Goal: Task Accomplishment & Management: Complete application form

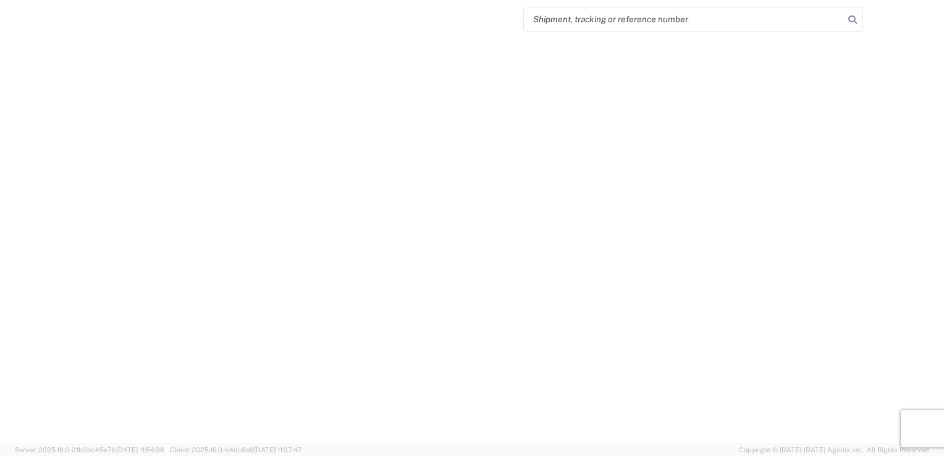
select select "FULL"
select select "LBS"
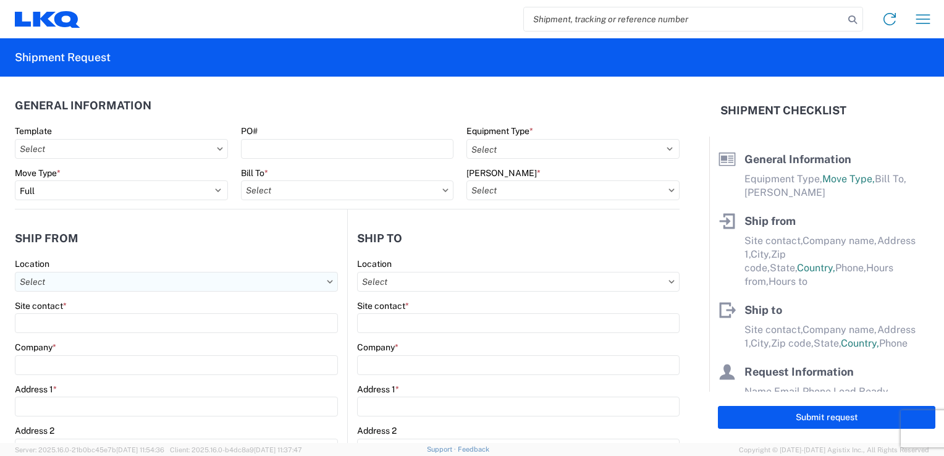
click at [77, 283] on input "Location" at bounding box center [176, 282] width 323 height 20
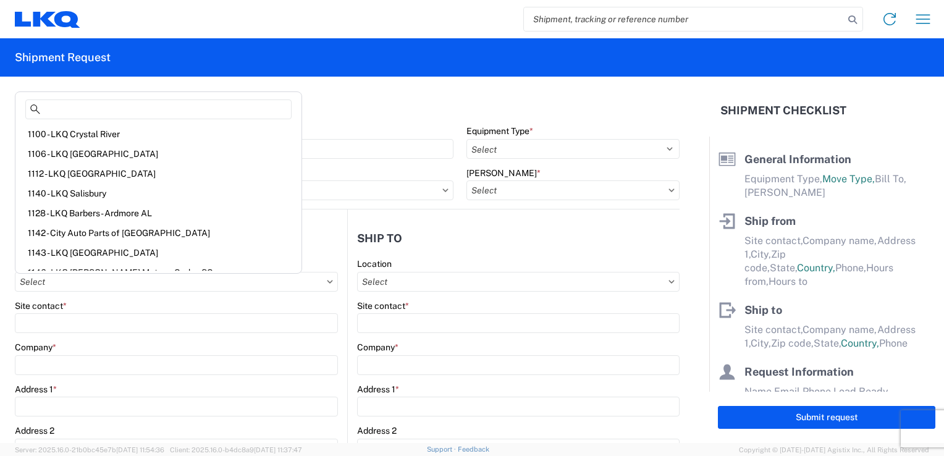
click at [7, 322] on form "General Information Template PO# Equipment Type * Select 53’ Dry Van Flatbed Dr…" at bounding box center [354, 260] width 709 height 366
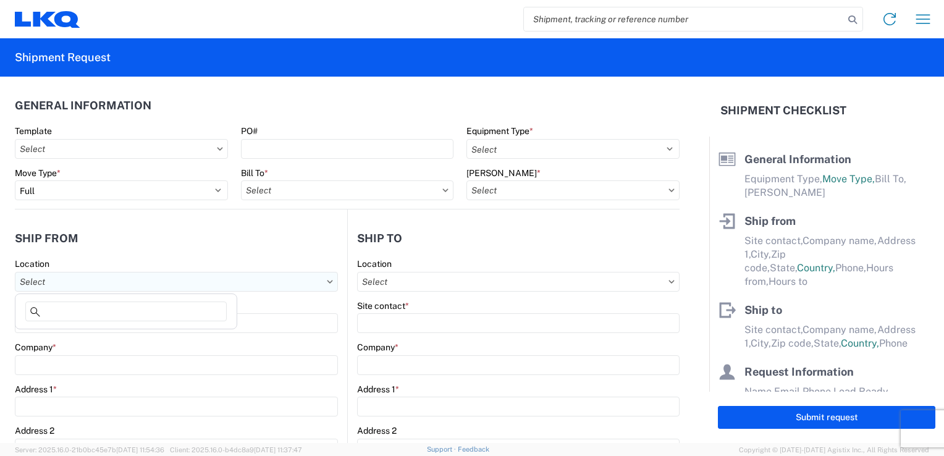
click at [329, 284] on input "Location" at bounding box center [176, 282] width 323 height 20
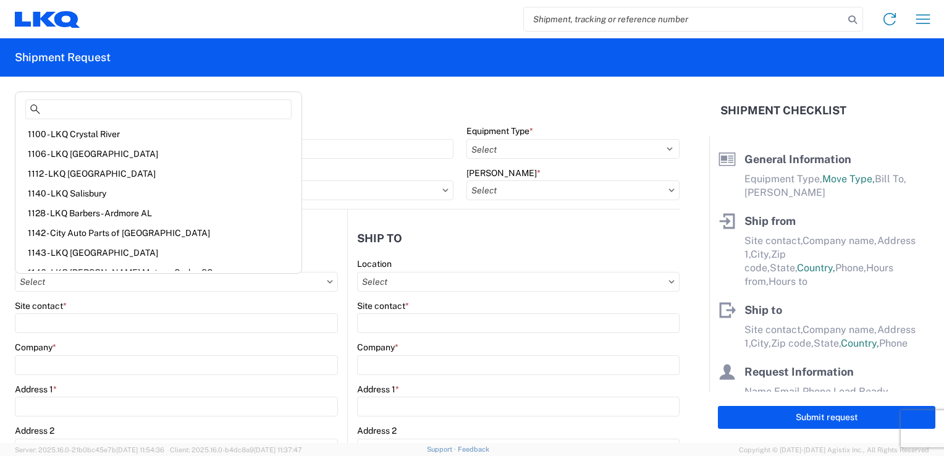
click at [298, 102] on header "General Information" at bounding box center [347, 105] width 665 height 28
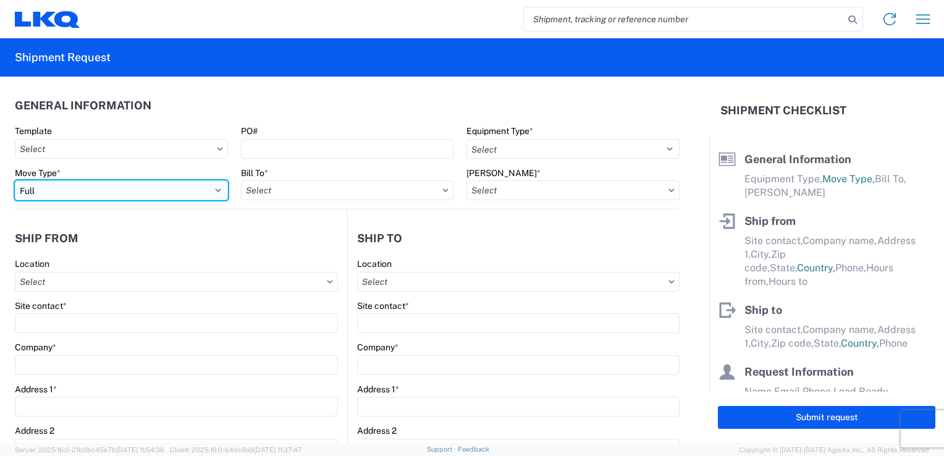
click at [212, 191] on select "Select Full Partial TL" at bounding box center [121, 190] width 213 height 20
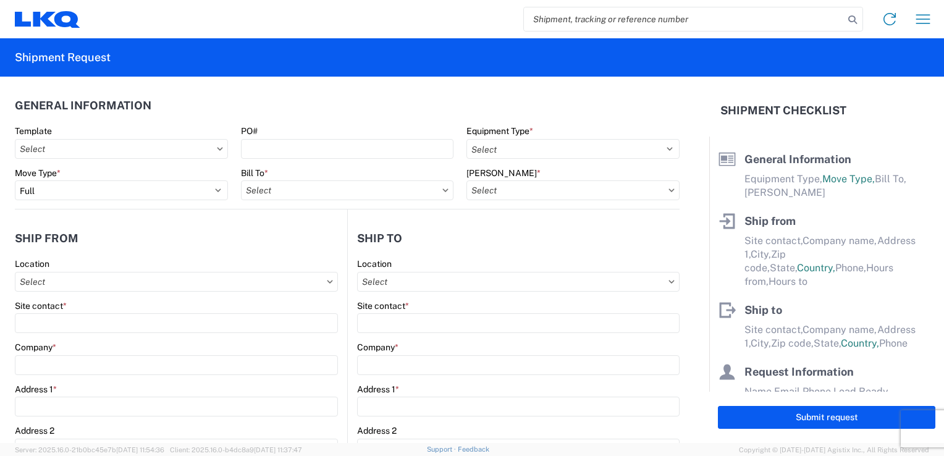
click at [3, 398] on form "General Information Template PO# Equipment Type * Select 53’ Dry Van Flatbed Dr…" at bounding box center [354, 260] width 709 height 366
click at [218, 152] on input "Template" at bounding box center [121, 149] width 213 height 20
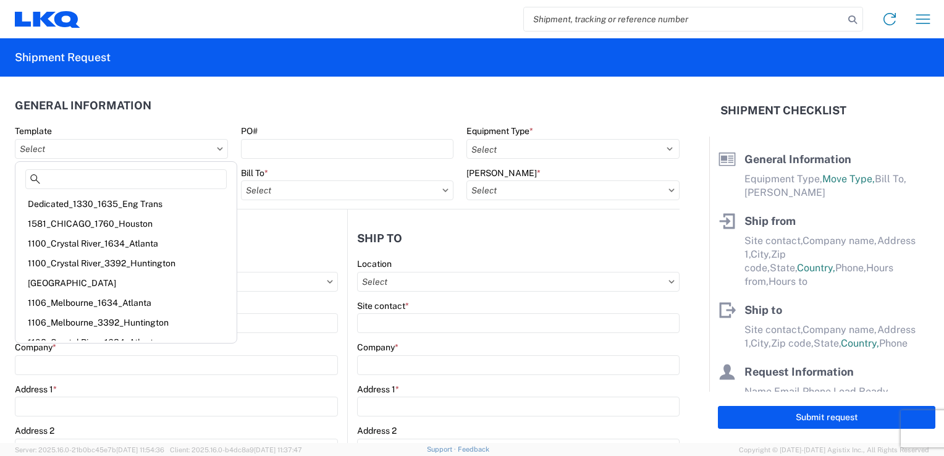
click at [294, 115] on header "General Information" at bounding box center [347, 105] width 665 height 28
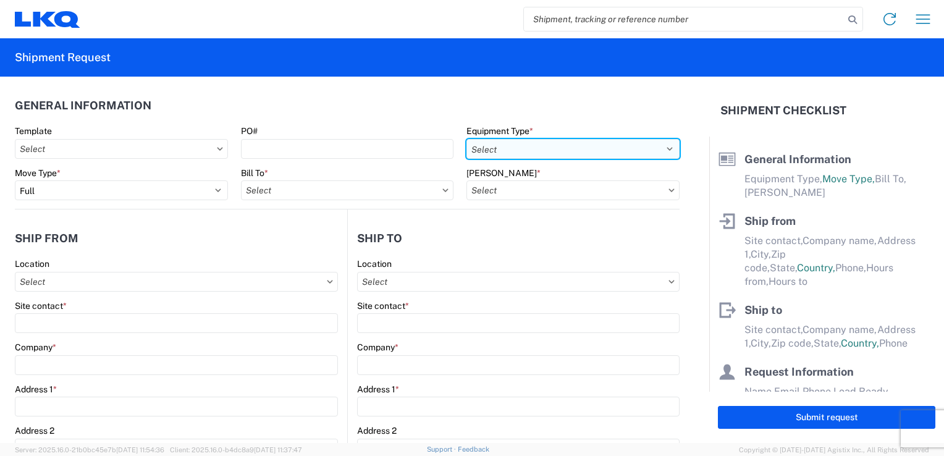
click at [501, 156] on select "Select 53’ Dry Van Flatbed Dropdeck (van) Lowboy (flatbed) Rail" at bounding box center [572, 149] width 213 height 20
select select "STDV"
click at [466, 139] on select "Select 53’ Dry Van Flatbed Dropdeck (van) Lowboy (flatbed) Rail" at bounding box center [572, 149] width 213 height 20
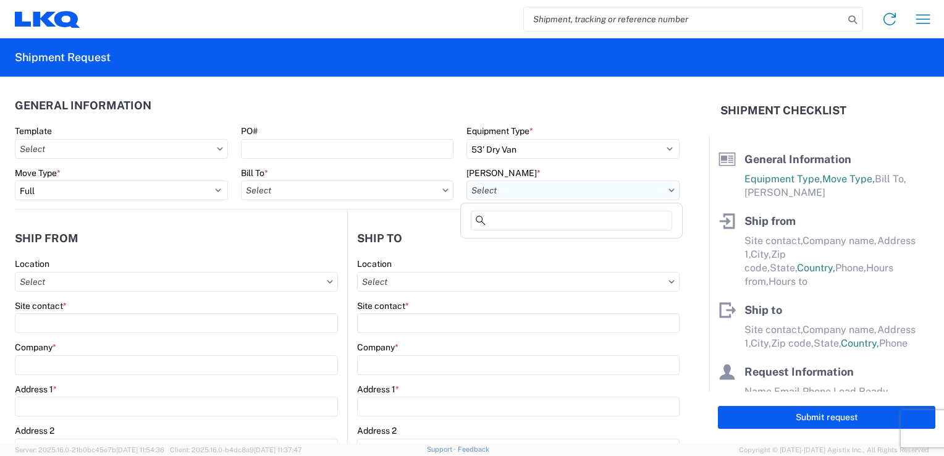
click at [503, 195] on input "[PERSON_NAME] *" at bounding box center [572, 190] width 213 height 20
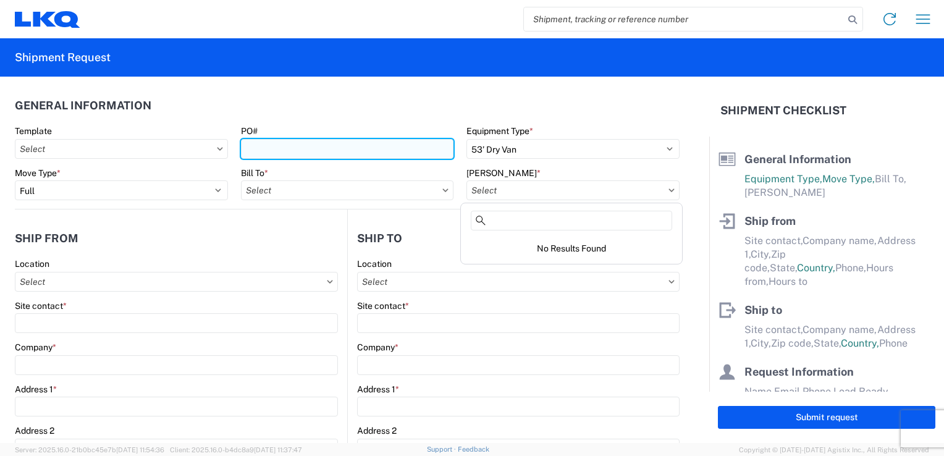
click at [277, 146] on input "PO#" at bounding box center [347, 149] width 213 height 20
paste input "WY090281"
type input "WY090281"
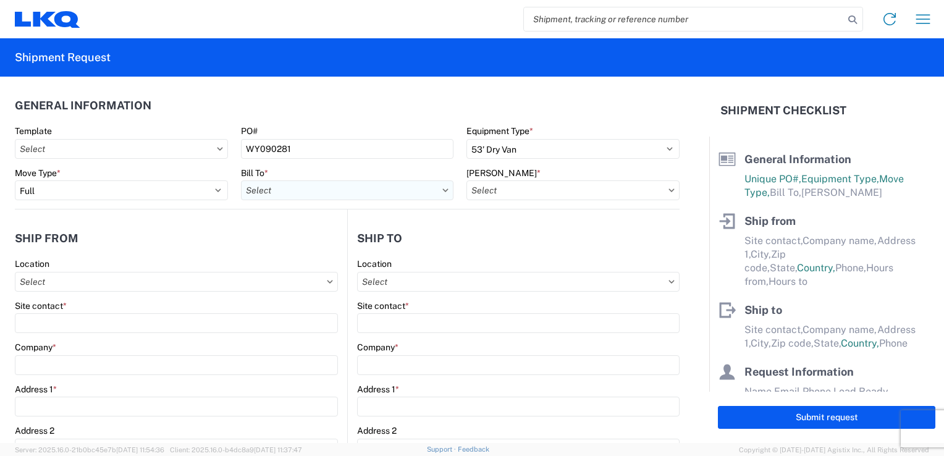
click at [289, 193] on input "Bill To *" at bounding box center [347, 190] width 213 height 20
type input "3240"
click at [314, 250] on div "3240 - KC Distribution Center (KDC)" at bounding box center [349, 245] width 216 height 20
type input "3240 - KC Distribution Center (KDC)"
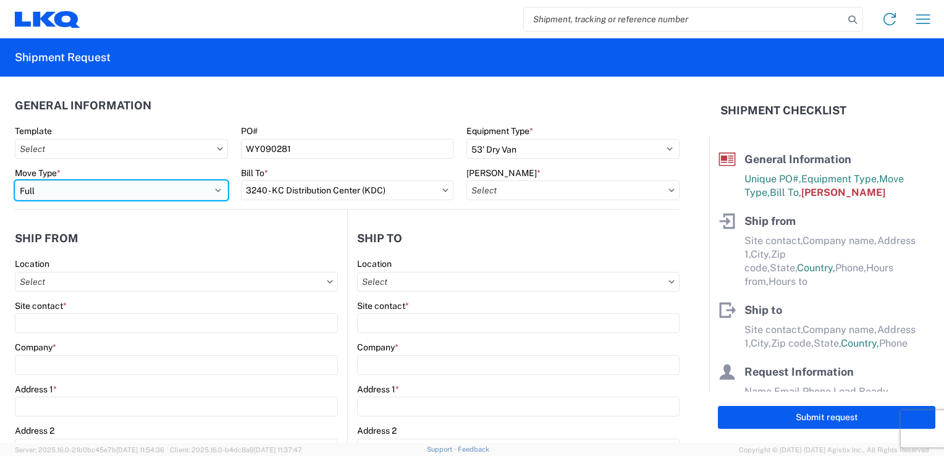
click at [190, 193] on select "Select Full Partial TL" at bounding box center [121, 190] width 213 height 20
click at [15, 180] on select "Select Full Partial TL" at bounding box center [121, 190] width 213 height 20
click at [69, 194] on select "Select Full Partial TL" at bounding box center [121, 190] width 213 height 20
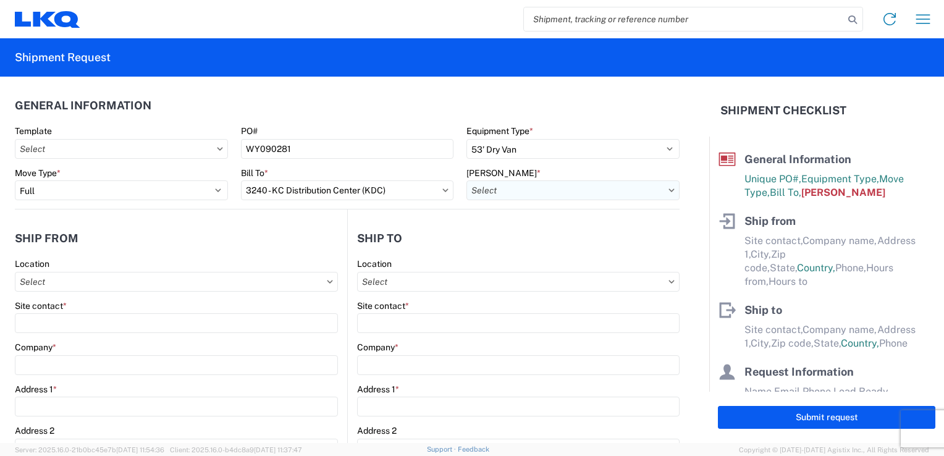
click at [609, 194] on input "[PERSON_NAME] *" at bounding box center [572, 190] width 213 height 20
click at [84, 201] on agx-form-control-wrapper-v2 "Move Type * Select Full Partial TL" at bounding box center [122, 188] width 226 height 42
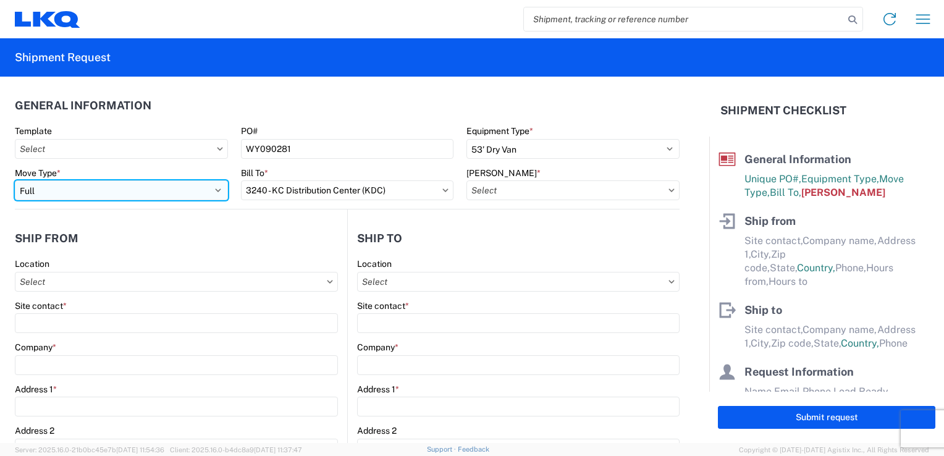
click at [85, 191] on select "Select Full Partial TL" at bounding box center [121, 190] width 213 height 20
select select "PARTIAL_TL"
click at [15, 180] on select "Select Full Partial TL" at bounding box center [121, 190] width 213 height 20
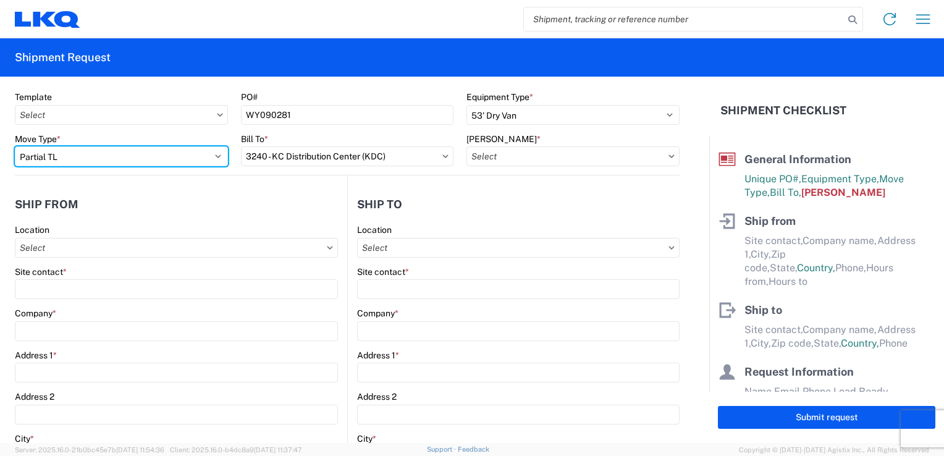
scroll to position [62, 0]
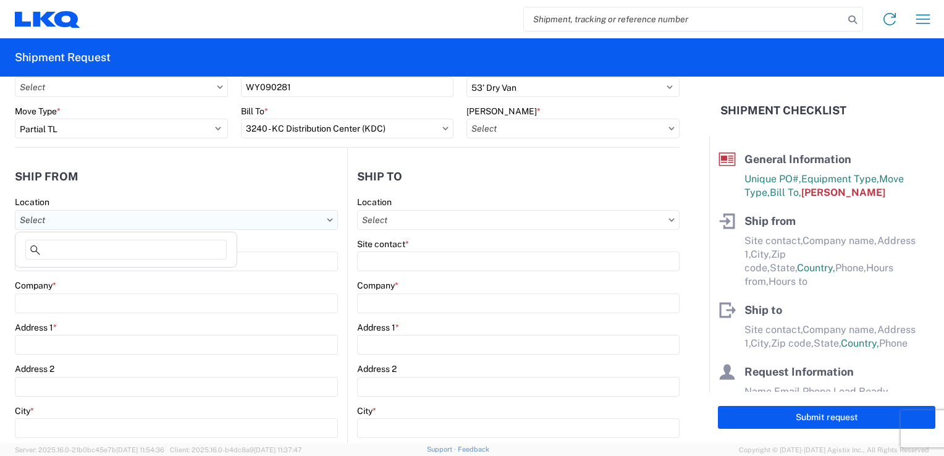
click at [108, 222] on input "Location" at bounding box center [176, 220] width 323 height 20
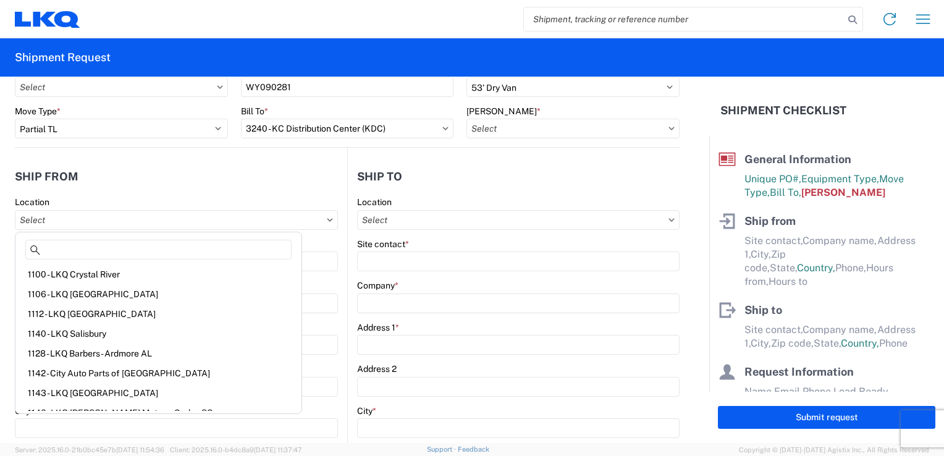
click at [133, 180] on header "Ship from" at bounding box center [181, 176] width 332 height 28
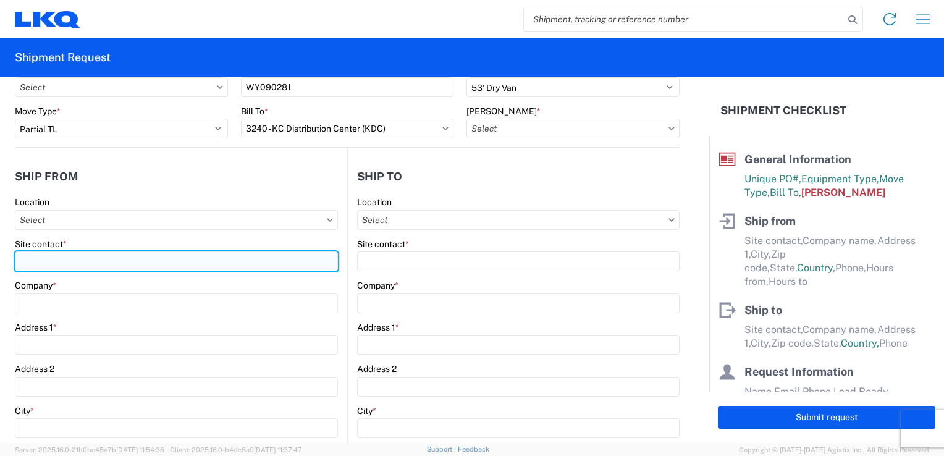
click at [59, 264] on input "Site contact *" at bounding box center [176, 261] width 323 height 20
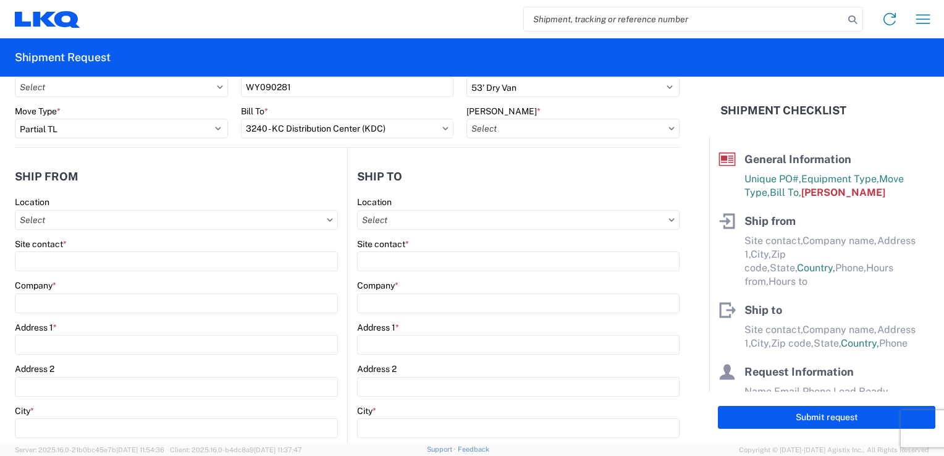
click at [327, 220] on icon at bounding box center [330, 220] width 6 height 4
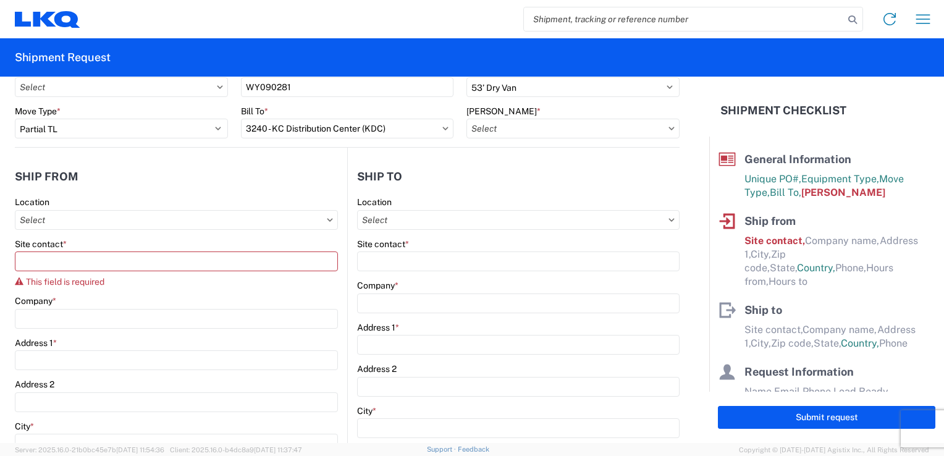
click at [327, 220] on icon at bounding box center [330, 220] width 6 height 4
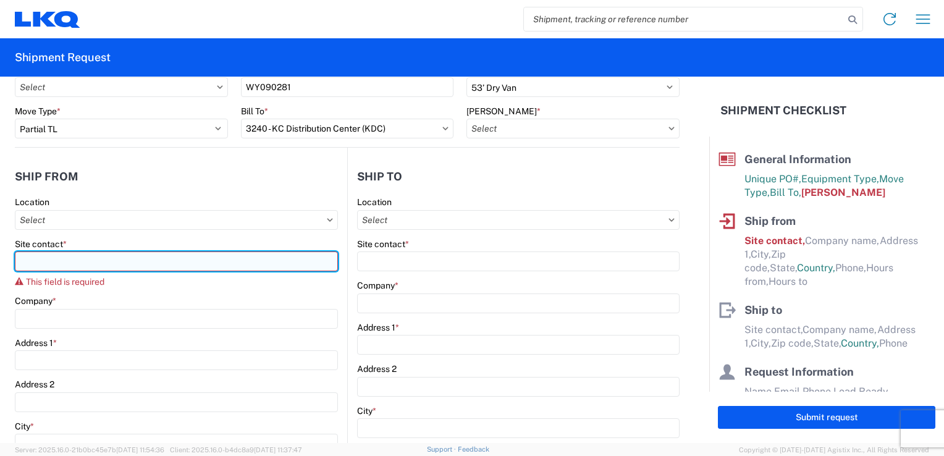
click at [159, 258] on input "Site contact *" at bounding box center [176, 261] width 323 height 20
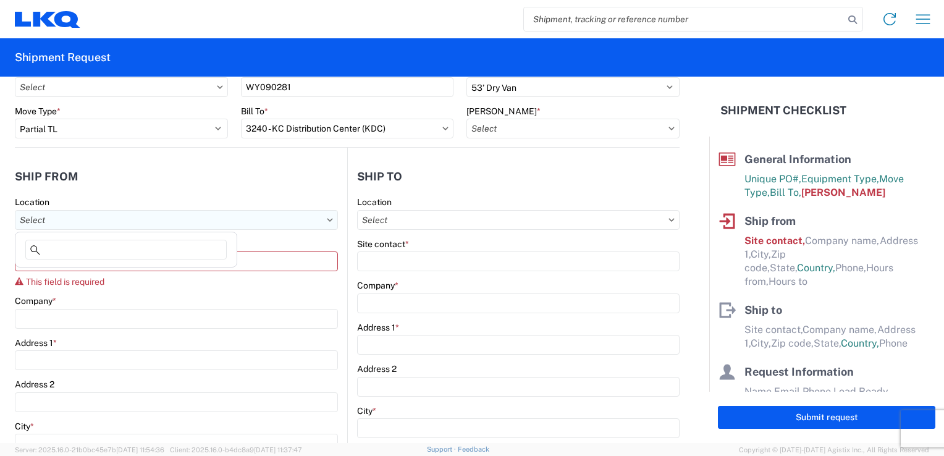
click at [117, 221] on input "Location" at bounding box center [176, 220] width 323 height 20
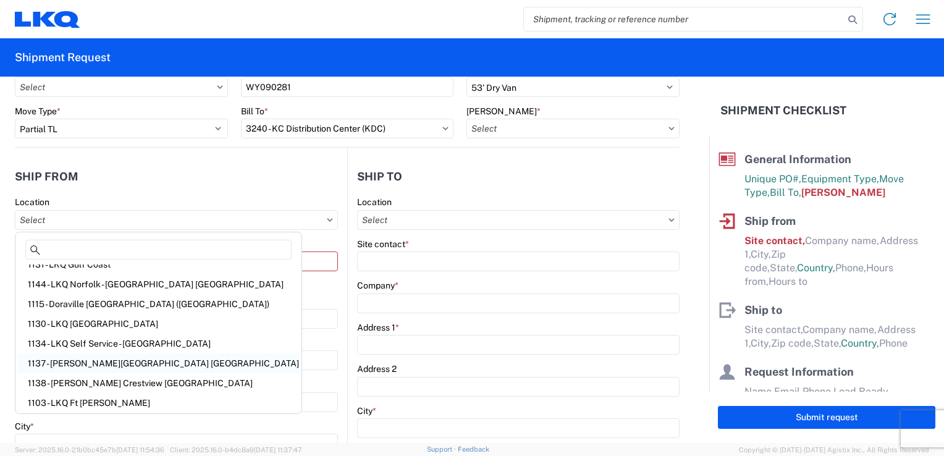
scroll to position [248, 0]
click at [107, 219] on input "Location" at bounding box center [176, 220] width 323 height 20
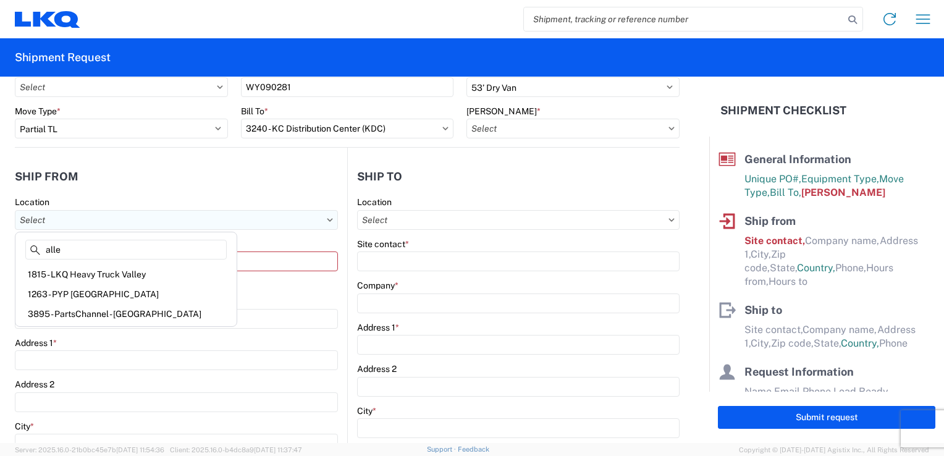
scroll to position [0, 0]
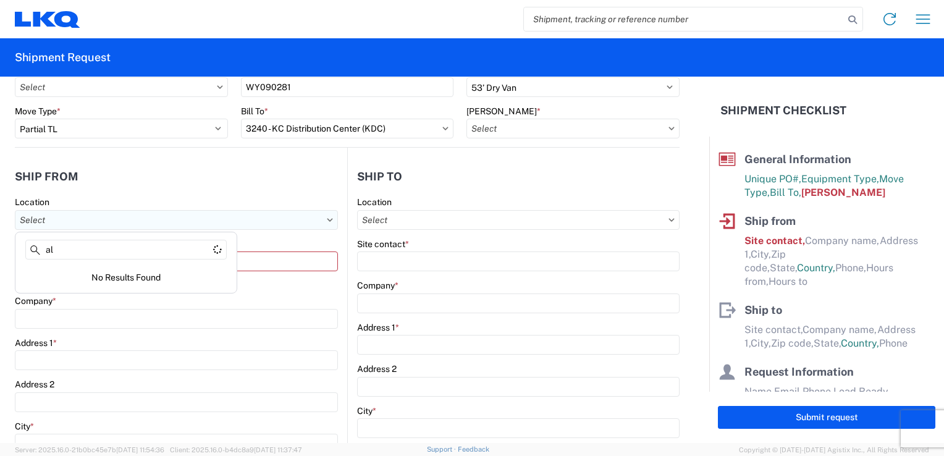
type input "a"
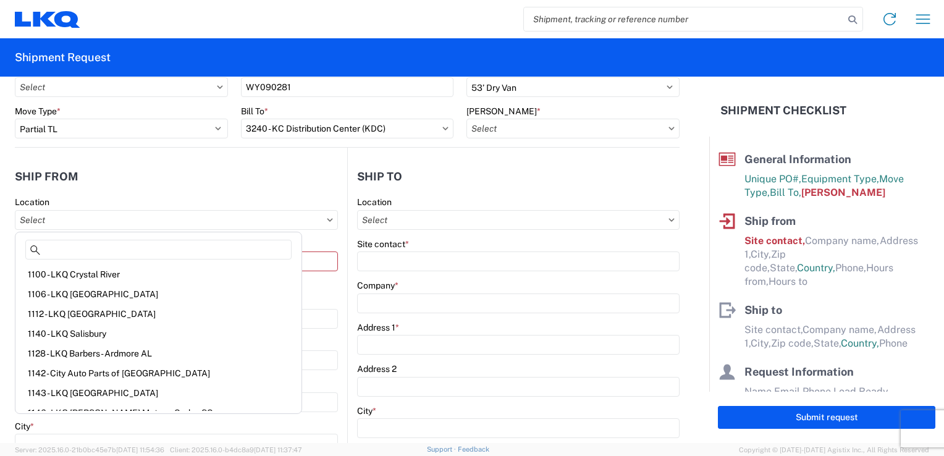
click at [109, 179] on header "Ship from" at bounding box center [181, 176] width 332 height 28
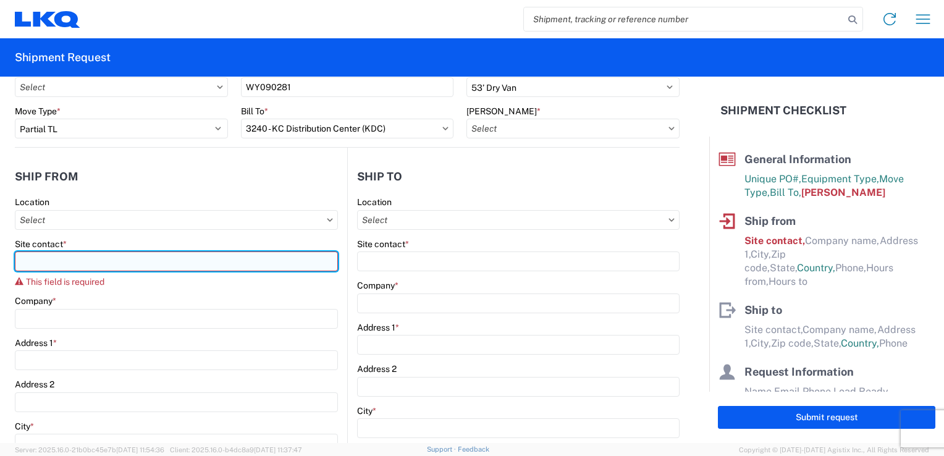
click at [34, 265] on input "Site contact *" at bounding box center [176, 261] width 323 height 20
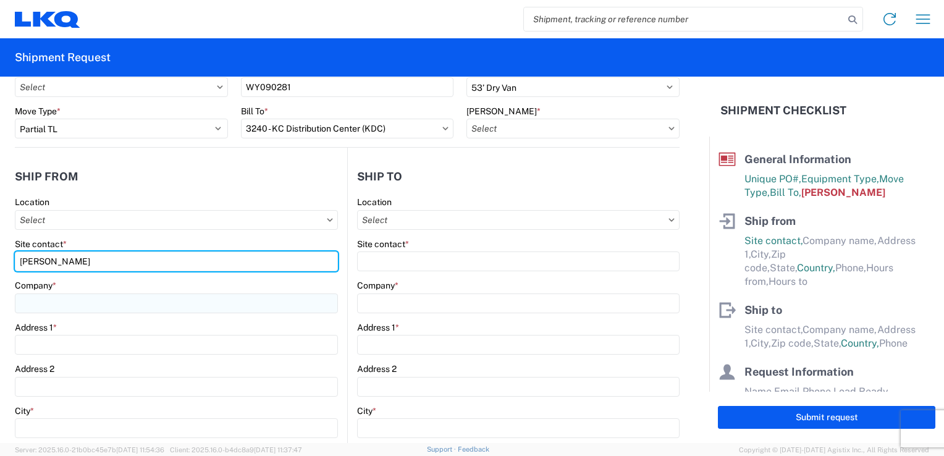
type input "[PERSON_NAME]"
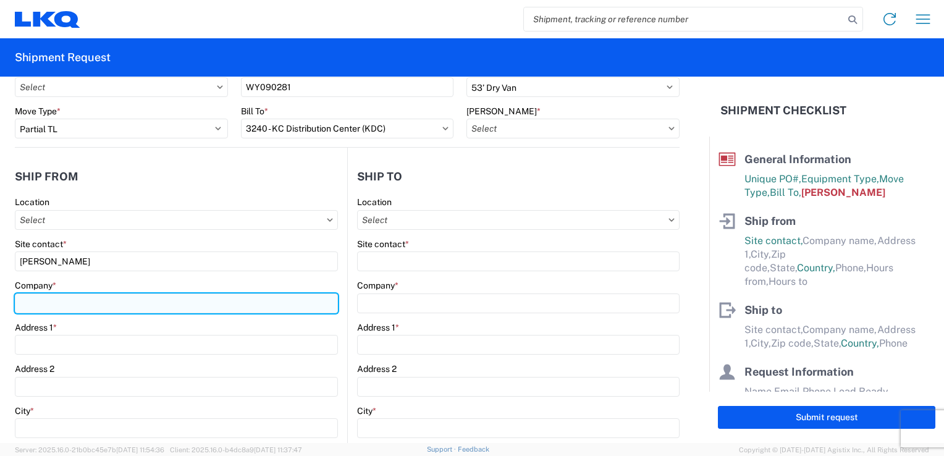
click at [68, 303] on input "Company *" at bounding box center [176, 303] width 323 height 20
type input "C"
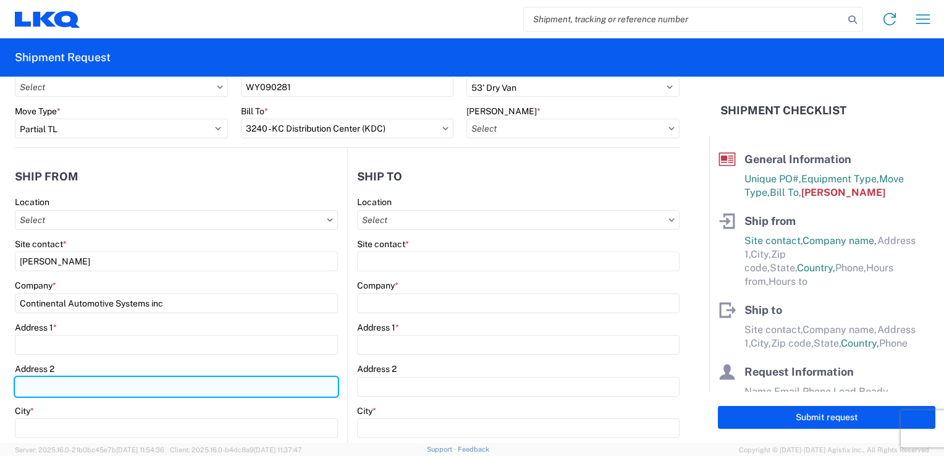
drag, startPoint x: 158, startPoint y: 301, endPoint x: 190, endPoint y: 393, distance: 96.7
click at [190, 393] on input "Address 2" at bounding box center [176, 387] width 323 height 20
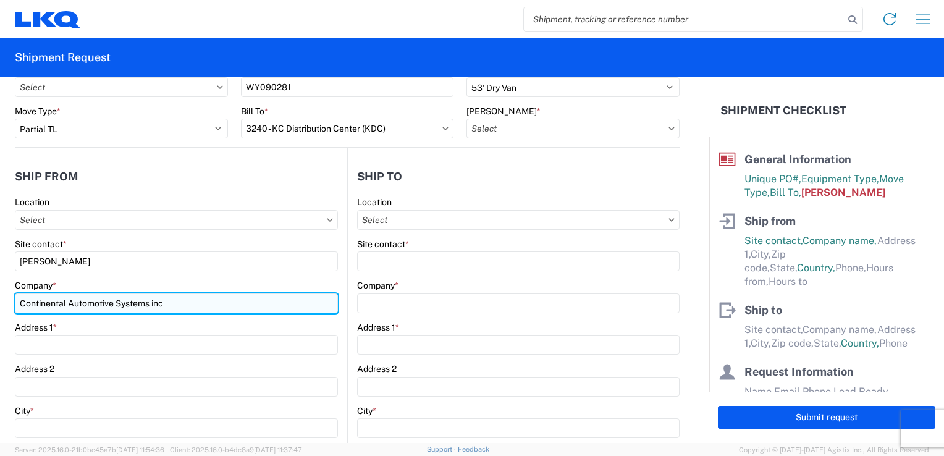
click at [158, 305] on input "Continental Automotive Systems inc" at bounding box center [176, 303] width 323 height 20
click at [157, 301] on input "Continental Automotive Systems inc" at bounding box center [176, 303] width 323 height 20
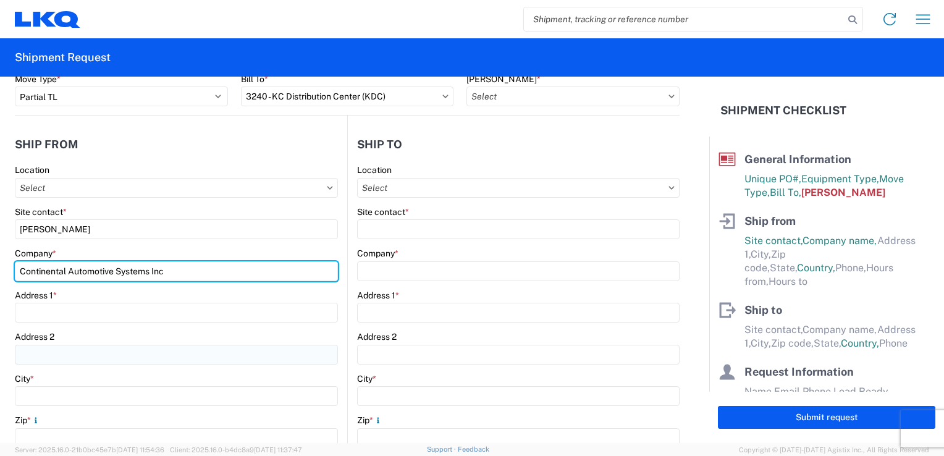
scroll to position [124, 0]
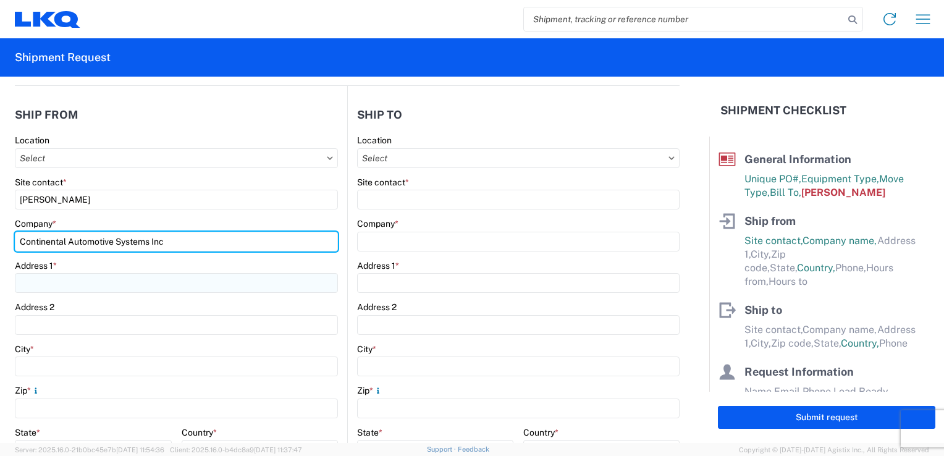
type input "Continental Automotive Systems Inc"
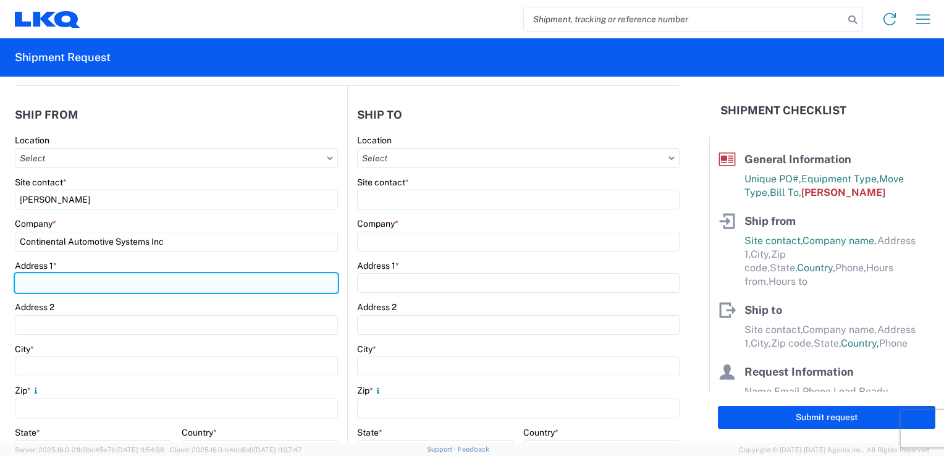
click at [41, 278] on input "Address 1 *" at bounding box center [176, 283] width 323 height 20
type input "[STREET_ADDRESS]"
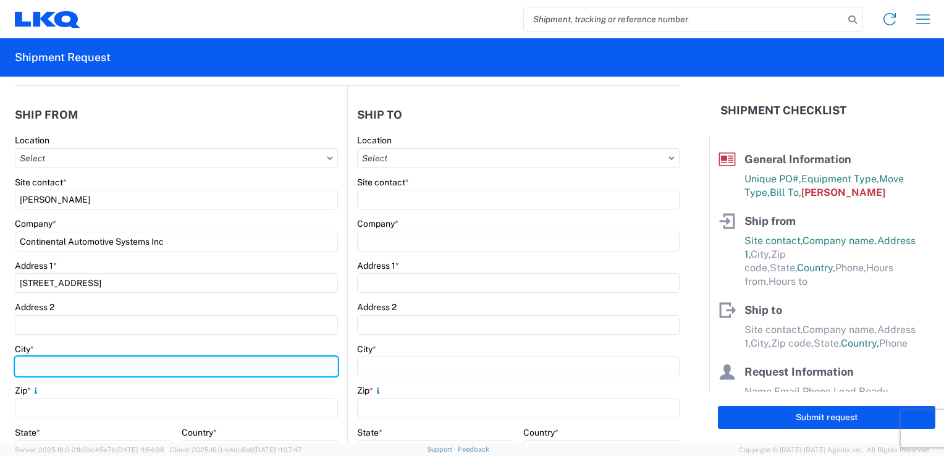
click at [37, 369] on input "City *" at bounding box center [176, 366] width 323 height 20
type input "a"
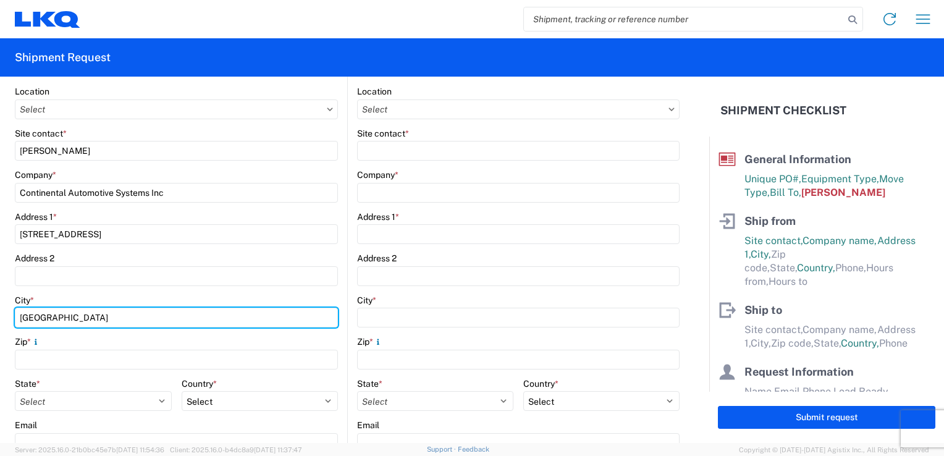
scroll to position [185, 0]
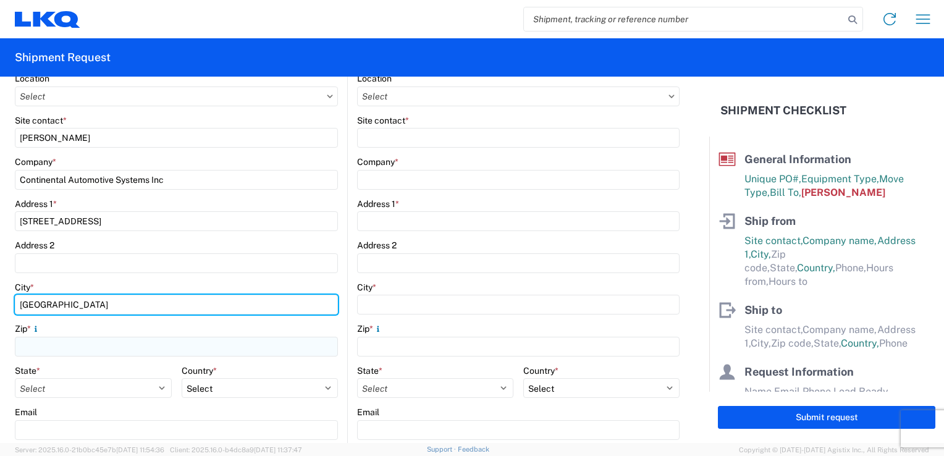
type input "[GEOGRAPHIC_DATA]"
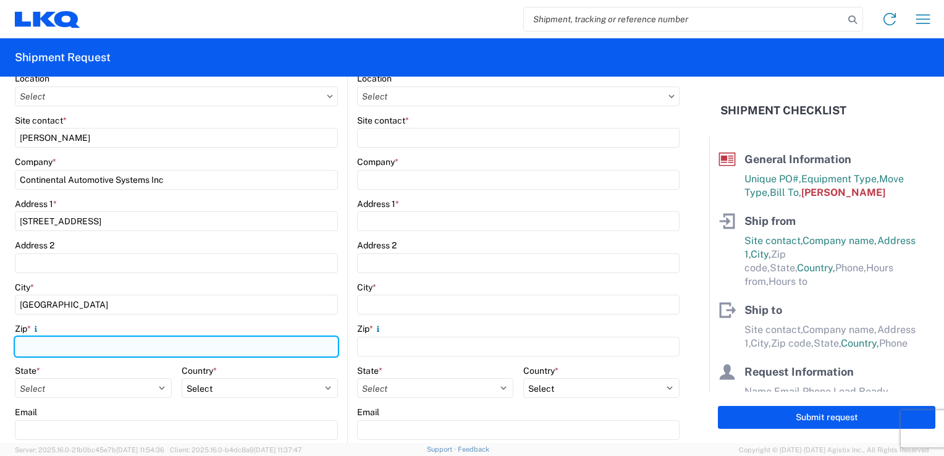
click at [54, 353] on input "Zip *" at bounding box center [176, 347] width 323 height 20
type input "18106"
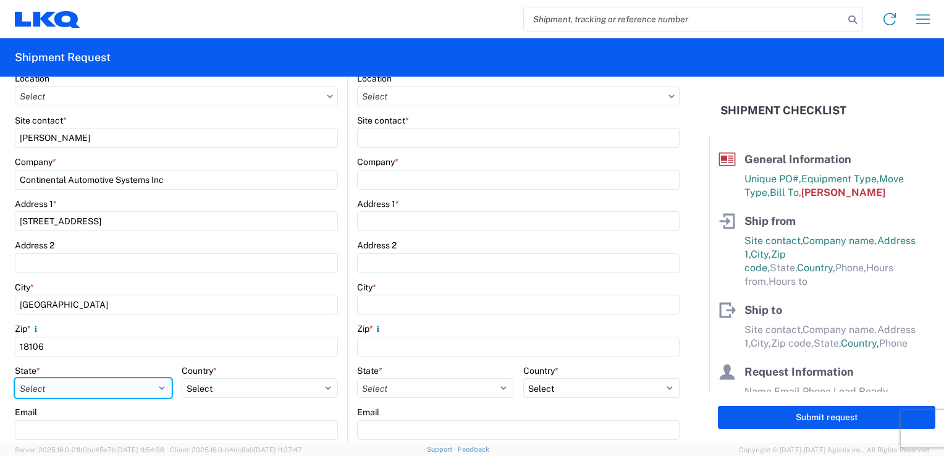
click at [66, 389] on select "Select [US_STATE] [US_STATE] [US_STATE] [US_STATE] Armed Forces Americas Armed …" at bounding box center [93, 388] width 157 height 20
select select "PA"
click at [15, 378] on select "Select [US_STATE] [US_STATE] [US_STATE] [US_STATE] Armed Forces Americas Armed …" at bounding box center [93, 388] width 157 height 20
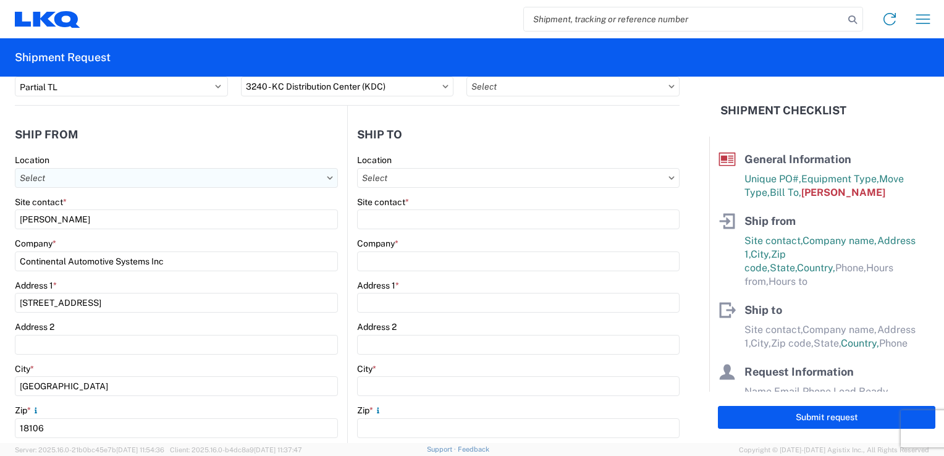
scroll to position [0, 0]
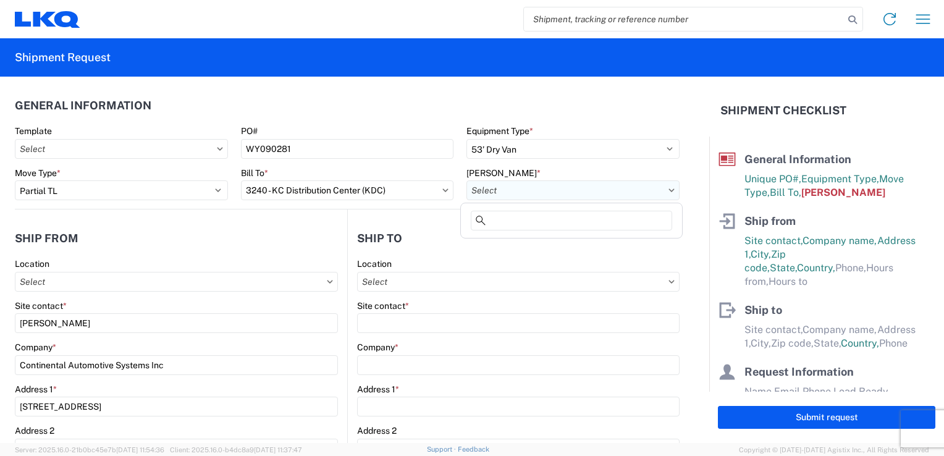
click at [513, 191] on input "[PERSON_NAME] *" at bounding box center [572, 190] width 213 height 20
type input "3240"
click at [204, 240] on header "Ship from" at bounding box center [181, 238] width 332 height 28
click at [650, 196] on input "[PERSON_NAME] *" at bounding box center [572, 190] width 213 height 20
click at [673, 185] on agx-form-control-wrapper-v2 "[PERSON_NAME] *" at bounding box center [573, 188] width 226 height 42
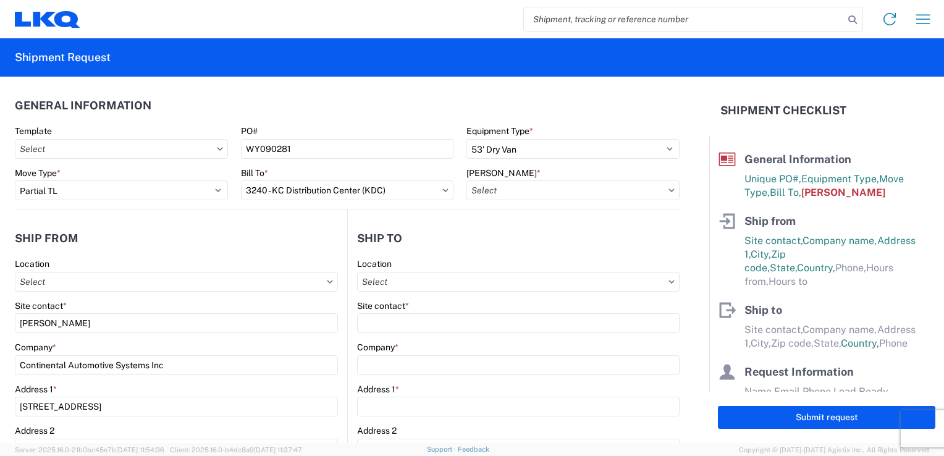
click at [673, 185] on agx-form-control-wrapper-v2 "[PERSON_NAME] *" at bounding box center [573, 188] width 226 height 42
click at [668, 191] on icon at bounding box center [671, 190] width 6 height 4
click at [647, 196] on input "[PERSON_NAME] *" at bounding box center [572, 190] width 213 height 20
click at [487, 243] on div "3240-2000-50180-0000 - 3240 Freight In - Aftermarket" at bounding box center [577, 245] width 229 height 20
type input "3240-2000-50180-0000 - 3240 Freight In - Aftermarket"
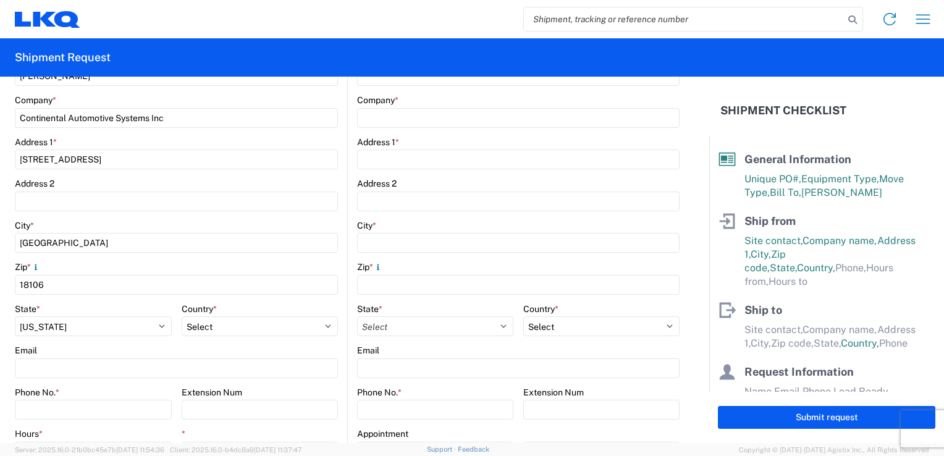
scroll to position [309, 0]
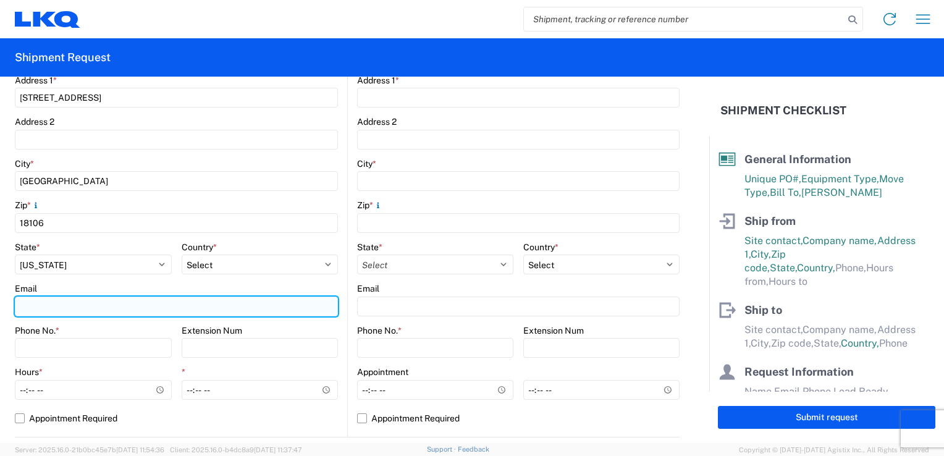
click at [52, 306] on input "Email" at bounding box center [176, 306] width 323 height 20
paste input "[PERSON_NAME][EMAIL_ADDRESS][PERSON_NAME][DOMAIN_NAME]"
type input "[PERSON_NAME][EMAIL_ADDRESS][PERSON_NAME][DOMAIN_NAME]"
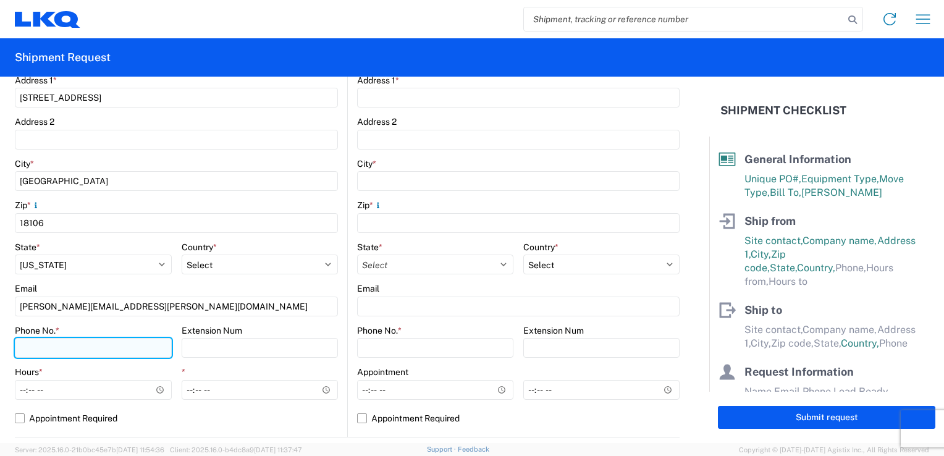
click at [21, 349] on input "Phone No. *" at bounding box center [93, 348] width 157 height 20
paste input "[PHONE_NUMBER]"
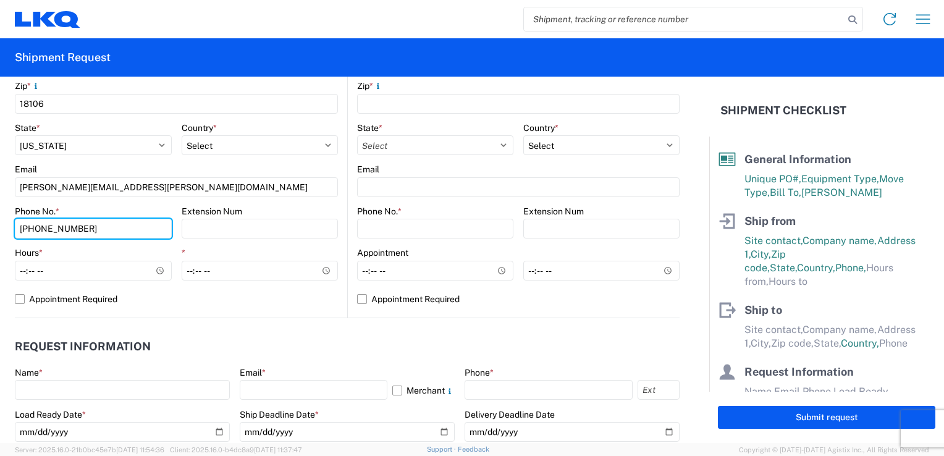
scroll to position [432, 0]
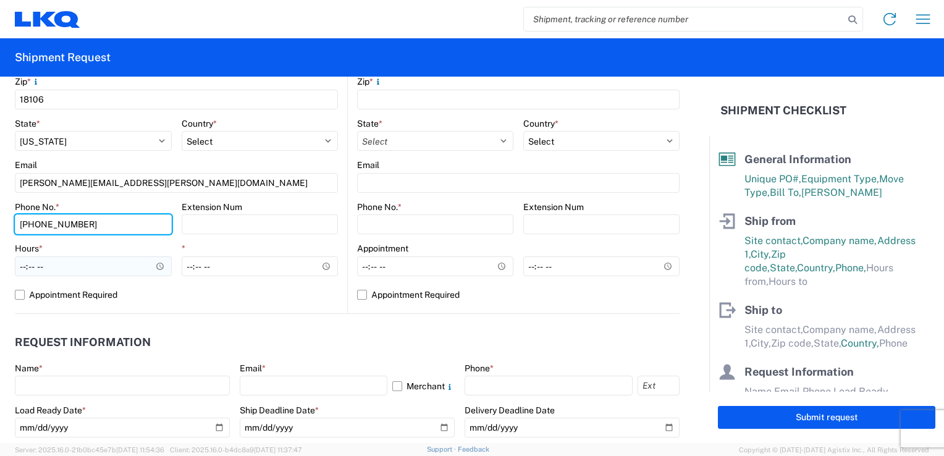
type input "[PHONE_NUMBER]"
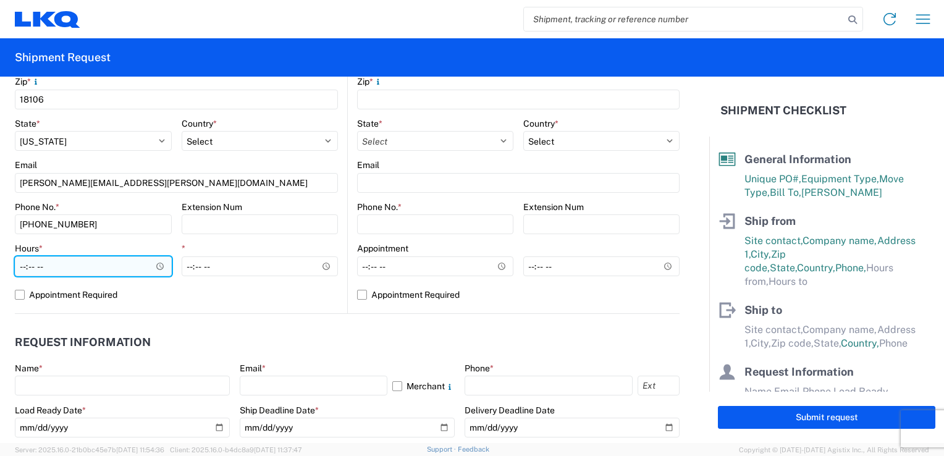
click at [25, 262] on input "Hours *" at bounding box center [93, 266] width 157 height 20
type input "08:00"
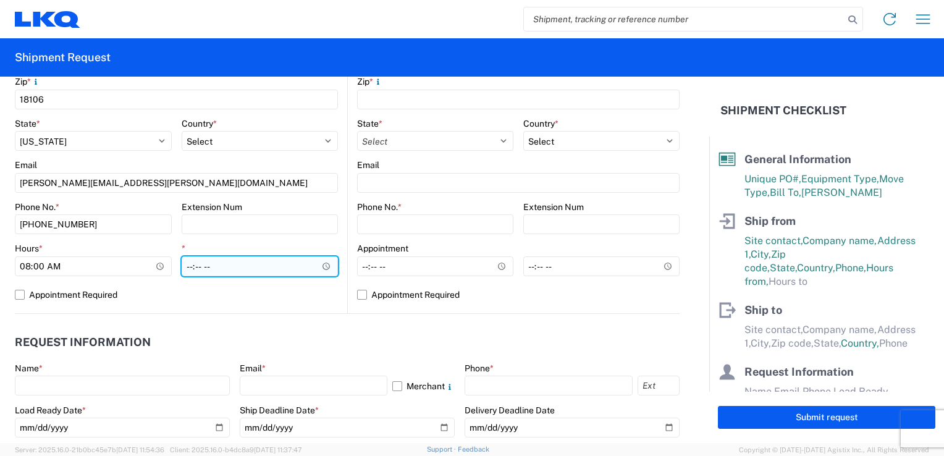
drag, startPoint x: 183, startPoint y: 261, endPoint x: 190, endPoint y: 265, distance: 7.7
click at [183, 262] on input "*" at bounding box center [260, 266] width 157 height 20
type input "16:00"
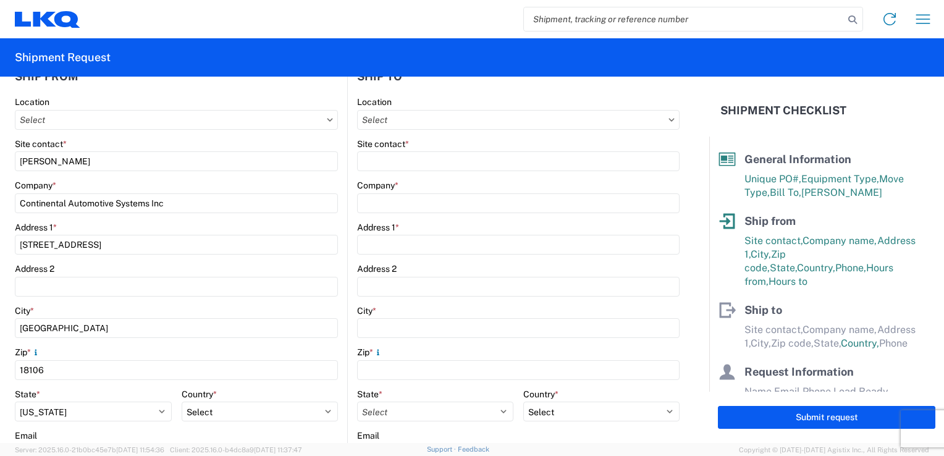
scroll to position [124, 0]
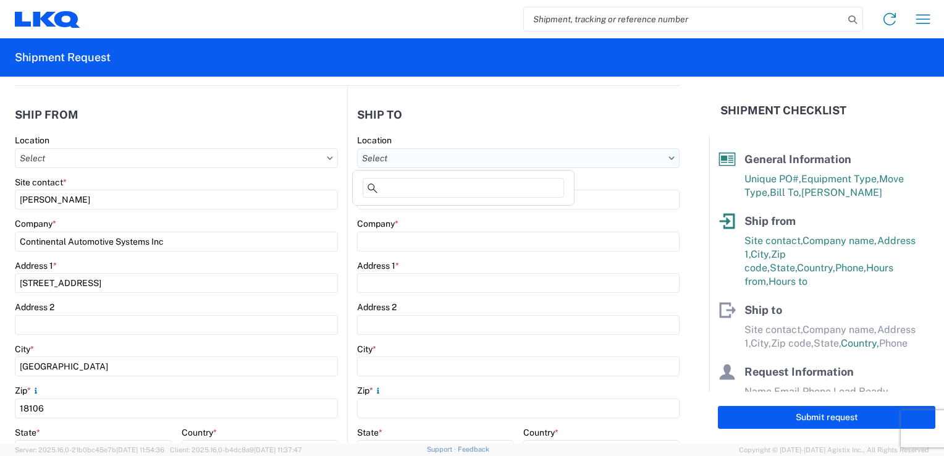
click at [456, 152] on input "Location" at bounding box center [518, 158] width 322 height 20
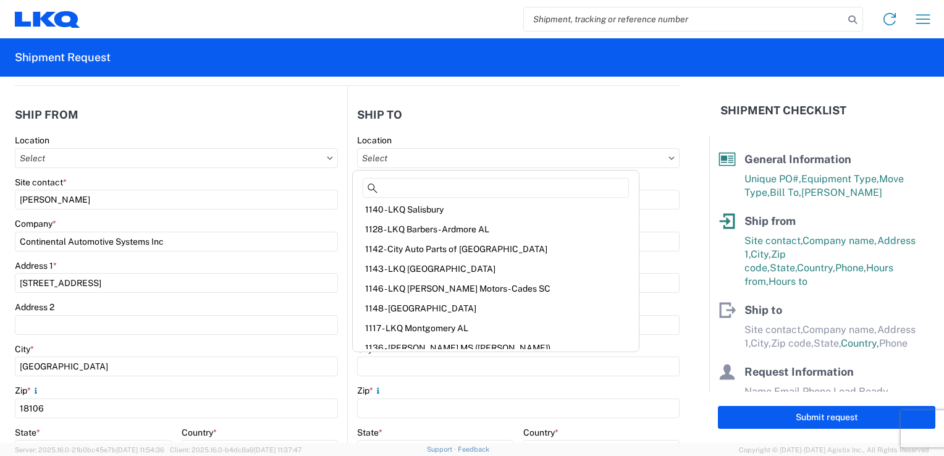
scroll to position [0, 0]
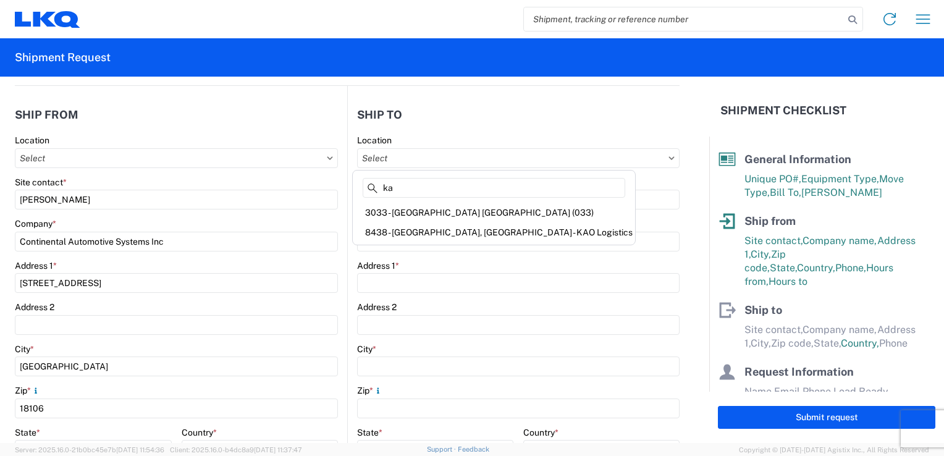
type input "k"
type input "s"
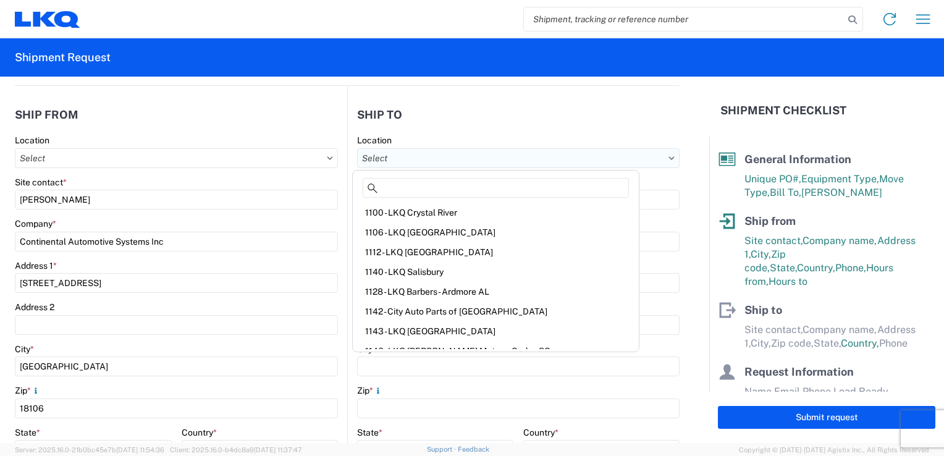
click at [582, 156] on input "Location" at bounding box center [518, 158] width 322 height 20
click at [611, 205] on input "Site contact *" at bounding box center [518, 200] width 322 height 20
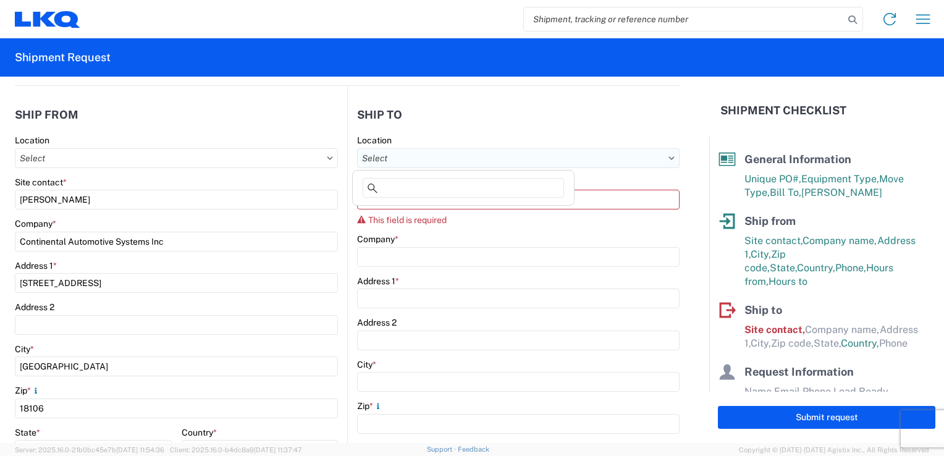
click at [659, 164] on input "Location" at bounding box center [518, 158] width 322 height 20
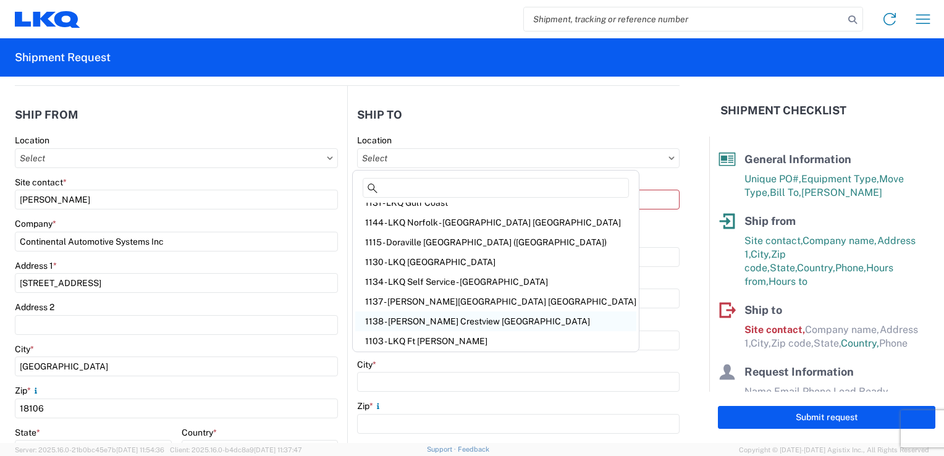
scroll to position [248, 0]
click at [686, 261] on form "General Information Template PO# WY090281 Equipment Type * Select 53’ Dry Van F…" at bounding box center [354, 260] width 709 height 366
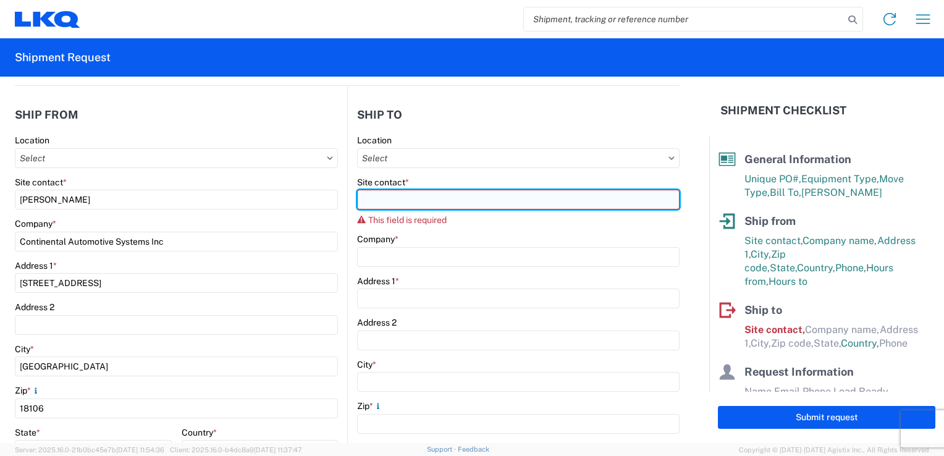
click at [376, 203] on input "Site contact *" at bounding box center [518, 200] width 322 height 20
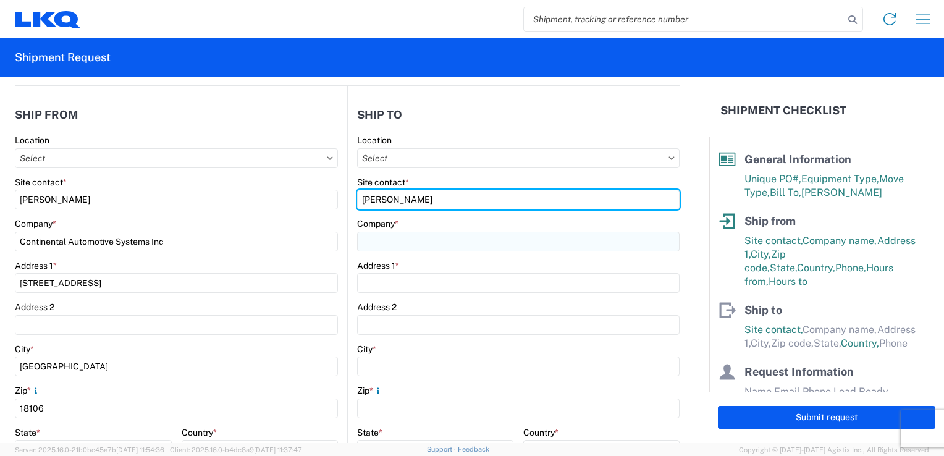
type input "[PERSON_NAME]"
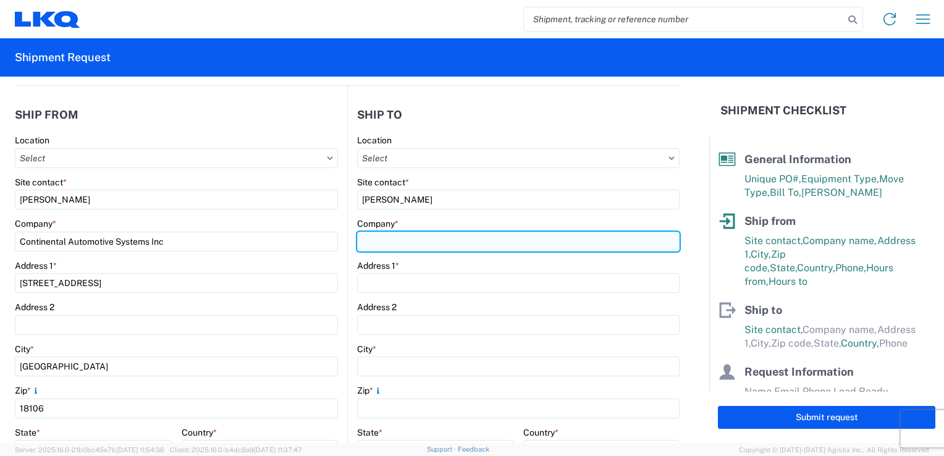
click at [397, 250] on input "Company *" at bounding box center [518, 242] width 322 height 20
type input "[US_STATE][GEOGRAPHIC_DATA]"
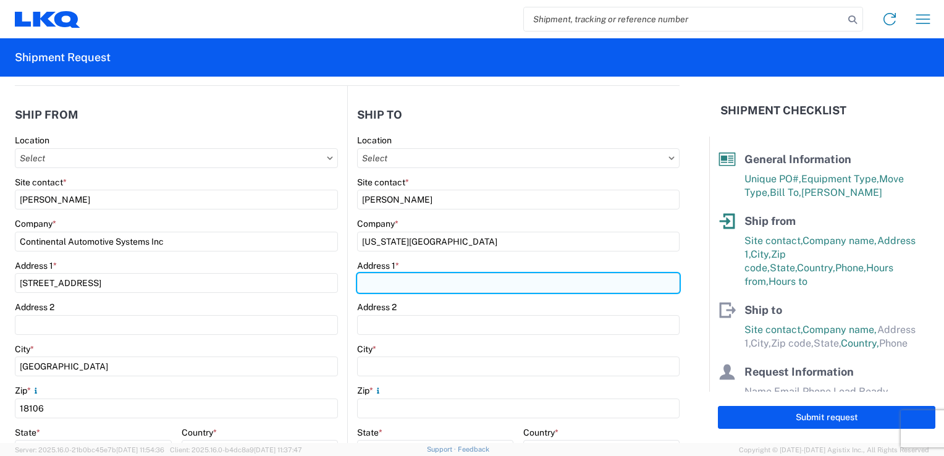
click at [392, 285] on input "Address 1 *" at bounding box center [518, 283] width 322 height 20
type input "s"
type input "Suite 100 24550 w43rd Street"
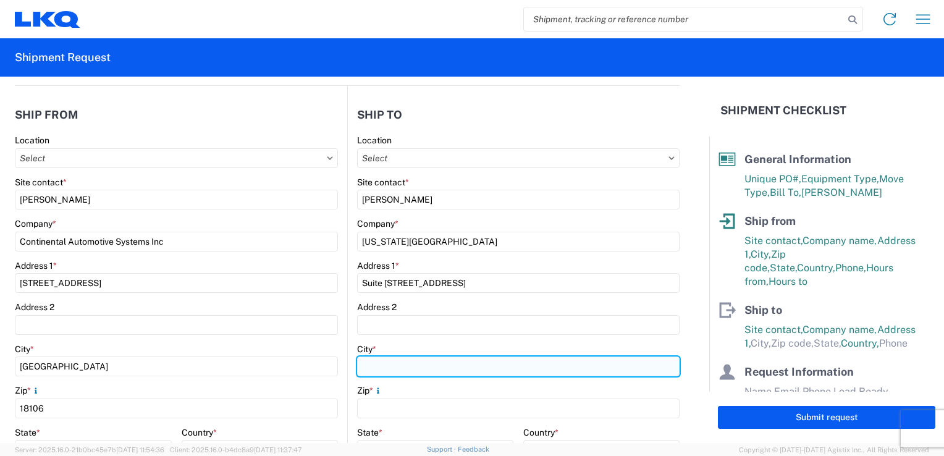
click at [385, 366] on input "City *" at bounding box center [518, 366] width 322 height 20
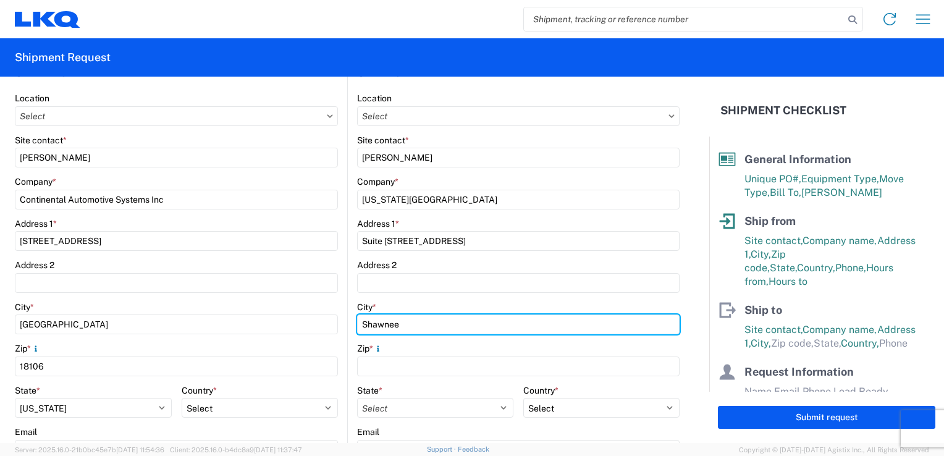
scroll to position [185, 0]
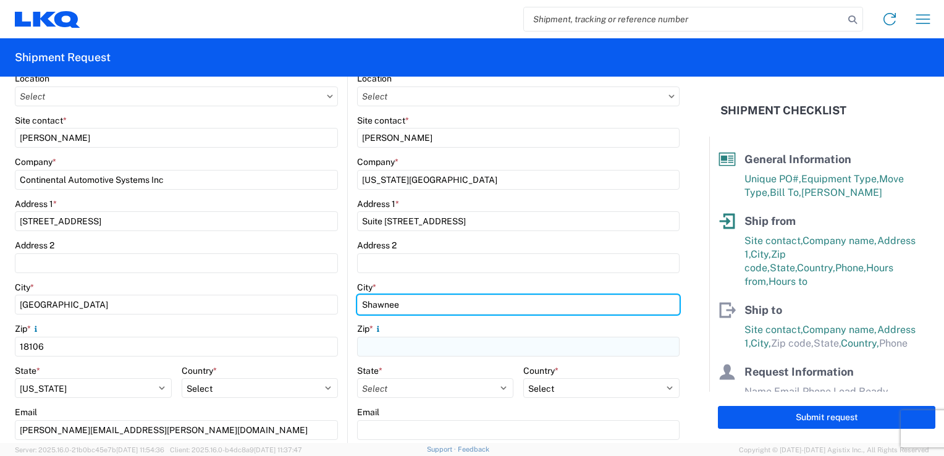
type input "Shawnee"
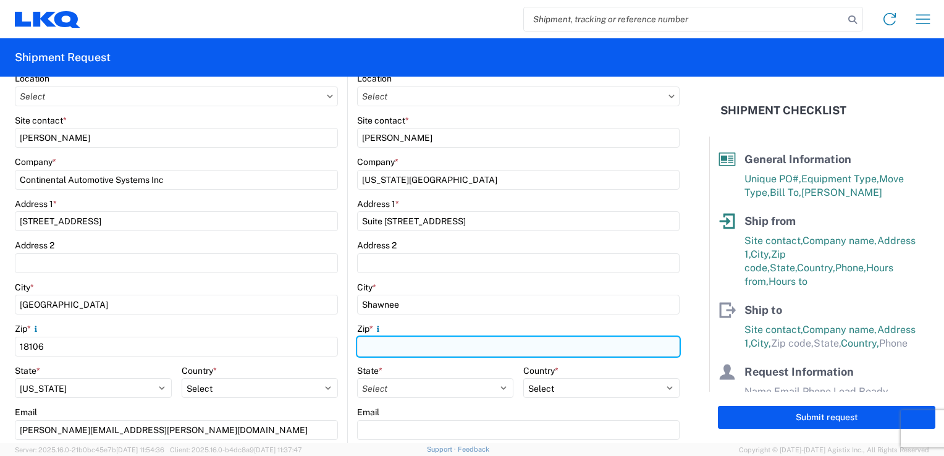
click at [385, 343] on input "Zip *" at bounding box center [518, 347] width 322 height 20
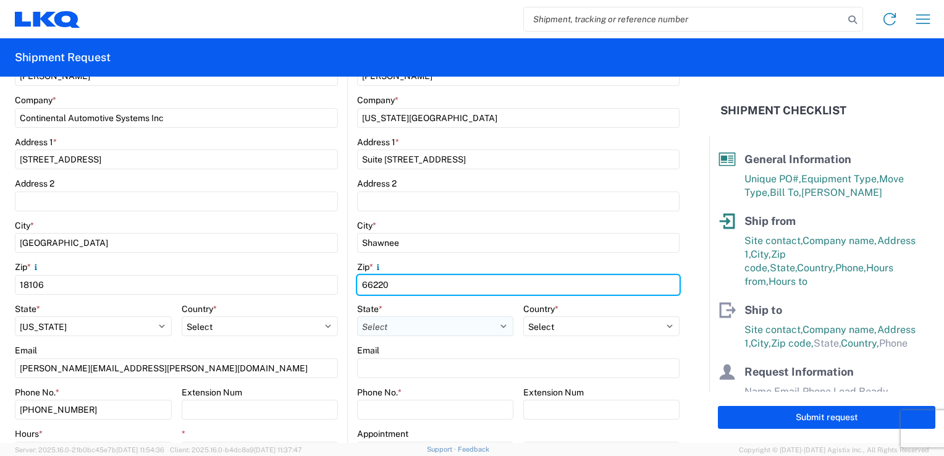
type input "66220"
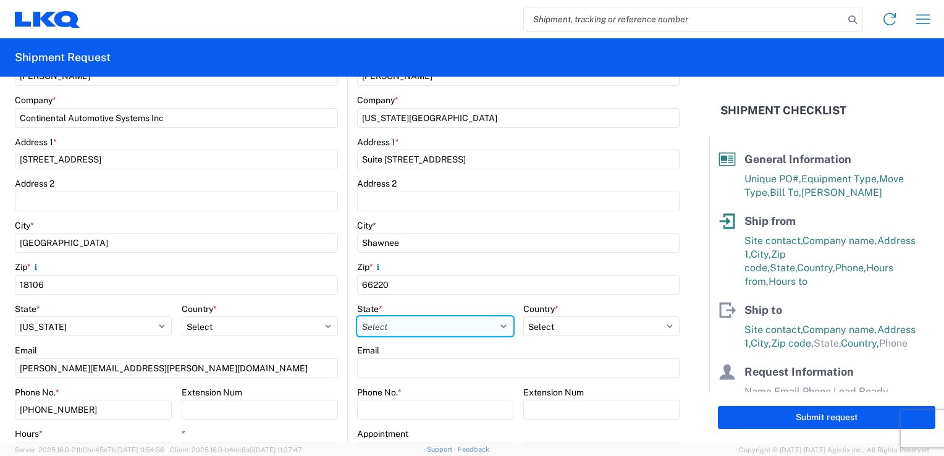
click at [394, 327] on select "Select [US_STATE] [US_STATE] [US_STATE] [US_STATE] Armed Forces Americas Armed …" at bounding box center [435, 326] width 156 height 20
select select "KS"
click at [357, 316] on select "Select [US_STATE] [US_STATE] [US_STATE] [US_STATE] Armed Forces Americas Armed …" at bounding box center [435, 326] width 156 height 20
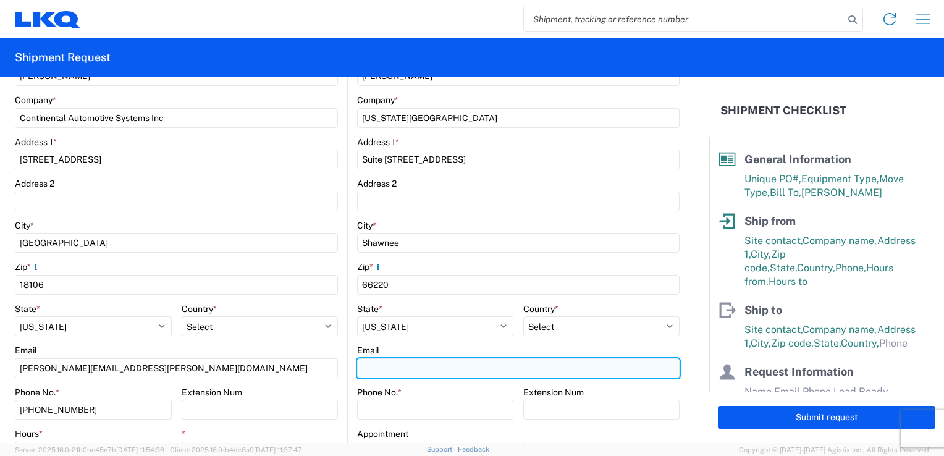
click at [388, 374] on input "Email" at bounding box center [518, 368] width 322 height 20
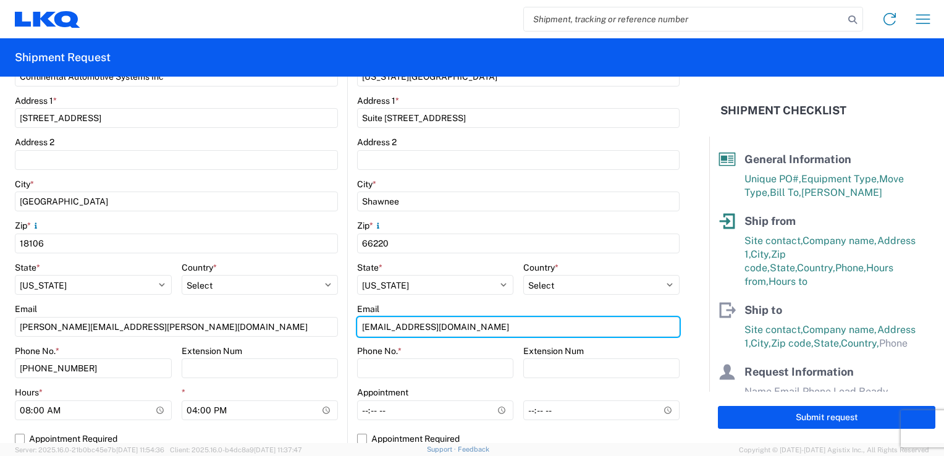
scroll to position [309, 0]
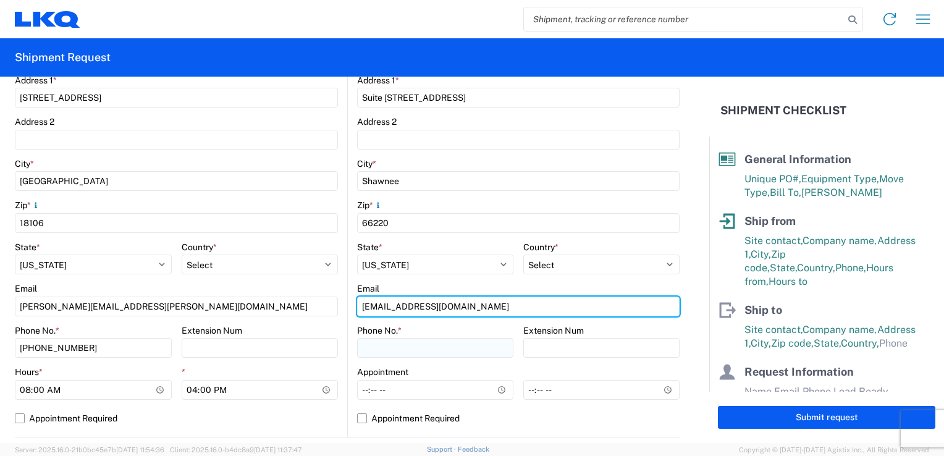
type input "miharris@LKQcorp.com"
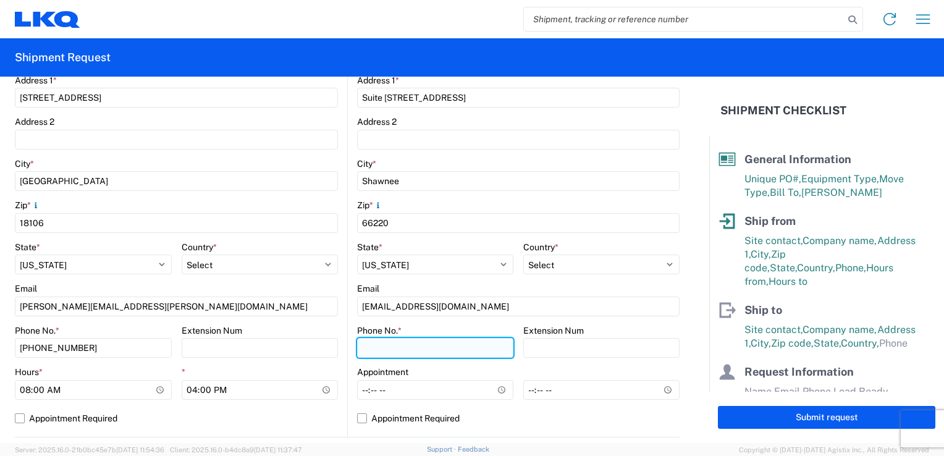
click at [403, 345] on input "Phone No. *" at bounding box center [435, 348] width 156 height 20
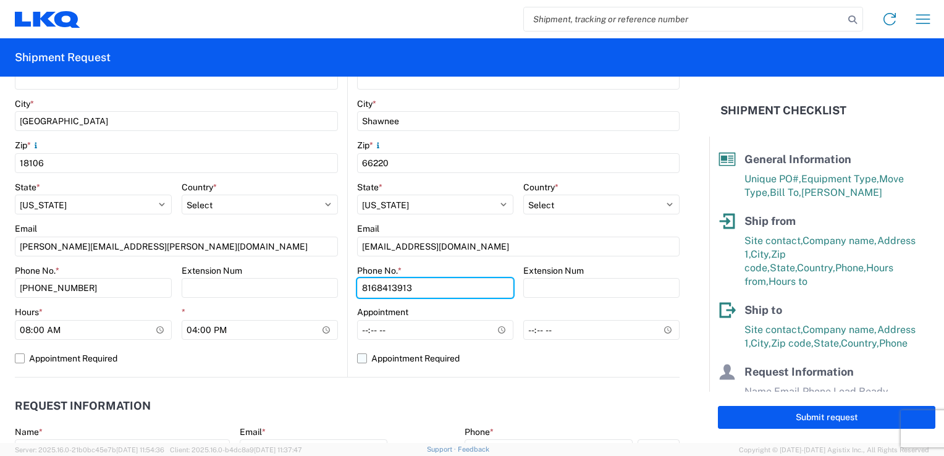
scroll to position [371, 0]
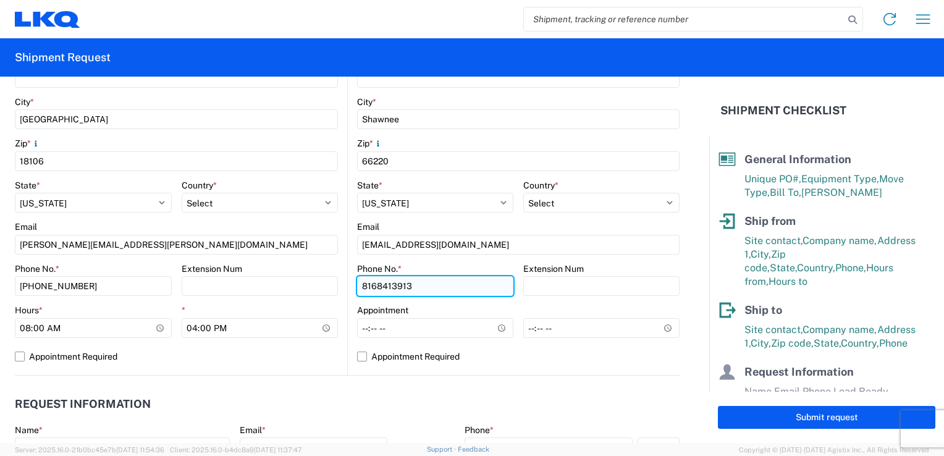
click at [368, 285] on input "8168413913" at bounding box center [435, 286] width 156 height 20
click at [371, 287] on input "8168413913" at bounding box center [435, 286] width 156 height 20
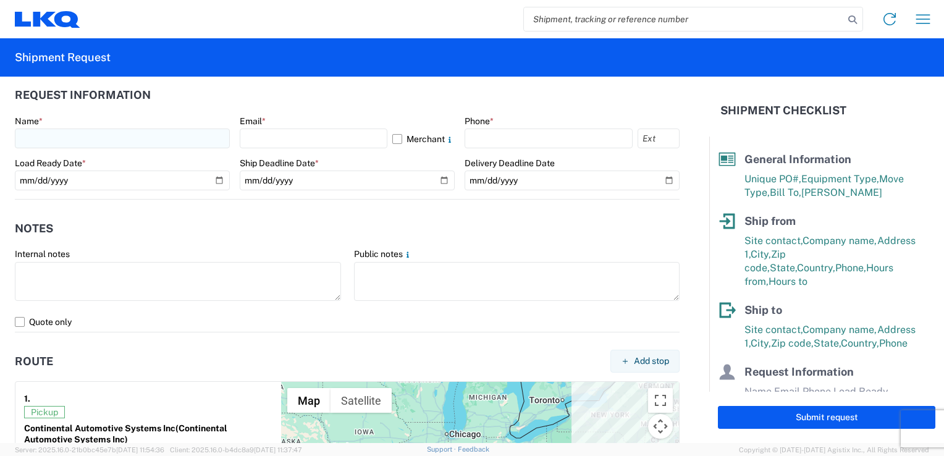
scroll to position [618, 0]
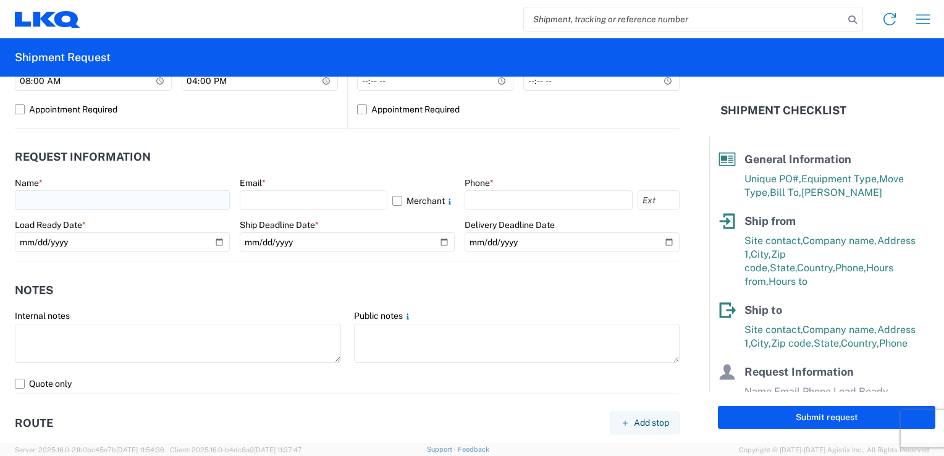
type input "[PHONE_NUMBER]"
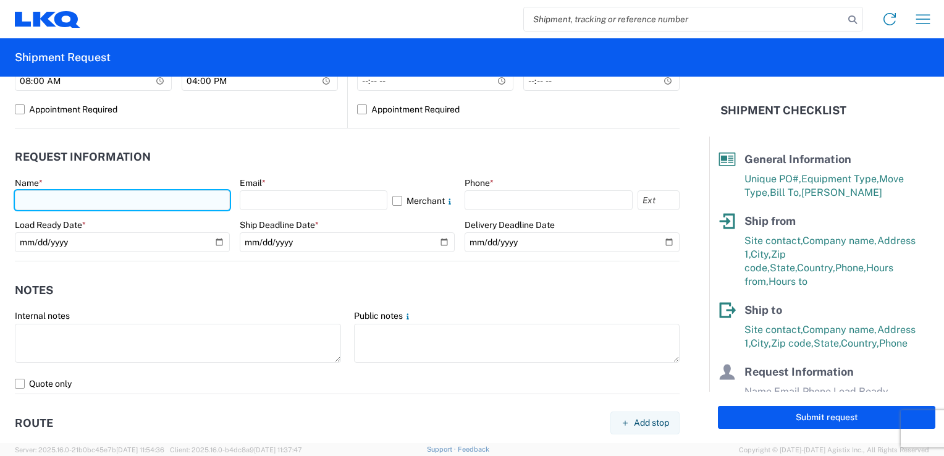
click at [64, 199] on input "text" at bounding box center [122, 200] width 215 height 20
click at [36, 199] on input "text" at bounding box center [122, 200] width 215 height 20
type input "[PERSON_NAME]"
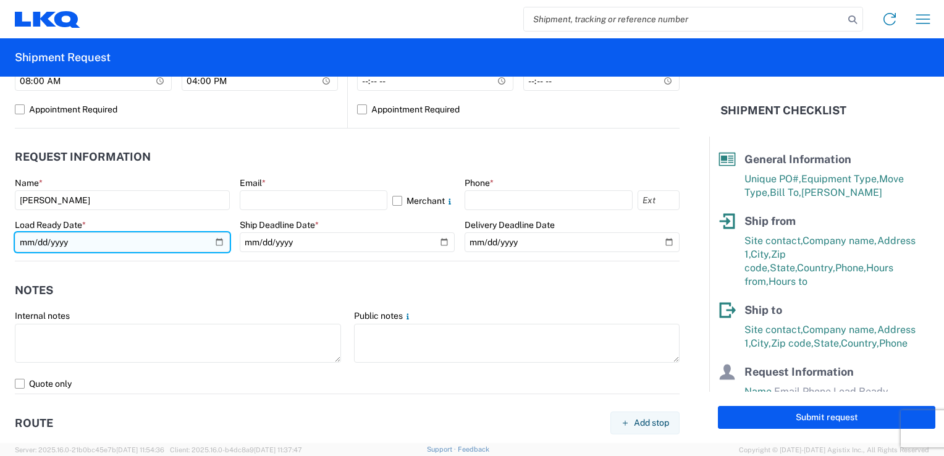
click at [216, 241] on input "date" at bounding box center [122, 242] width 215 height 20
type input "[DATE]"
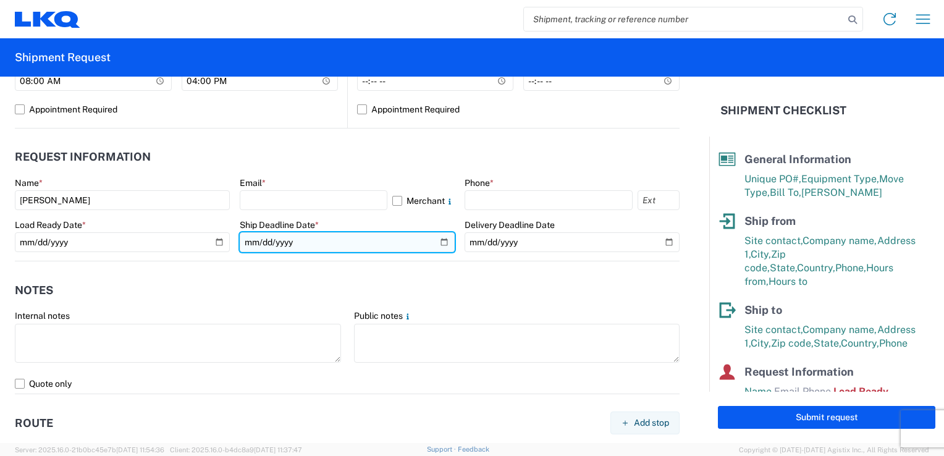
click at [437, 238] on input "date" at bounding box center [347, 242] width 215 height 20
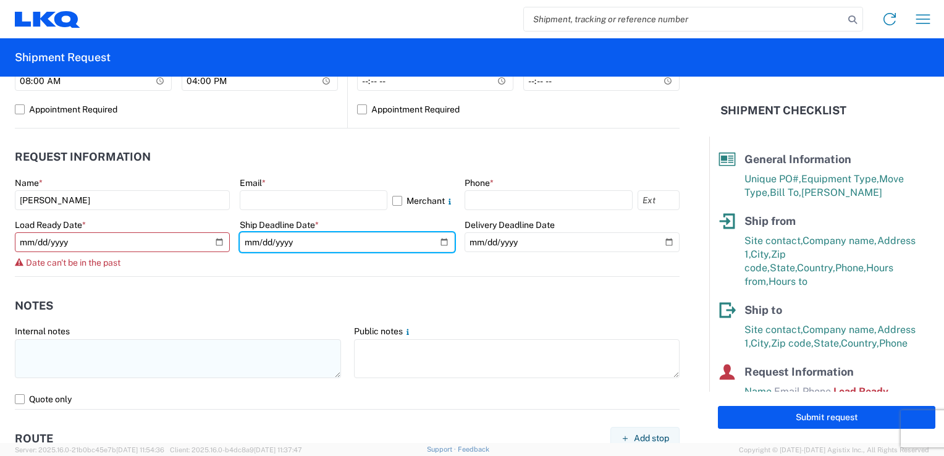
type input "[DATE]"
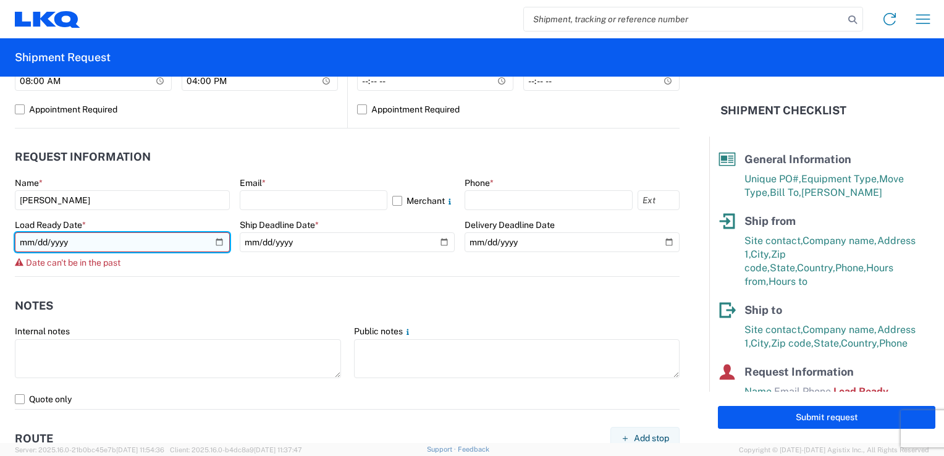
click at [217, 239] on input "[DATE]" at bounding box center [122, 242] width 215 height 20
type input "[DATE]"
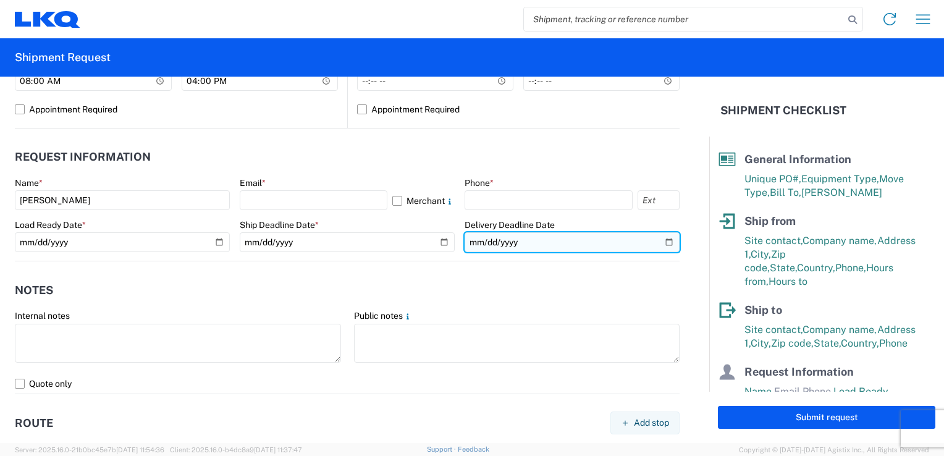
click at [660, 244] on input "date" at bounding box center [571, 242] width 215 height 20
type input "[DATE]"
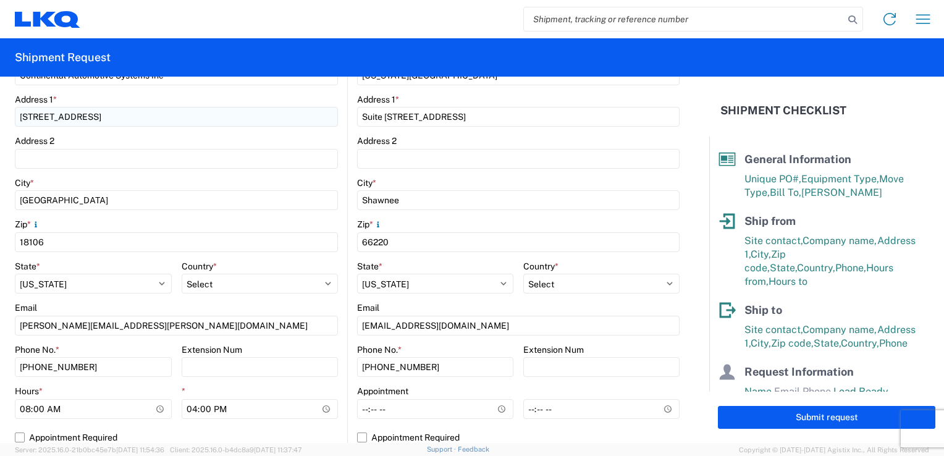
scroll to position [309, 0]
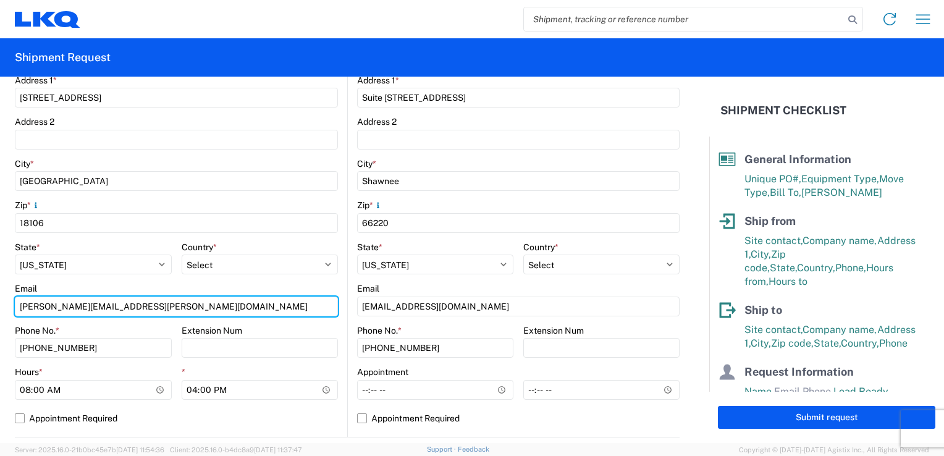
drag, startPoint x: 140, startPoint y: 303, endPoint x: -2, endPoint y: 302, distance: 142.1
click at [0, 302] on html "Home Shipment request Shipment tracking Shipment Request General Information Te…" at bounding box center [472, 228] width 944 height 456
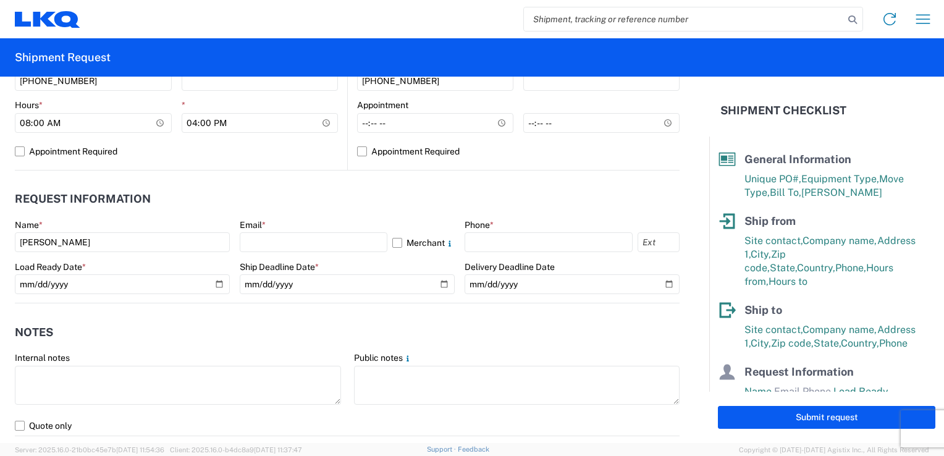
scroll to position [618, 0]
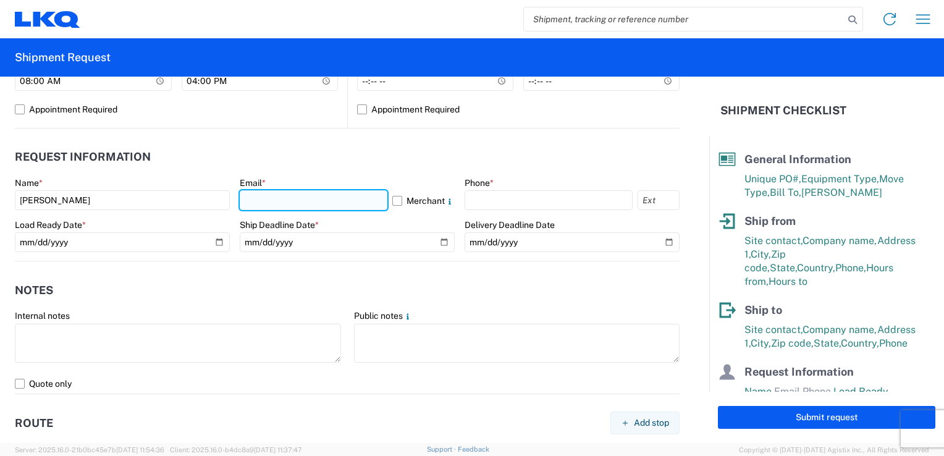
click at [272, 198] on input "text" at bounding box center [314, 200] width 148 height 20
paste input "[PERSON_NAME][EMAIL_ADDRESS][PERSON_NAME][DOMAIN_NAME]"
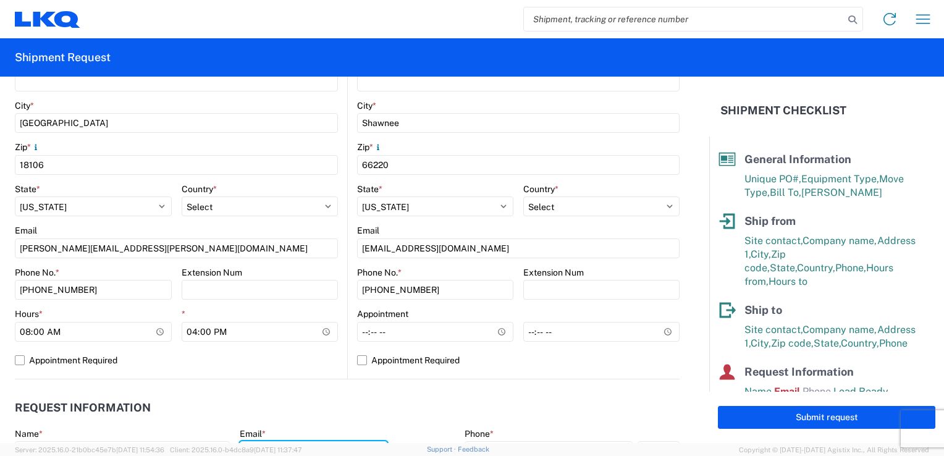
scroll to position [371, 0]
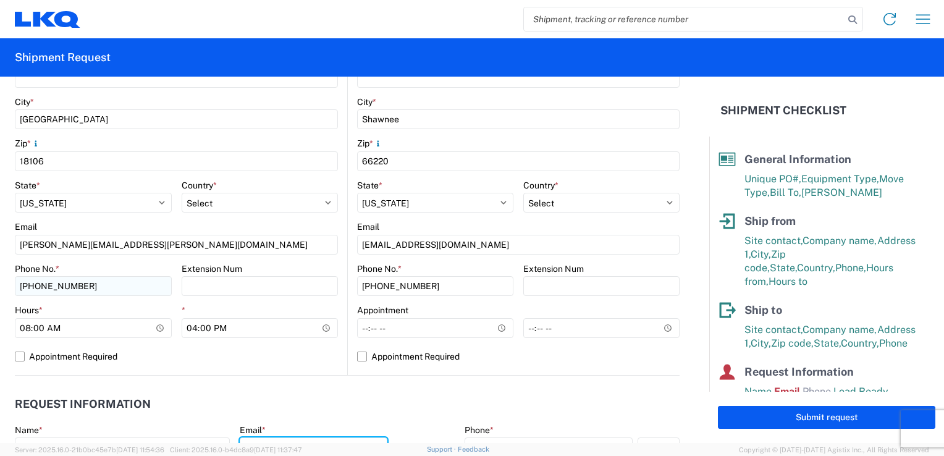
type input "[PERSON_NAME][EMAIL_ADDRESS][PERSON_NAME][DOMAIN_NAME]"
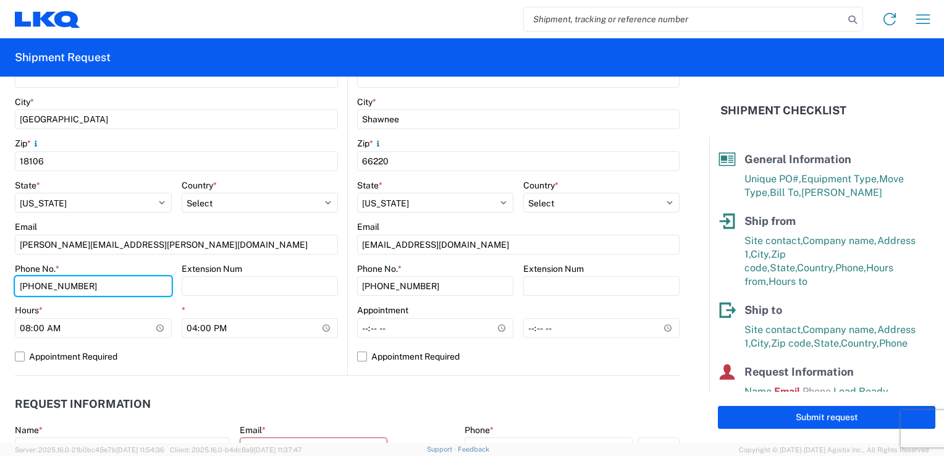
drag, startPoint x: 80, startPoint y: 287, endPoint x: -2, endPoint y: 290, distance: 82.8
click at [0, 290] on html "Home Shipment request Shipment tracking Shipment Request General Information Te…" at bounding box center [472, 228] width 944 height 456
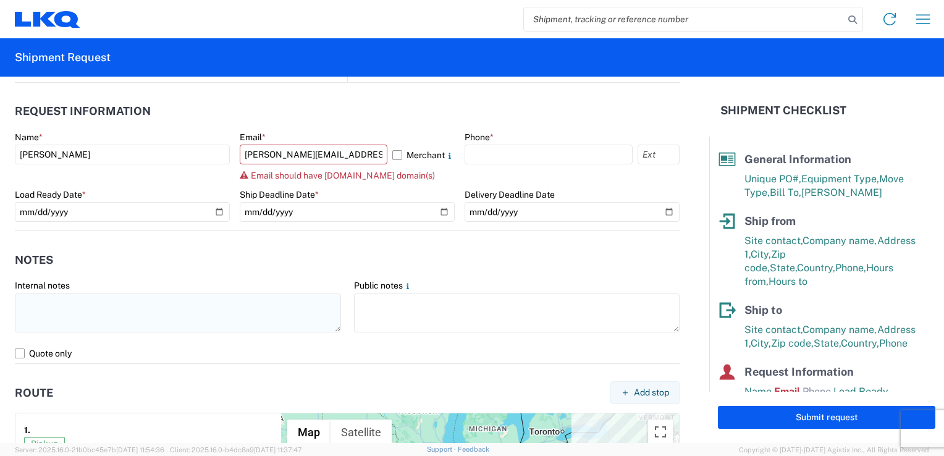
scroll to position [679, 0]
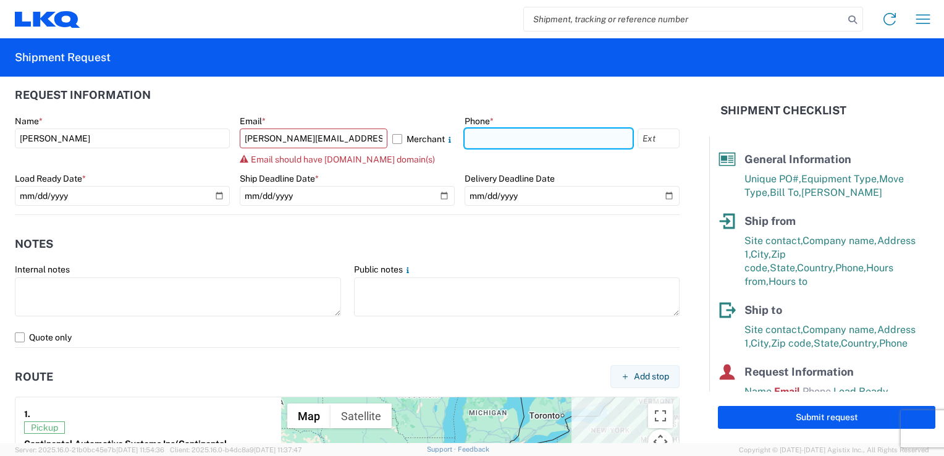
click at [492, 145] on input "text" at bounding box center [548, 138] width 168 height 20
paste input "[PHONE_NUMBER]"
type input "[PHONE_NUMBER]"
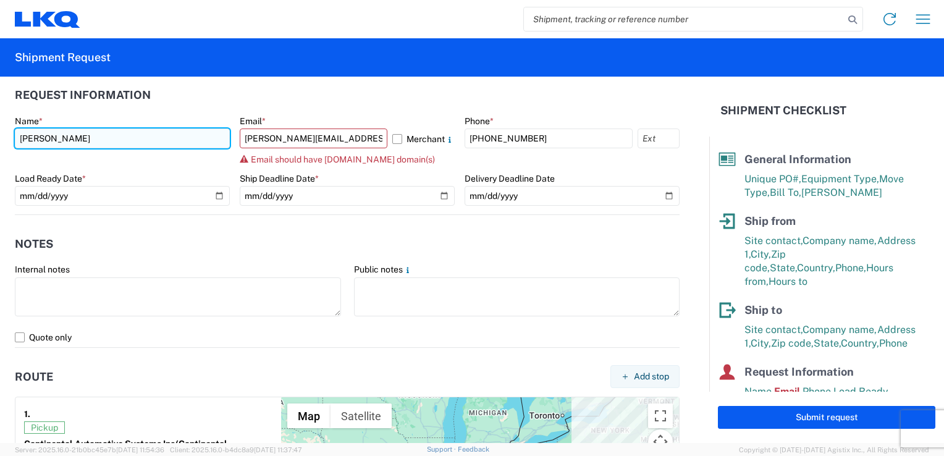
click at [79, 140] on input "[PERSON_NAME]" at bounding box center [122, 138] width 215 height 20
drag, startPoint x: 79, startPoint y: 140, endPoint x: 1, endPoint y: 145, distance: 77.9
click at [1, 145] on form "General Information Template PO# WY090281 Equipment Type * Select 53’ Dry Van F…" at bounding box center [354, 260] width 709 height 366
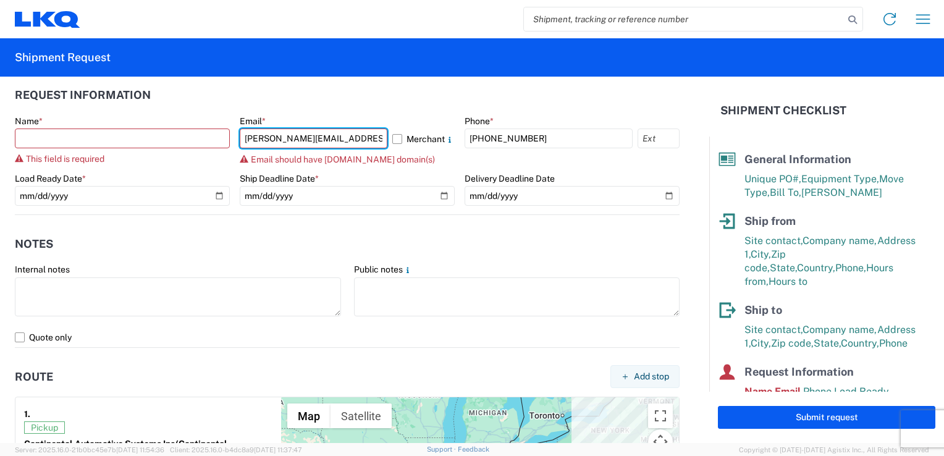
drag, startPoint x: 358, startPoint y: 137, endPoint x: 193, endPoint y: 164, distance: 167.7
click at [193, 164] on div "Name * This field is required Email * mike.roberts@aumovio.com Merchant Email s…" at bounding box center [347, 164] width 665 height 99
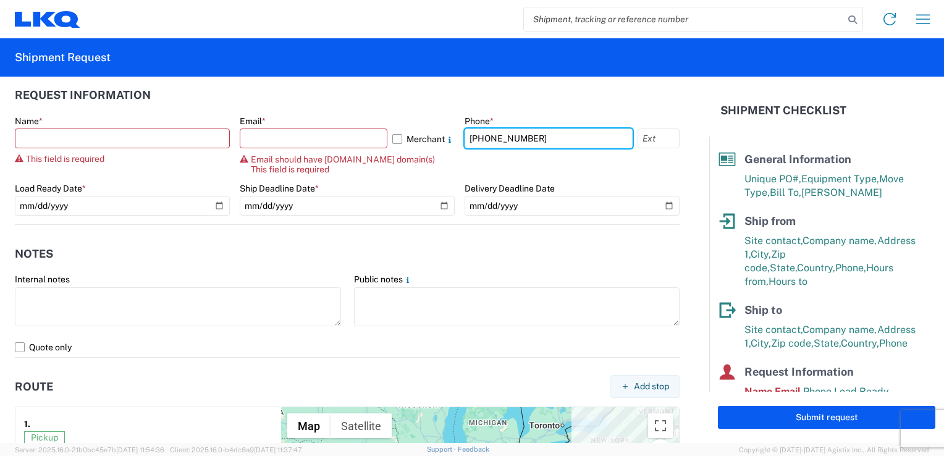
drag, startPoint x: 528, startPoint y: 139, endPoint x: 362, endPoint y: 149, distance: 166.4
click at [362, 149] on div "Name * This field is required Email * Merchant Email should have lkqcorp.com do…" at bounding box center [347, 169] width 665 height 109
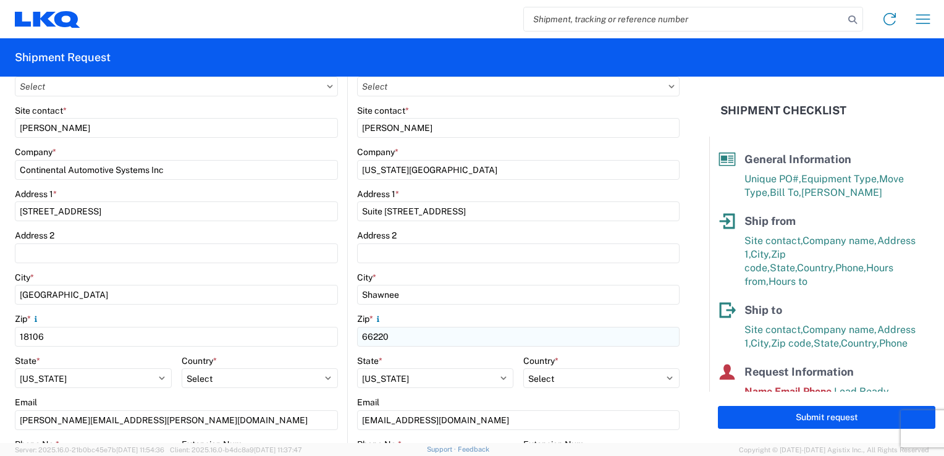
scroll to position [124, 0]
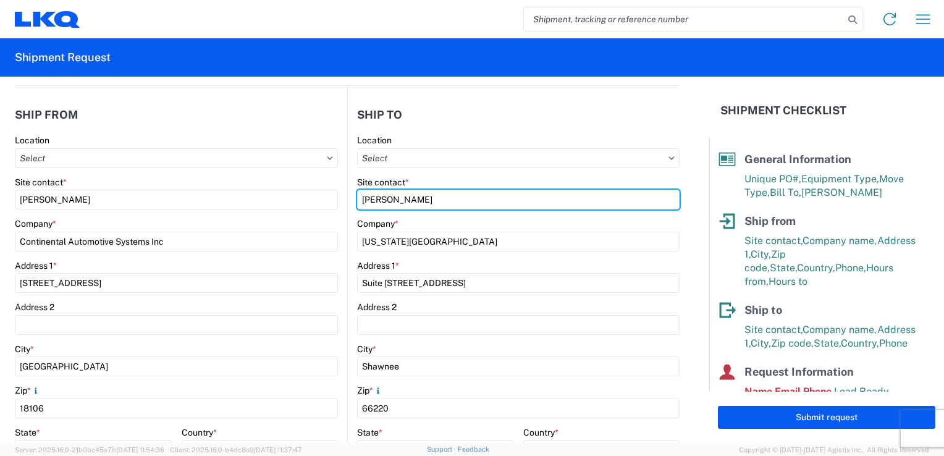
drag, startPoint x: 431, startPoint y: 201, endPoint x: 320, endPoint y: 215, distance: 112.0
click at [321, 215] on div "Ship from Location Site contact * Mike Roberts Company * Continental Automotive…" at bounding box center [347, 354] width 665 height 537
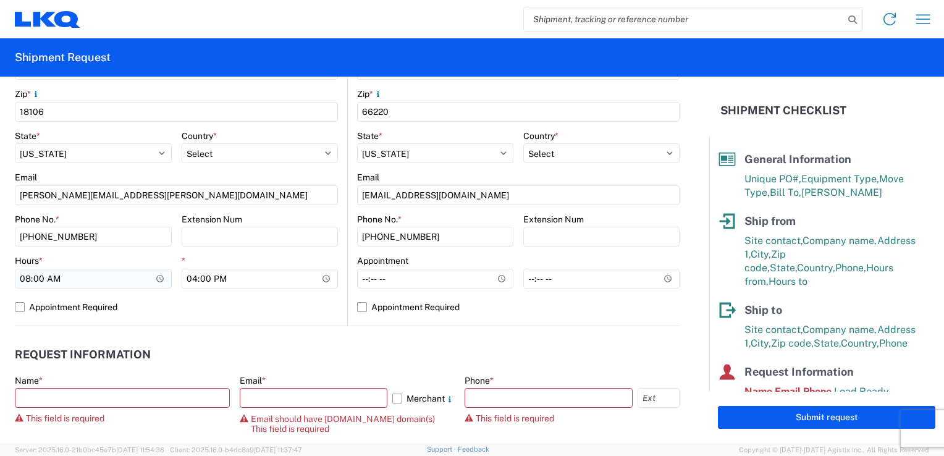
scroll to position [494, 0]
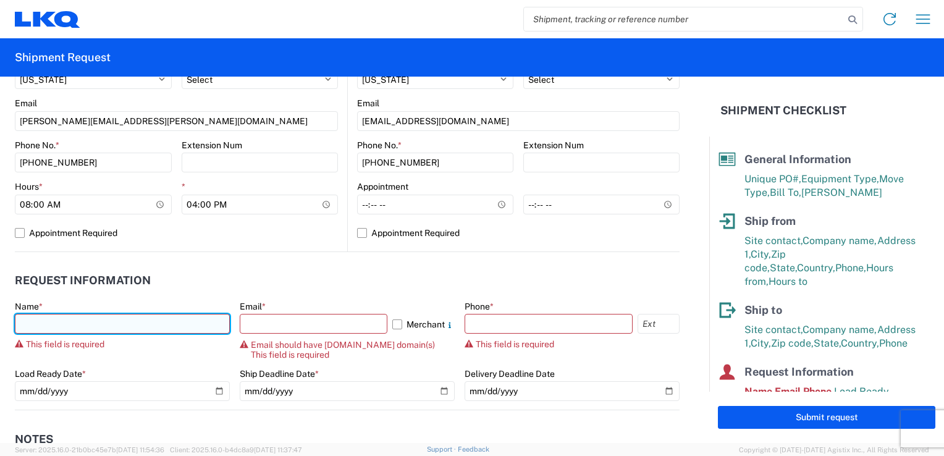
click at [46, 331] on input "text" at bounding box center [122, 324] width 215 height 20
paste input "[PERSON_NAME]"
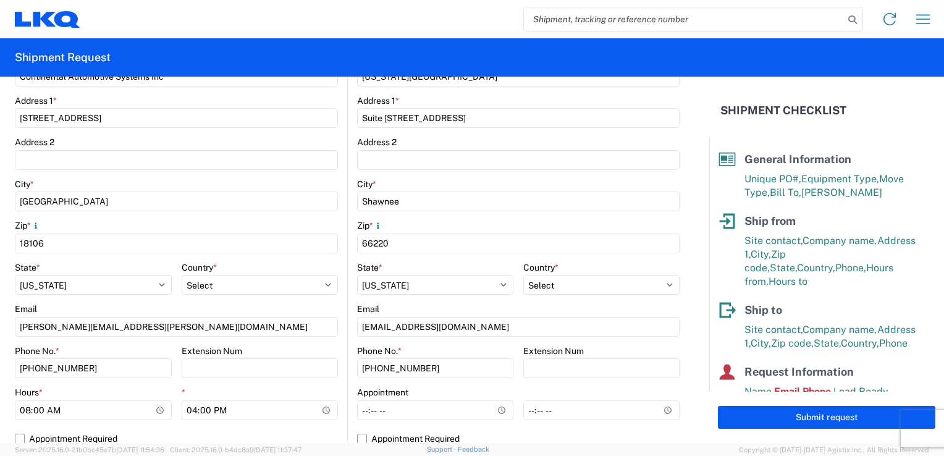
scroll to position [309, 0]
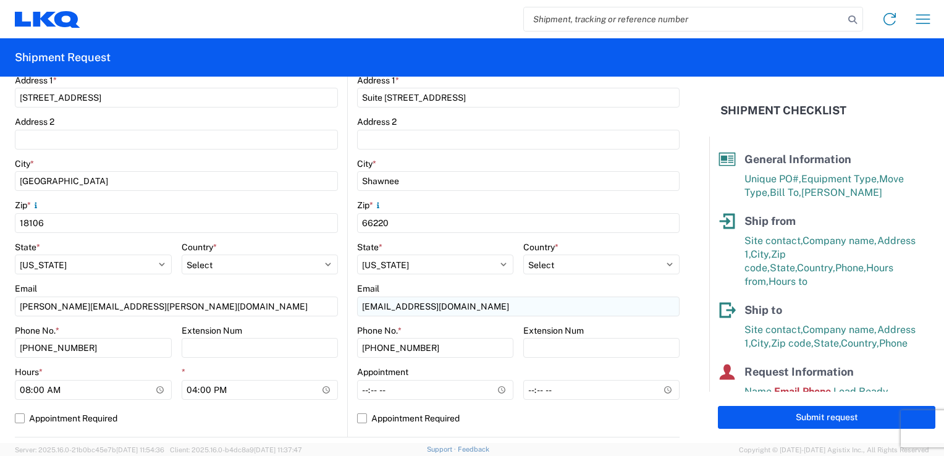
type input "[PERSON_NAME]"
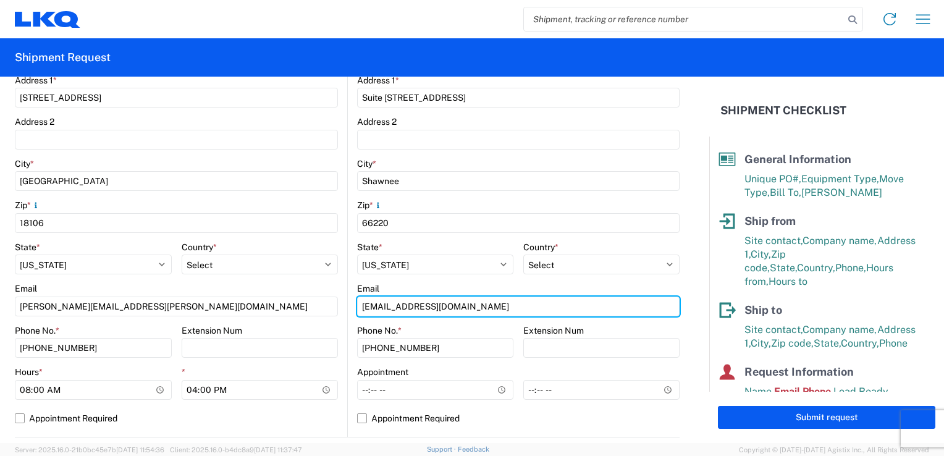
drag, startPoint x: 462, startPoint y: 303, endPoint x: 332, endPoint y: 315, distance: 130.3
click at [332, 315] on div "Ship from Location Site contact * Mike Roberts Company * Continental Automotive…" at bounding box center [347, 169] width 665 height 537
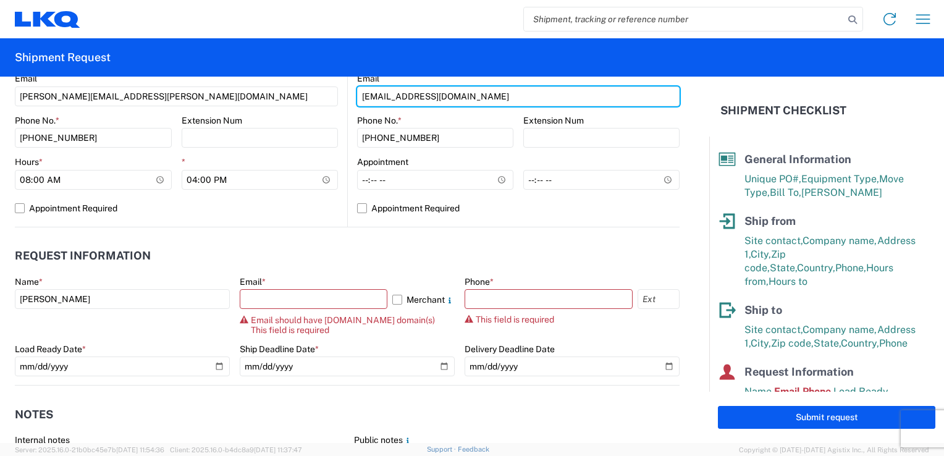
scroll to position [556, 0]
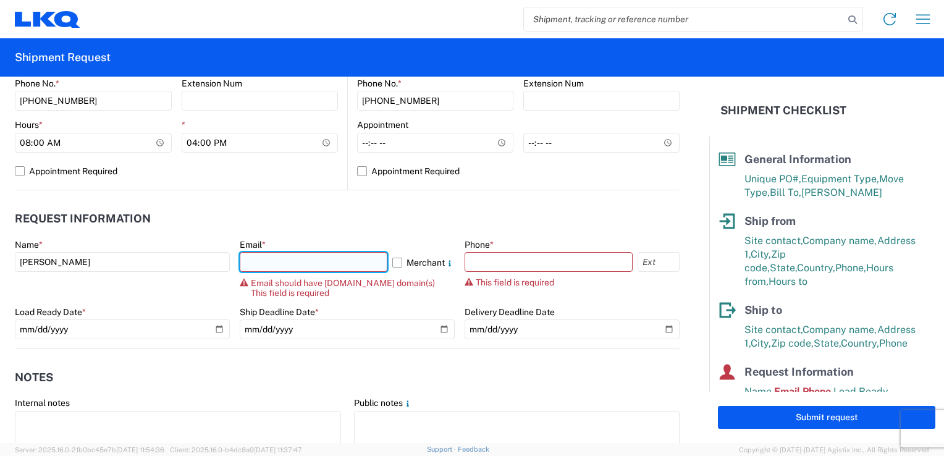
click at [267, 256] on input "text" at bounding box center [314, 262] width 148 height 20
paste input "miharris@LKQcorp.com"
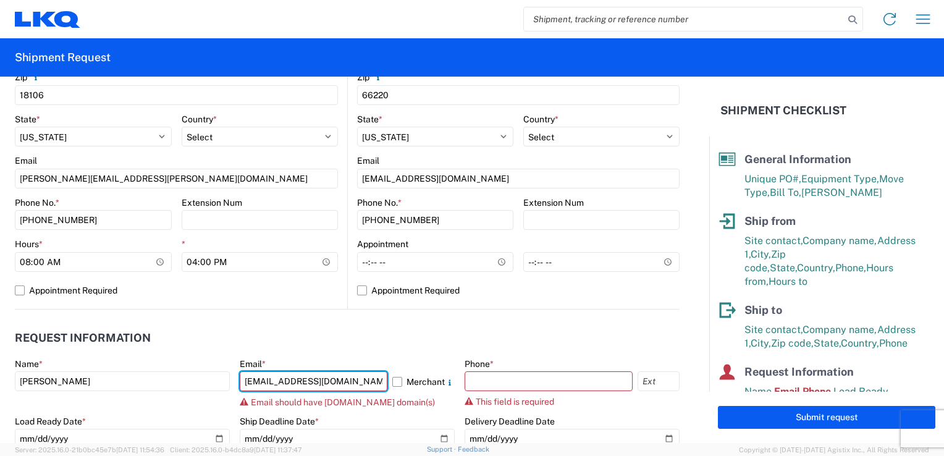
scroll to position [432, 0]
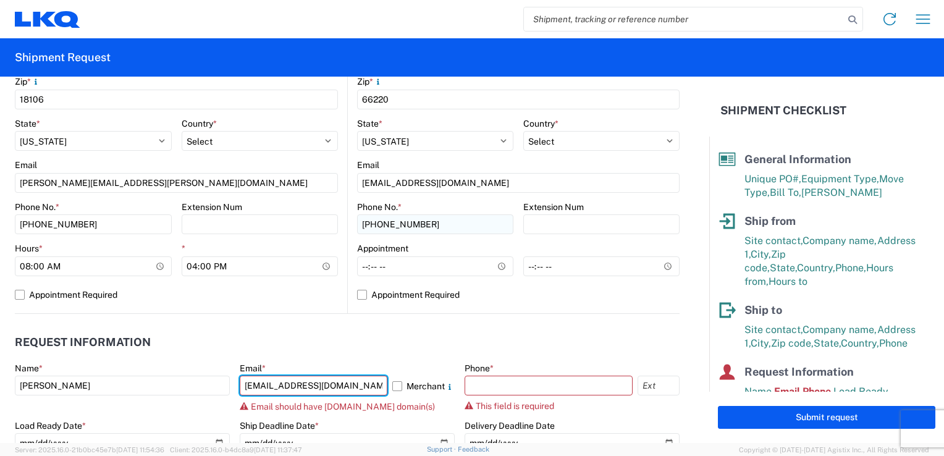
type input "miharris@LKQcorp.com"
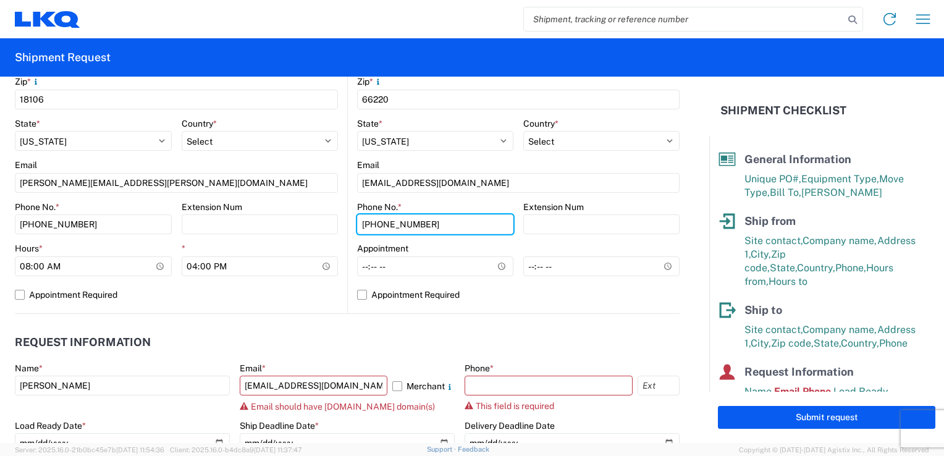
drag, startPoint x: 422, startPoint y: 224, endPoint x: 284, endPoint y: 238, distance: 138.5
click at [284, 238] on div "Ship from Location Site contact * Mike Roberts Company * Continental Automotive…" at bounding box center [347, 45] width 665 height 537
click at [480, 372] on label "Phone *" at bounding box center [478, 368] width 29 height 11
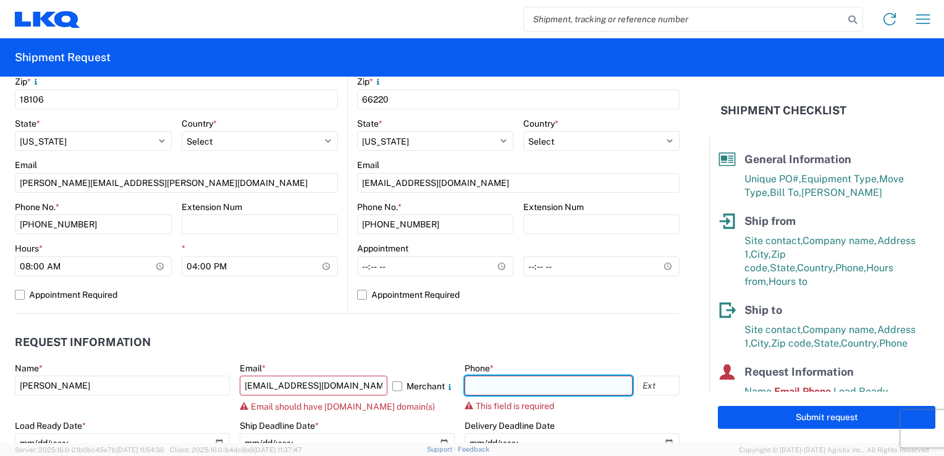
click at [480, 380] on input "text" at bounding box center [548, 385] width 168 height 20
paste input "[PHONE_NUMBER]"
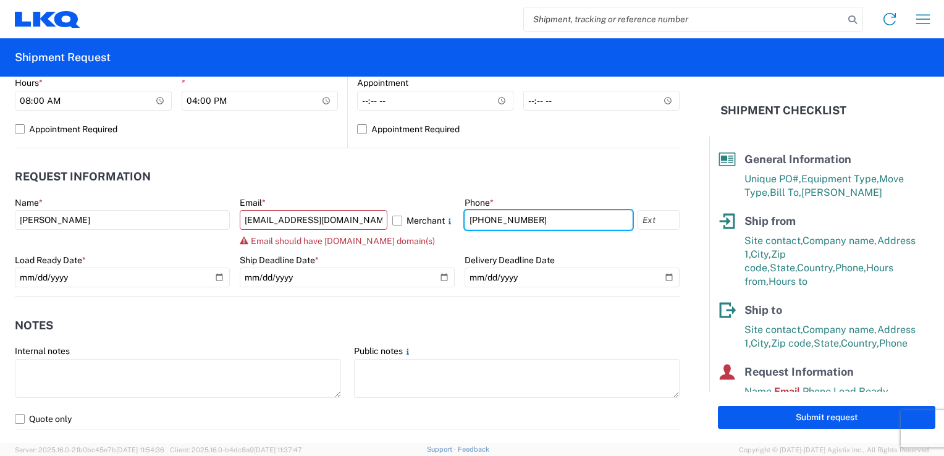
scroll to position [618, 0]
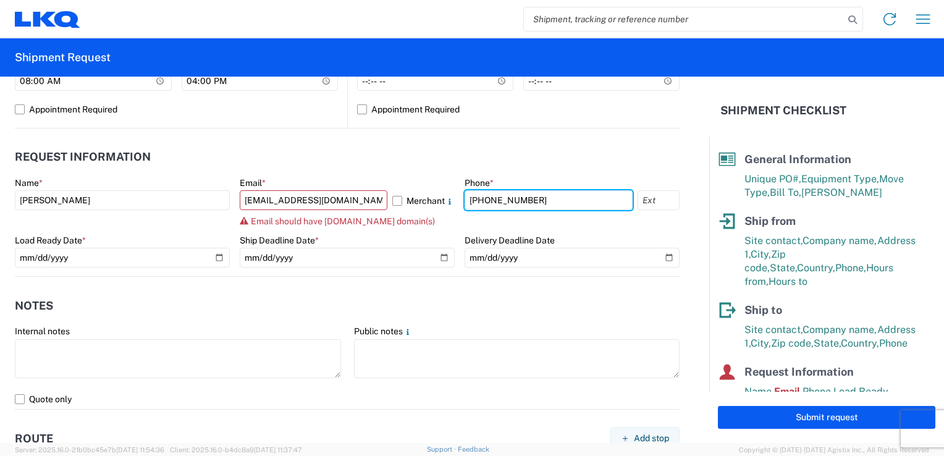
type input "[PHONE_NUMBER]"
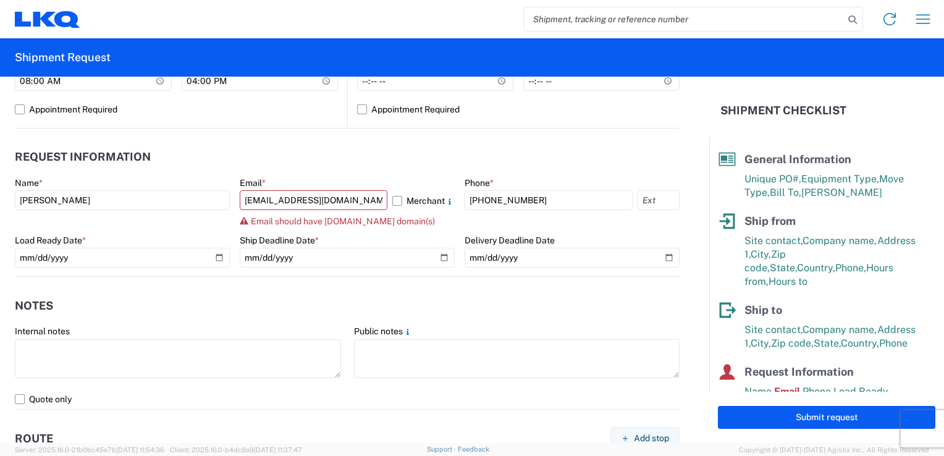
click at [282, 293] on header "Notes" at bounding box center [347, 306] width 665 height 28
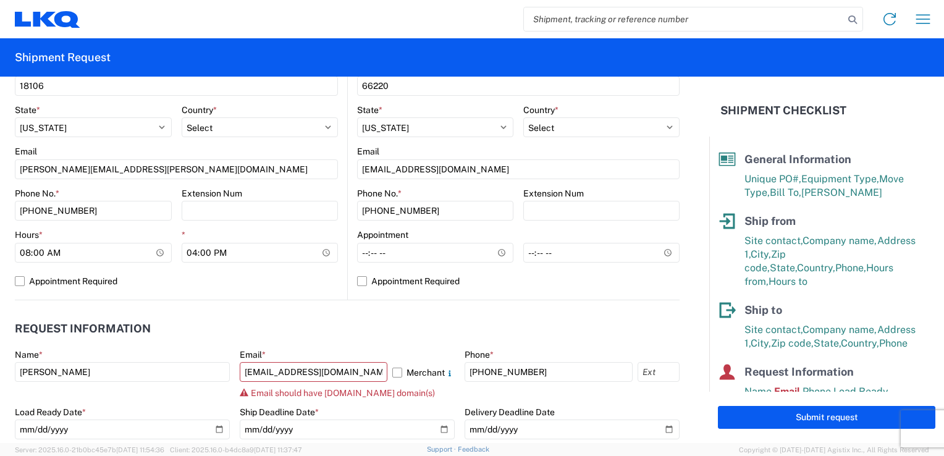
scroll to position [432, 0]
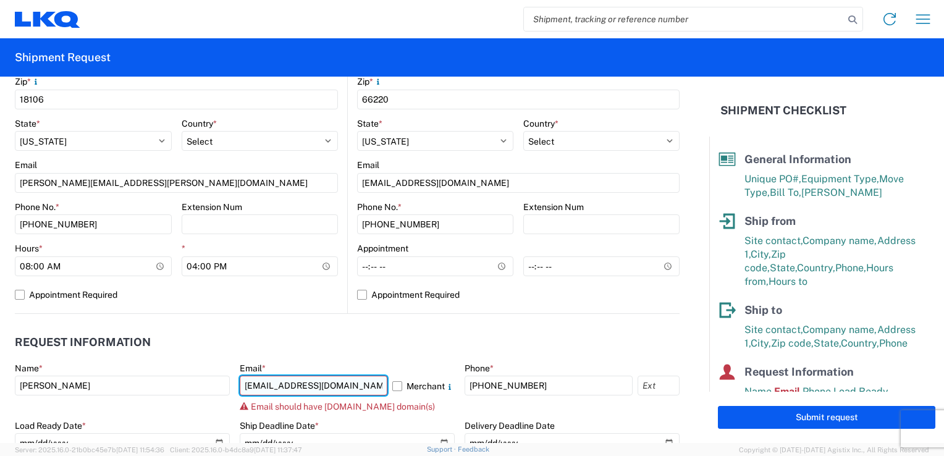
drag, startPoint x: 297, startPoint y: 387, endPoint x: 283, endPoint y: 387, distance: 13.6
click at [283, 387] on input "miharris@LKQcorp.com" at bounding box center [314, 385] width 148 height 20
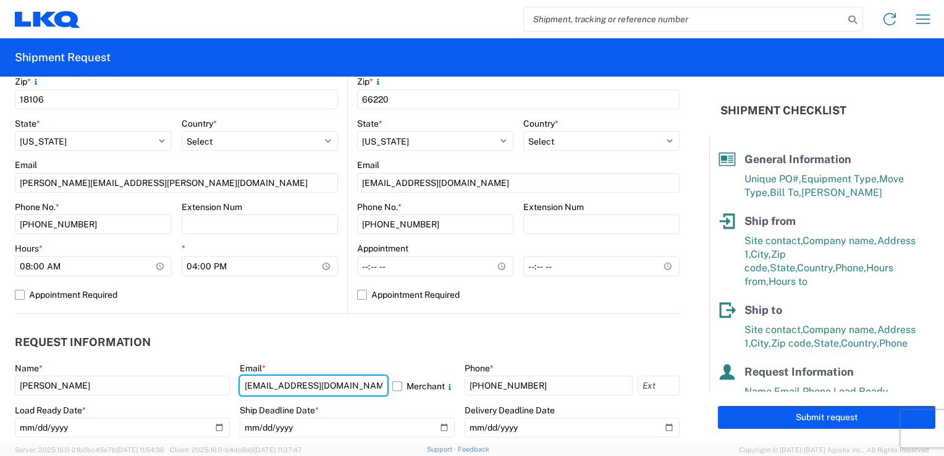
type input "[EMAIL_ADDRESS][DOMAIN_NAME]"
click at [199, 412] on div "Load Ready Date *" at bounding box center [122, 410] width 215 height 11
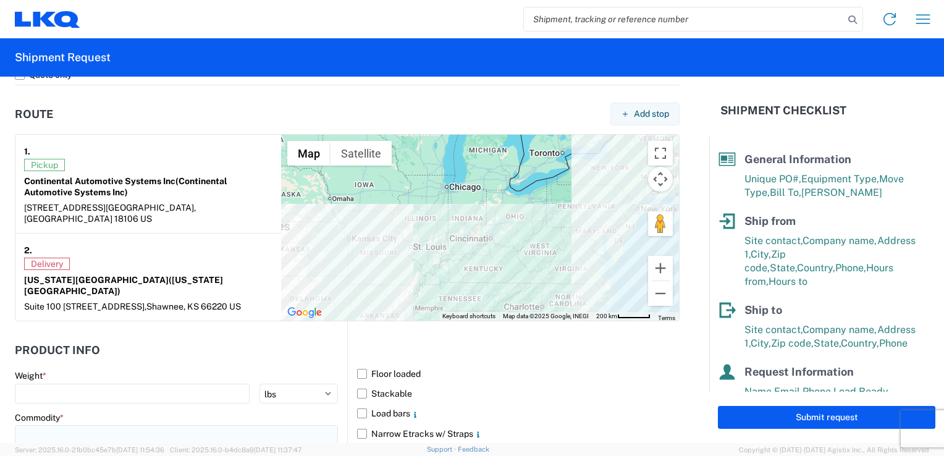
scroll to position [988, 0]
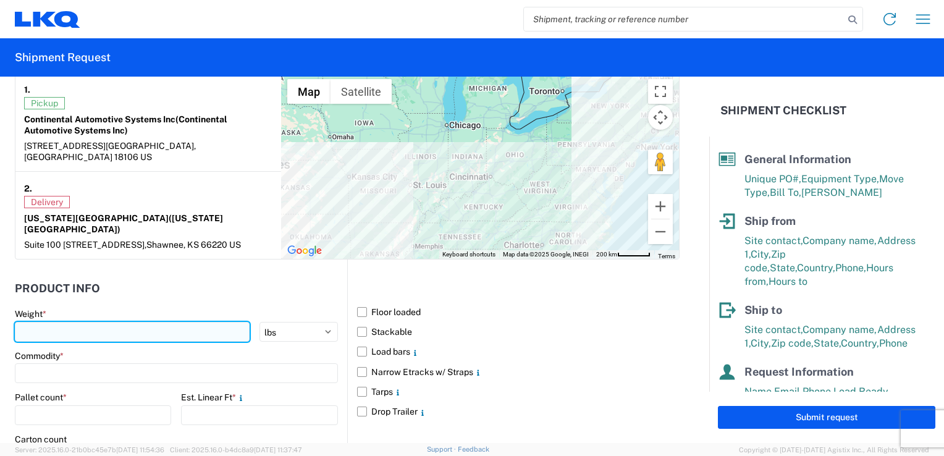
click at [48, 322] on input "number" at bounding box center [132, 332] width 235 height 20
paste input "749"
type input "749"
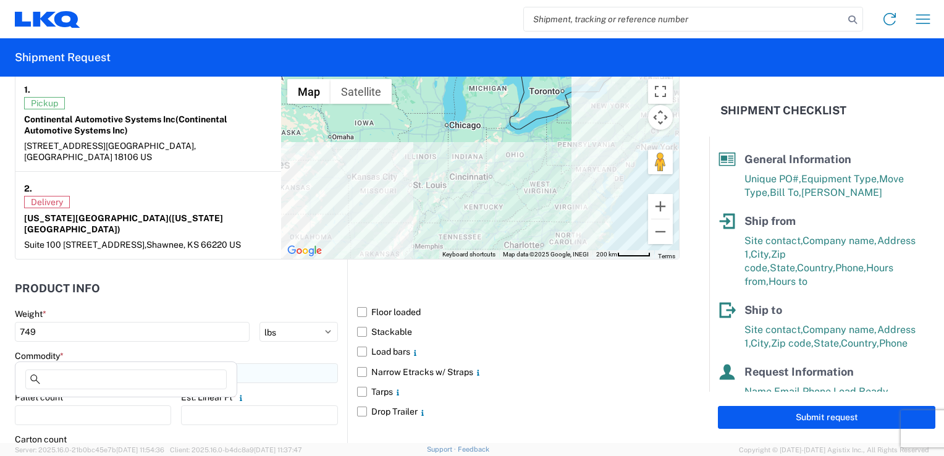
click at [41, 363] on input at bounding box center [176, 373] width 323 height 20
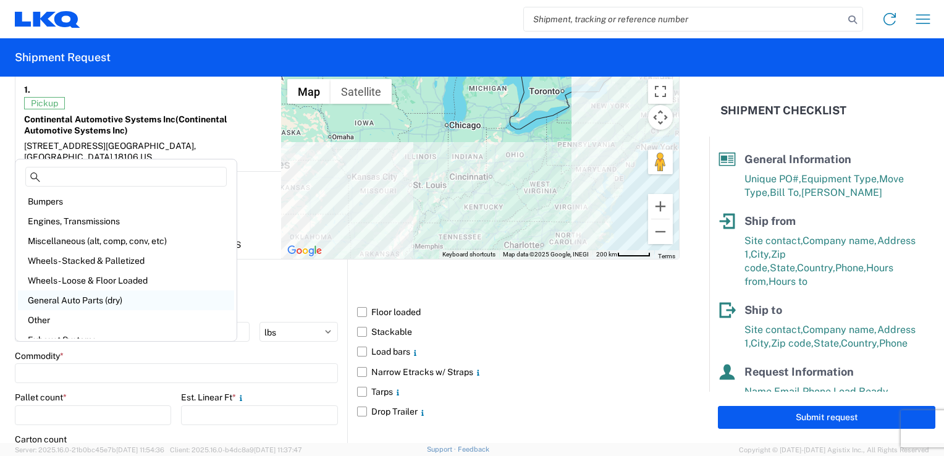
click at [84, 300] on div "General Auto Parts (dry)" at bounding box center [126, 300] width 216 height 20
type input "General Auto Parts (dry)"
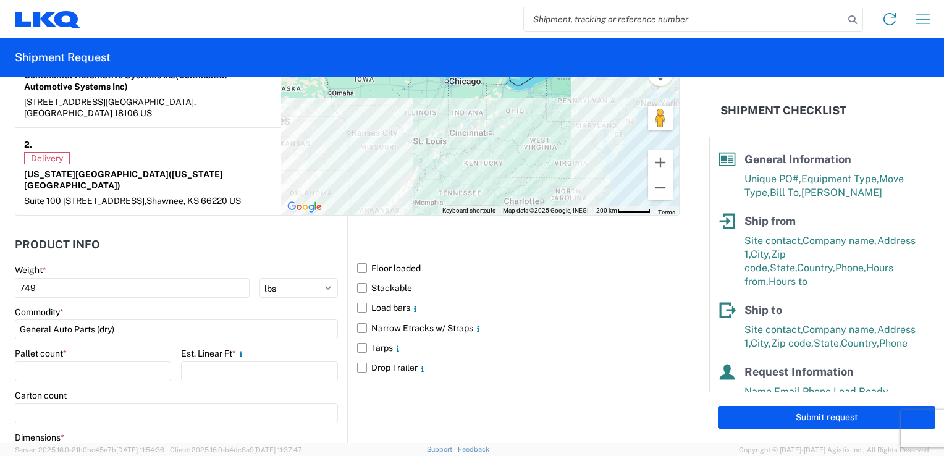
scroll to position [1050, 0]
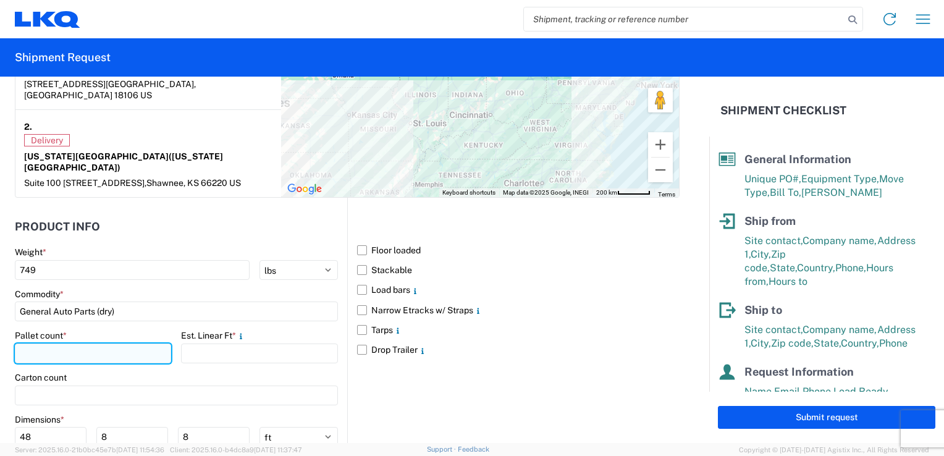
click at [43, 343] on input "number" at bounding box center [93, 353] width 156 height 20
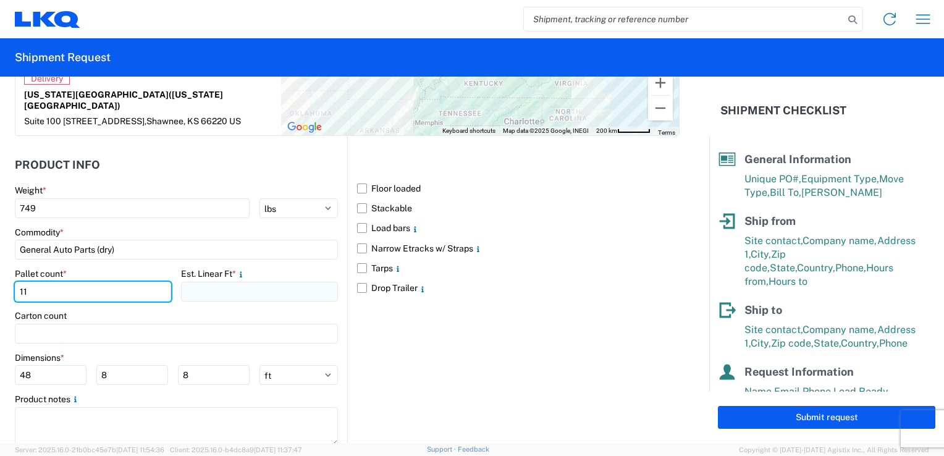
type input "11"
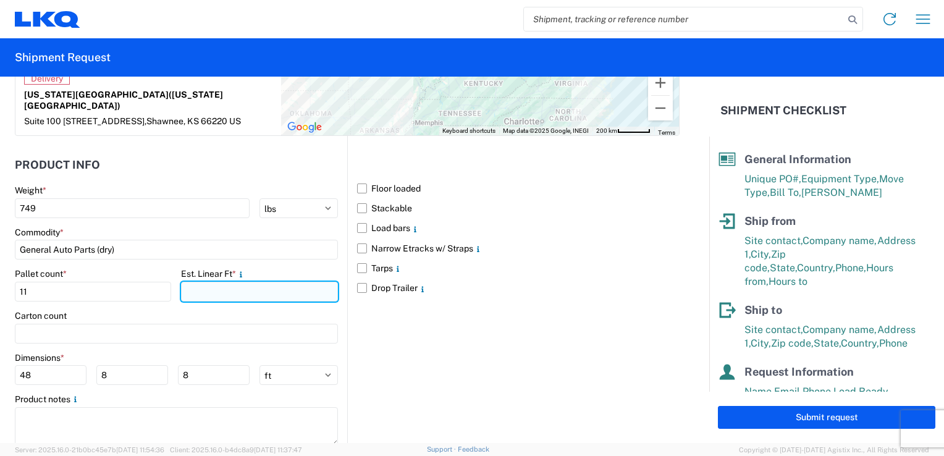
click at [217, 282] on input "number" at bounding box center [259, 292] width 156 height 20
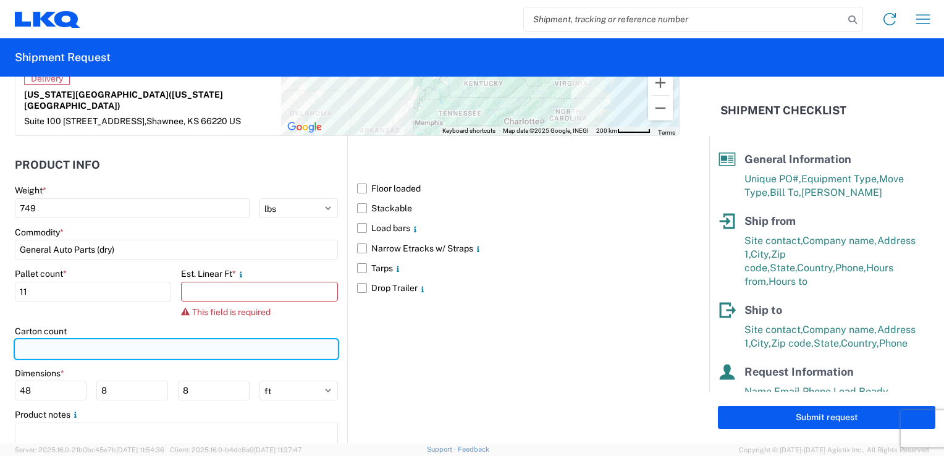
click at [27, 339] on input "number" at bounding box center [176, 349] width 323 height 20
type input "200"
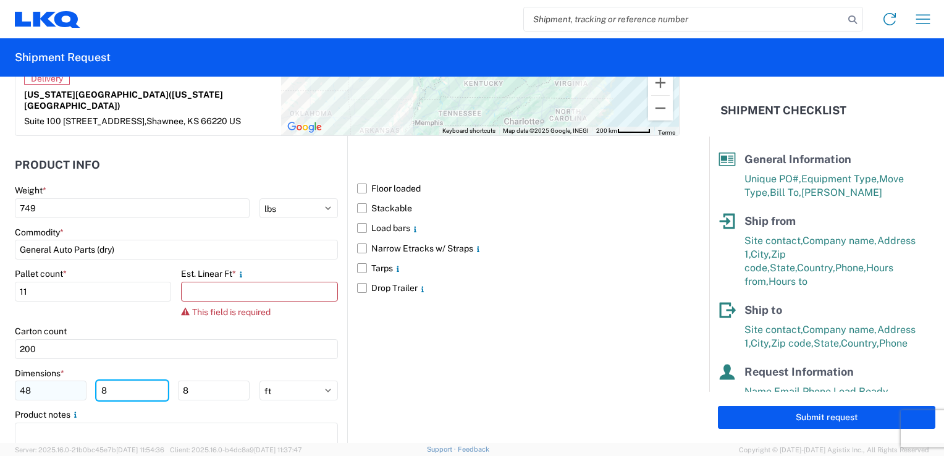
drag, startPoint x: 100, startPoint y: 369, endPoint x: 59, endPoint y: 370, distance: 40.8
click at [59, 380] on div "48 8 8" at bounding box center [132, 390] width 235 height 20
type input "40"
click at [124, 341] on main "Weight * 749 kgs lbs Commodity * General Auto Parts (dry) Pallet count * 11 Est…" at bounding box center [181, 329] width 332 height 288
drag, startPoint x: 217, startPoint y: 362, endPoint x: 155, endPoint y: 371, distance: 63.1
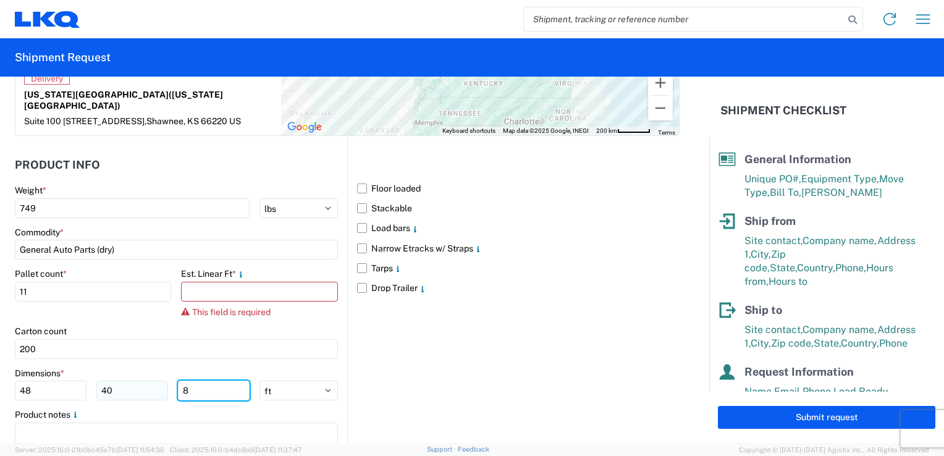
click at [155, 380] on div "48 40 8" at bounding box center [132, 390] width 235 height 20
type input "78"
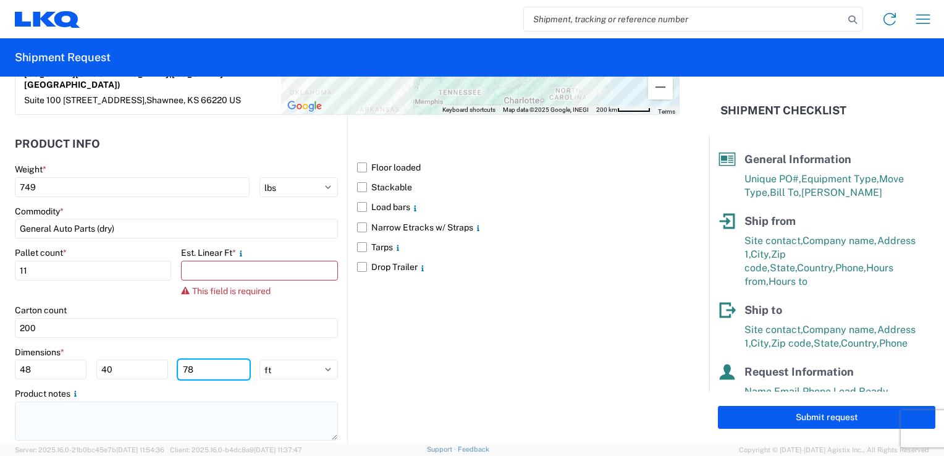
scroll to position [1139, 0]
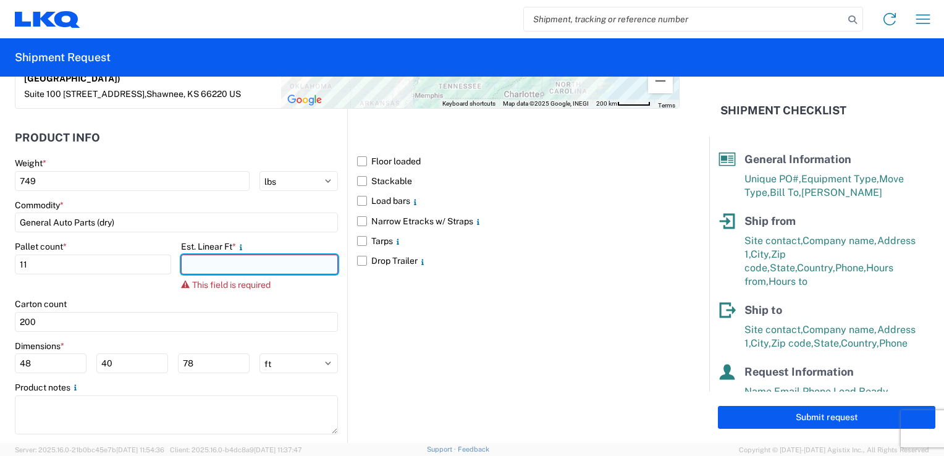
click at [219, 254] on input "number" at bounding box center [259, 264] width 156 height 20
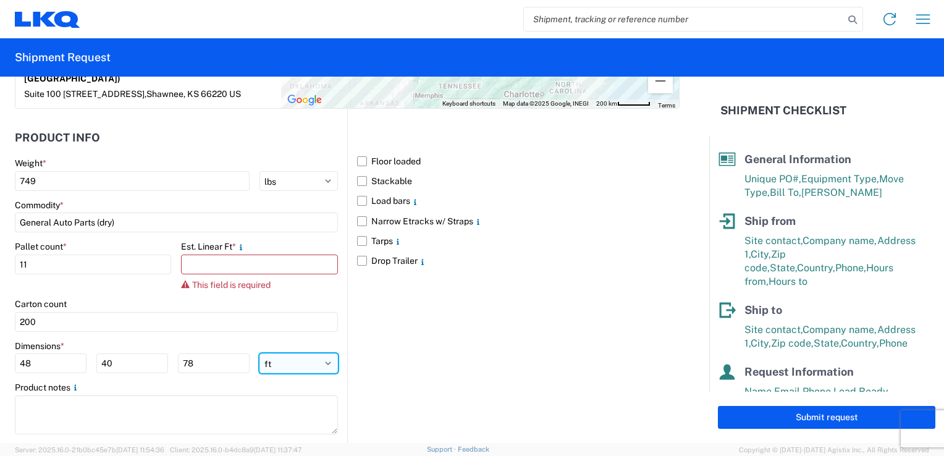
click at [321, 353] on select "ft in cm" at bounding box center [298, 363] width 78 height 20
select select "IN"
click at [259, 353] on select "ft in cm" at bounding box center [298, 363] width 78 height 20
type input "576"
type input "480"
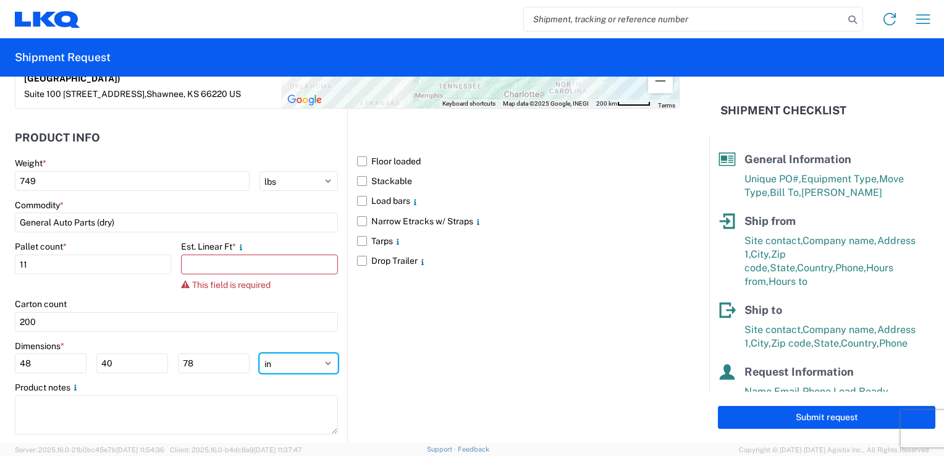
type input "936"
click at [322, 353] on select "ft in cm" at bounding box center [298, 363] width 78 height 20
select select "FT"
click at [259, 353] on select "ft in cm" at bounding box center [298, 363] width 78 height 20
type input "48"
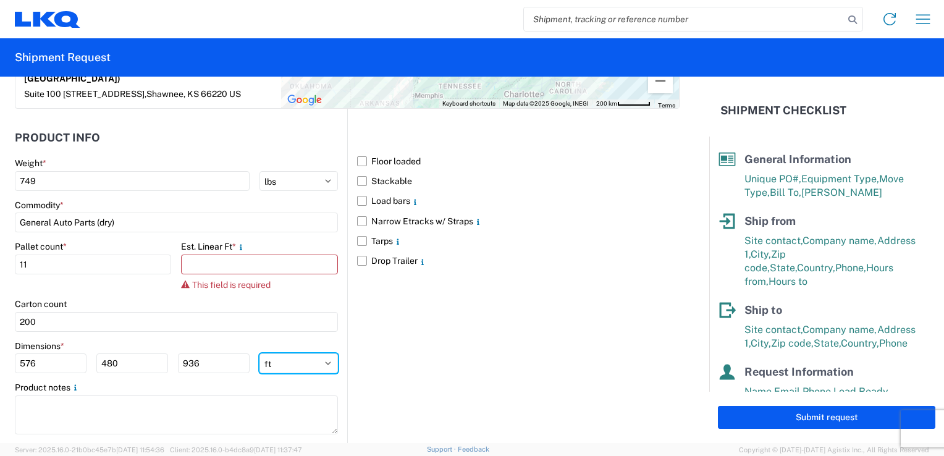
type input "40"
type input "78"
drag, startPoint x: 217, startPoint y: 335, endPoint x: 141, endPoint y: 343, distance: 76.4
click at [141, 353] on div "48 40 78" at bounding box center [132, 363] width 235 height 20
drag, startPoint x: 124, startPoint y: 340, endPoint x: 66, endPoint y: 346, distance: 58.4
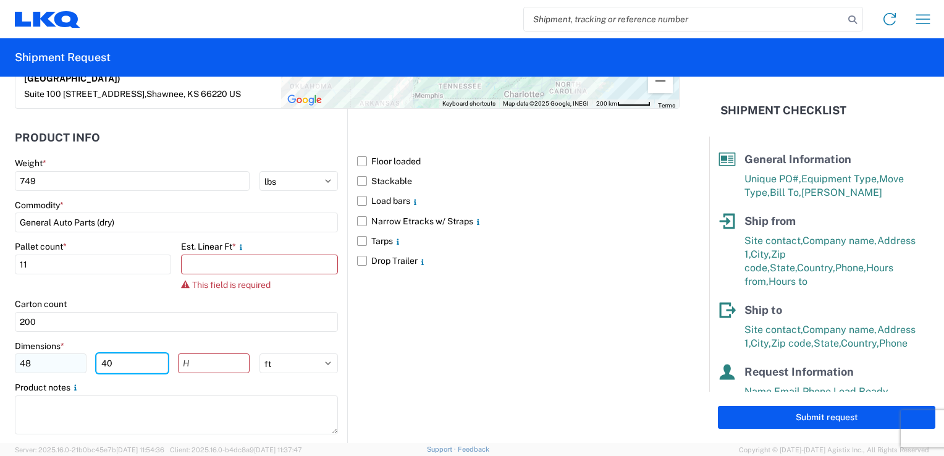
click at [66, 353] on div "48 40" at bounding box center [132, 363] width 235 height 20
drag, startPoint x: 49, startPoint y: 337, endPoint x: -2, endPoint y: 345, distance: 52.4
click at [0, 345] on html "Home Shipment request Shipment tracking Shipment Request General Information Te…" at bounding box center [472, 228] width 944 height 456
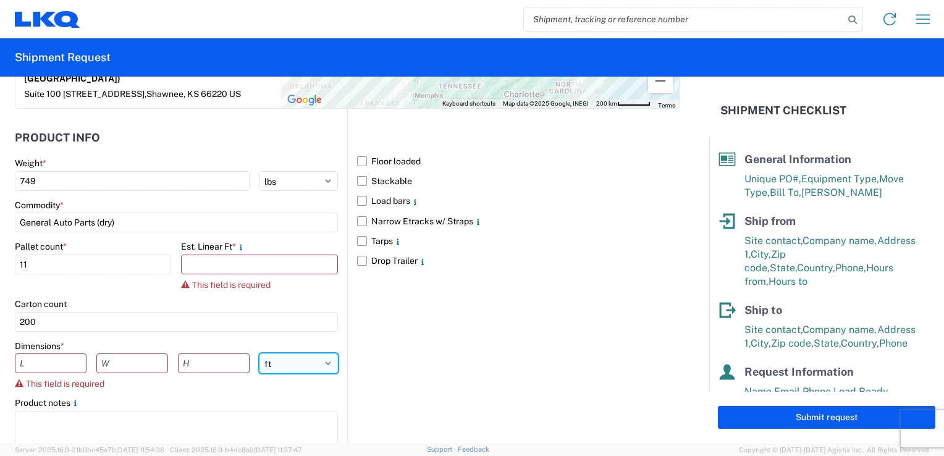
click at [321, 353] on select "ft in cm" at bounding box center [298, 363] width 78 height 20
select select "IN"
click at [259, 353] on select "ft in cm" at bounding box center [298, 363] width 78 height 20
click at [54, 353] on input "number" at bounding box center [51, 363] width 72 height 20
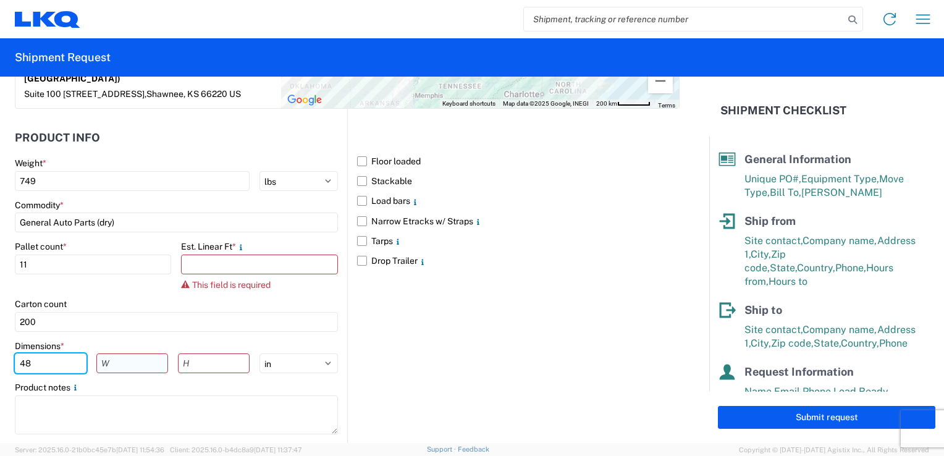
type input "48"
click at [116, 353] on input "number" at bounding box center [132, 363] width 72 height 20
type input "40"
click at [178, 353] on input "number" at bounding box center [214, 363] width 72 height 20
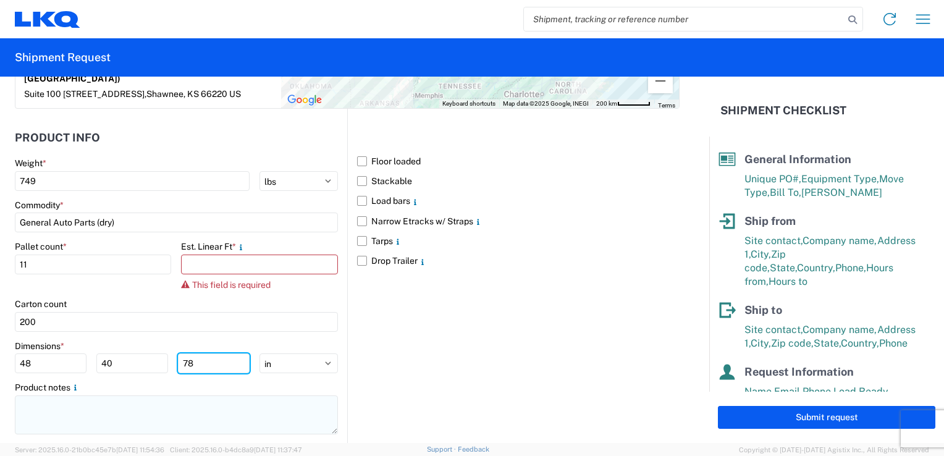
type input "78"
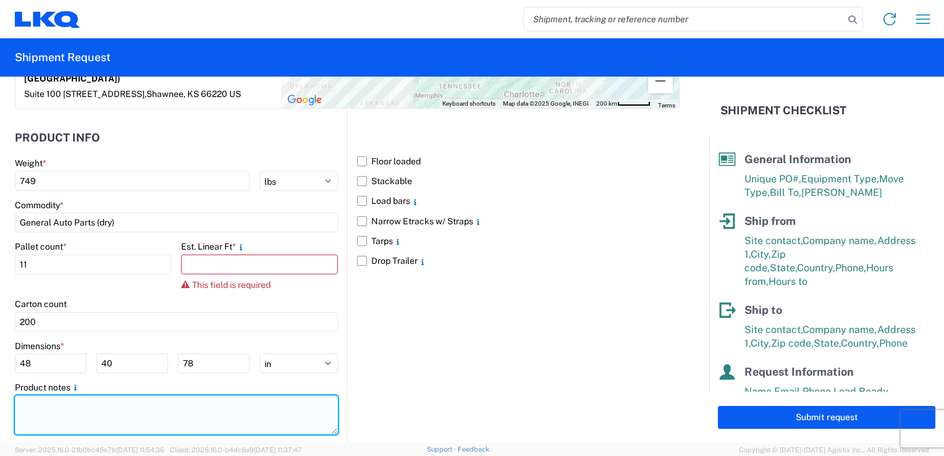
click at [232, 395] on textarea at bounding box center [176, 414] width 323 height 39
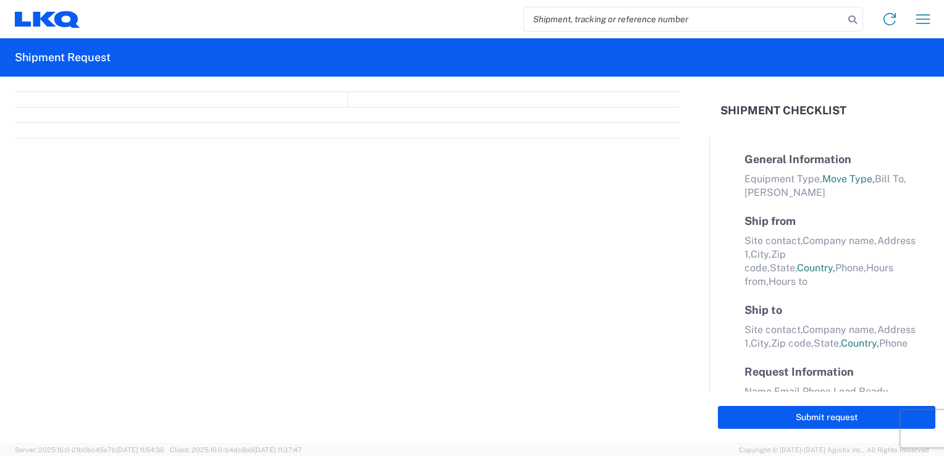
select select "FULL"
select select "US"
select select "LBS"
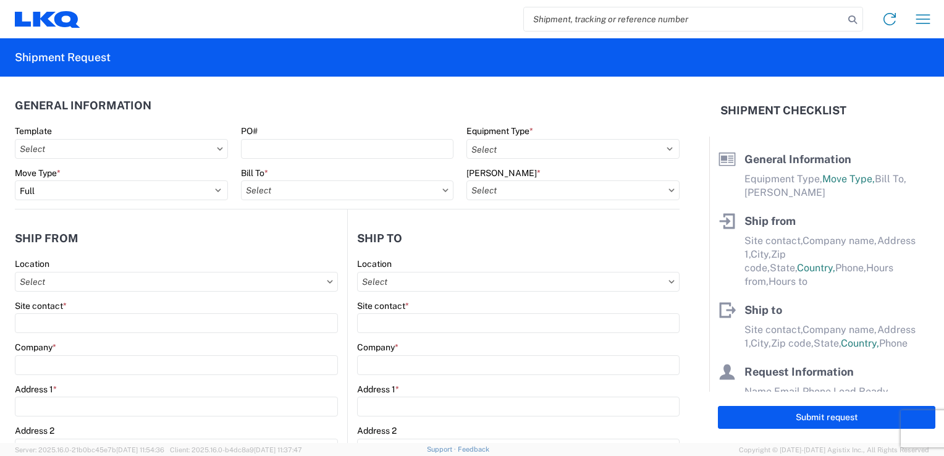
click at [111, 202] on agx-form-control-wrapper-v2 "Move Type * Select Full Partial TL" at bounding box center [122, 188] width 226 height 42
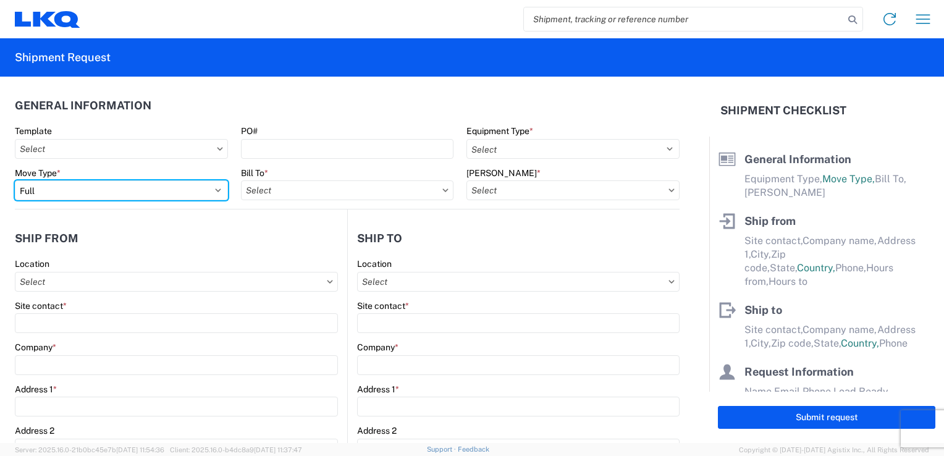
drag, startPoint x: 109, startPoint y: 193, endPoint x: 104, endPoint y: 201, distance: 10.0
click at [109, 193] on select "Select Full Partial TL" at bounding box center [121, 190] width 213 height 20
select select "PARTIAL_TL"
click at [15, 180] on select "Select Full Partial TL" at bounding box center [121, 190] width 213 height 20
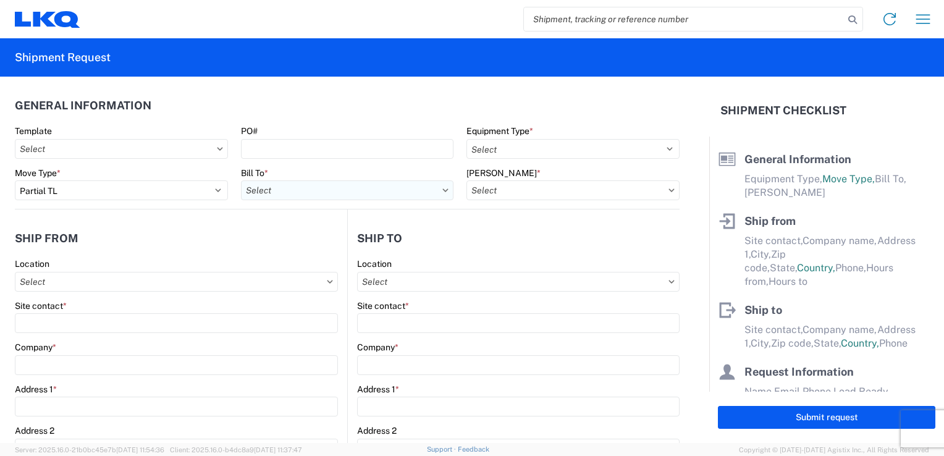
click at [273, 192] on input "Bill To *" at bounding box center [347, 190] width 213 height 20
type input "3240"
click at [296, 243] on div "3240 - KC Distribution Center (KDC)" at bounding box center [349, 245] width 216 height 20
type input "3240 - KC Distribution Center (KDC)"
click at [546, 193] on input "[PERSON_NAME] *" at bounding box center [572, 190] width 213 height 20
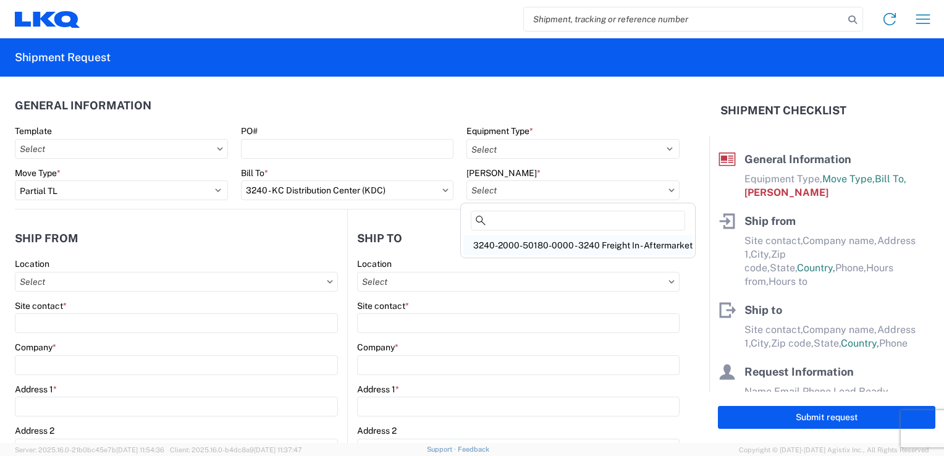
click at [504, 245] on div "3240-2000-50180-0000 - 3240 Freight In - Aftermarket" at bounding box center [577, 245] width 229 height 20
type input "3240-2000-50180-0000 - 3240 Freight In - Aftermarket"
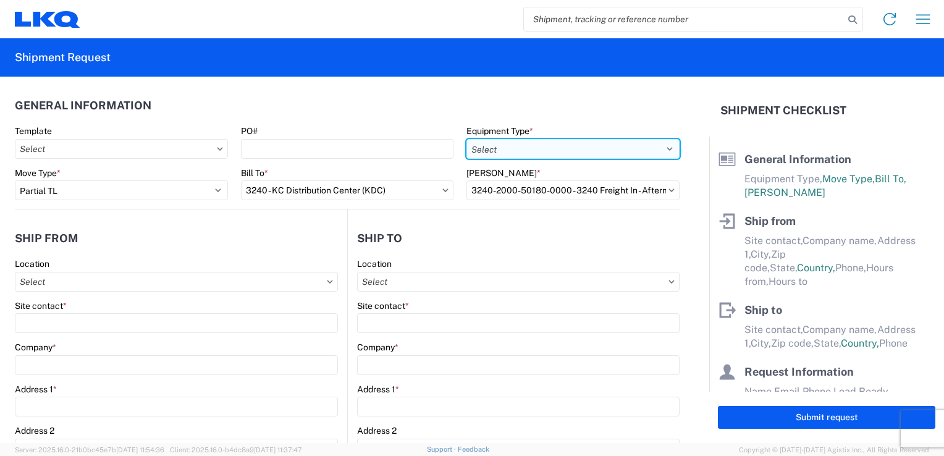
click at [533, 149] on select "Select 53’ Dry Van Flatbed Dropdeck (van) Lowboy (flatbed) Rail" at bounding box center [572, 149] width 213 height 20
select select "STDV"
click at [466, 139] on select "Select 53’ Dry Van Flatbed Dropdeck (van) Lowboy (flatbed) Rail" at bounding box center [572, 149] width 213 height 20
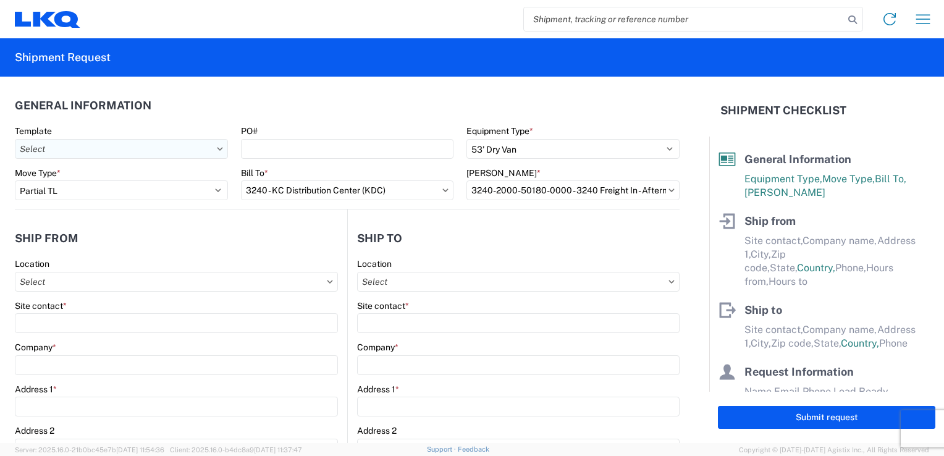
click at [130, 157] on input "Template" at bounding box center [121, 149] width 213 height 20
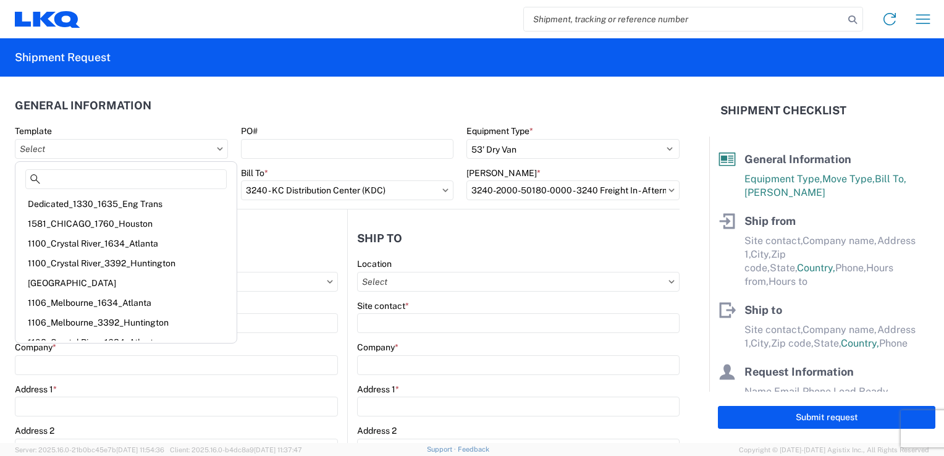
click at [8, 219] on form "General Information Template PO# Equipment Type * Select 53’ Dry Van Flatbed Dr…" at bounding box center [354, 260] width 709 height 366
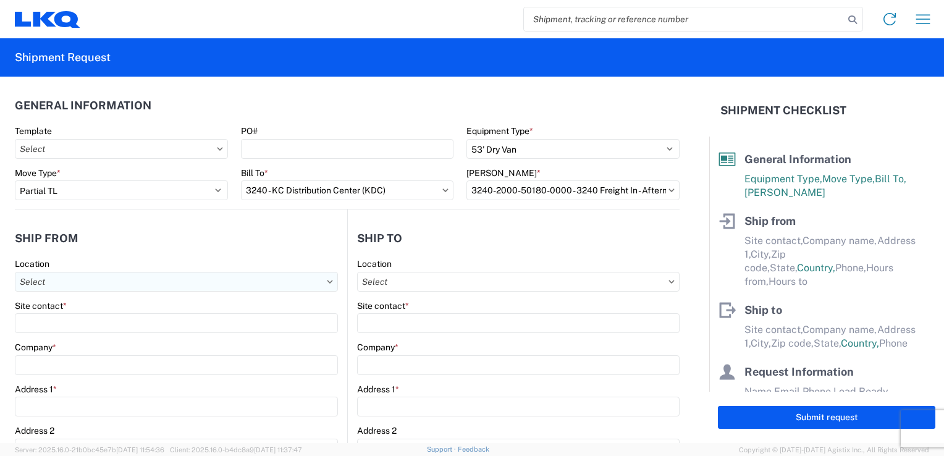
click at [62, 277] on input "Location" at bounding box center [176, 282] width 323 height 20
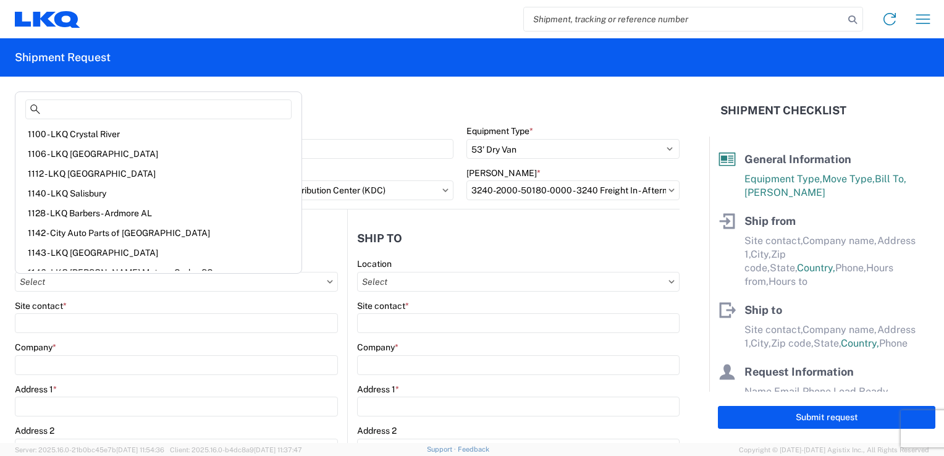
click at [0, 300] on html "Home Shipment request Shipment tracking Shipment Request General Information Te…" at bounding box center [472, 228] width 944 height 456
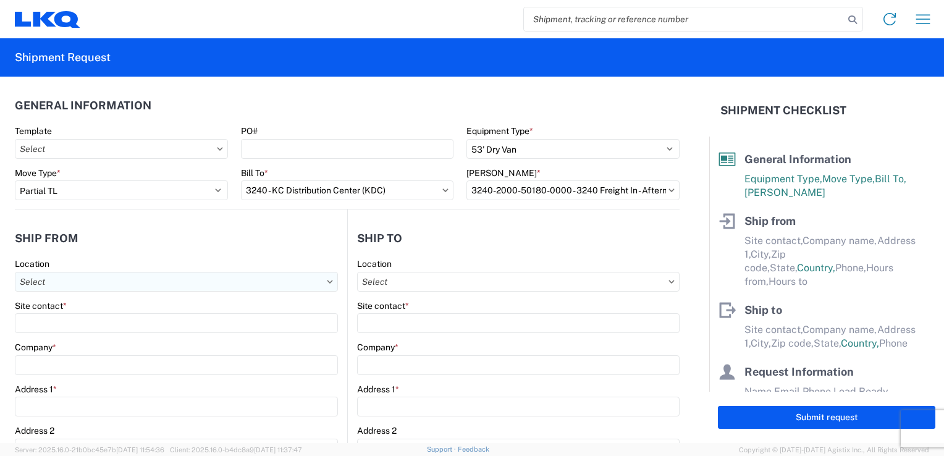
click at [43, 278] on input "Location" at bounding box center [176, 282] width 323 height 20
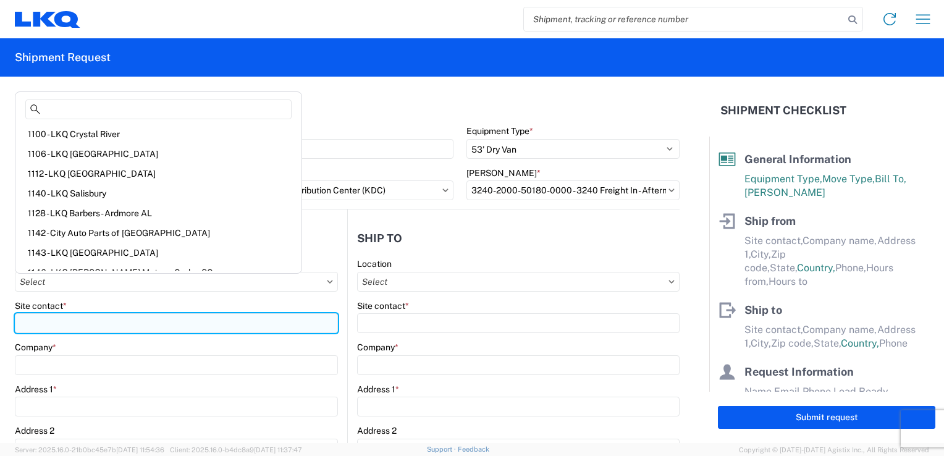
click at [59, 322] on input "Site contact *" at bounding box center [176, 323] width 323 height 20
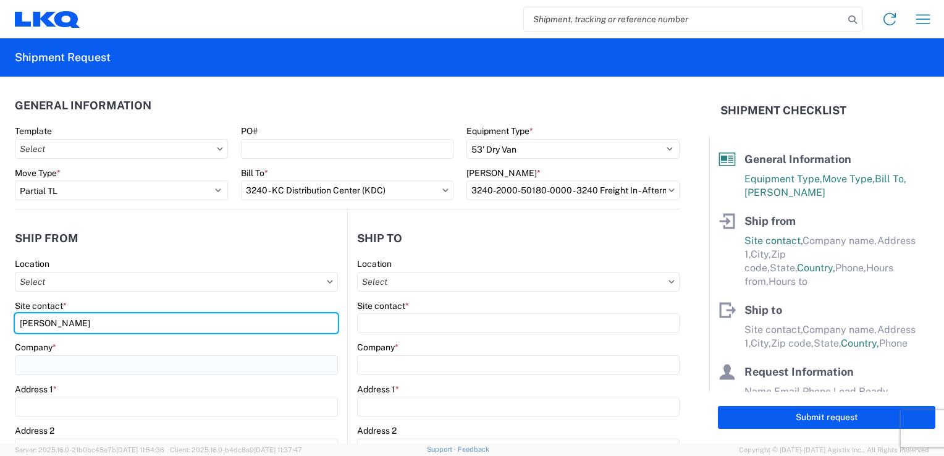
type input "[PERSON_NAME]"
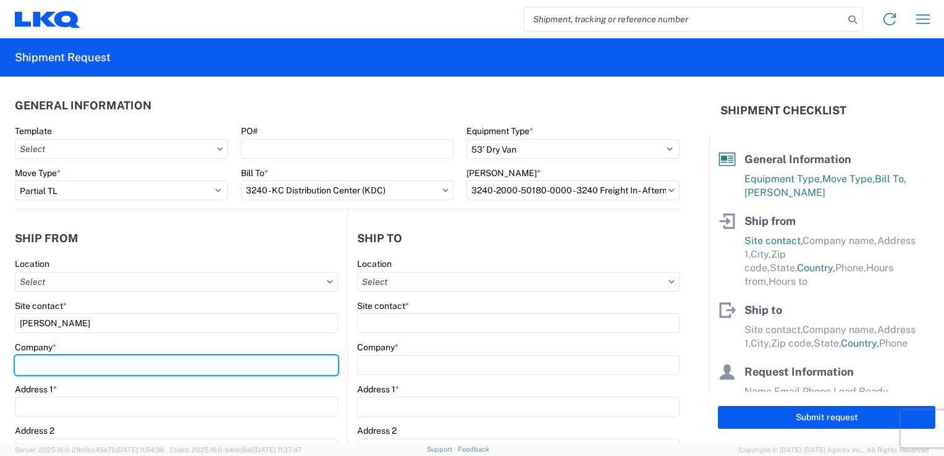
click at [29, 356] on input "Company *" at bounding box center [176, 365] width 323 height 20
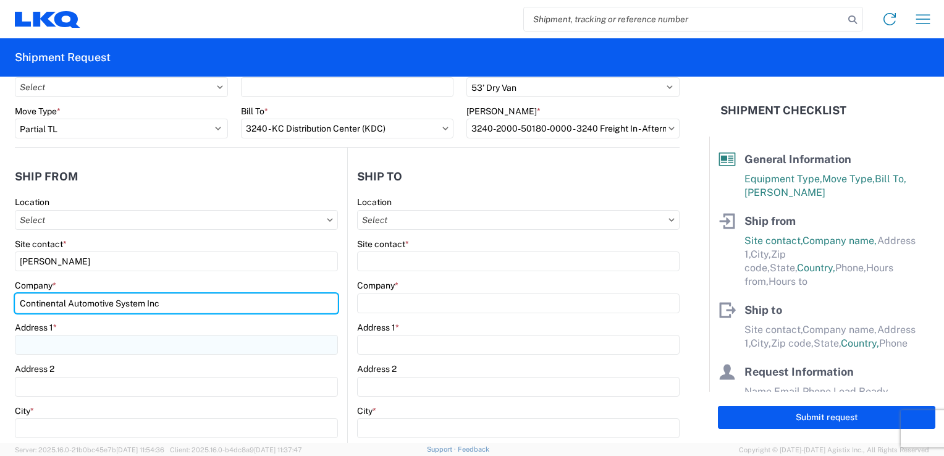
type input "Continental Automotive System Inc"
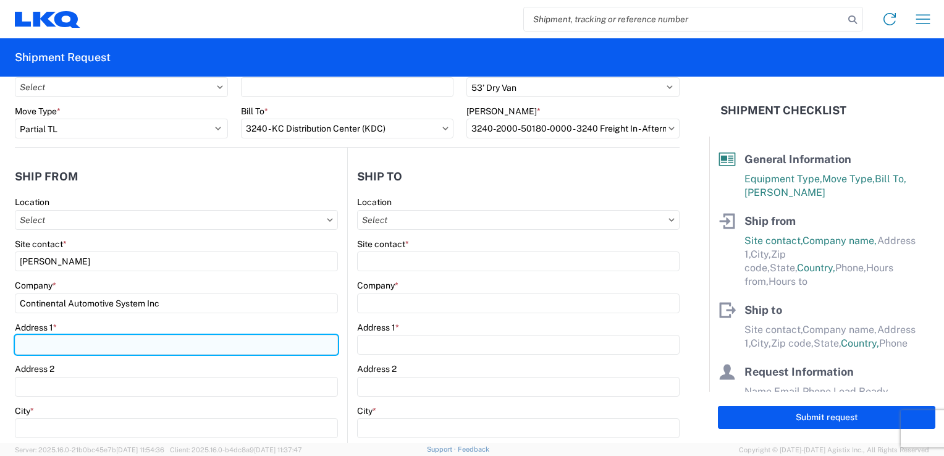
click at [37, 347] on input "Address 1 *" at bounding box center [176, 345] width 323 height 20
type input "[STREET_ADDRESS]"
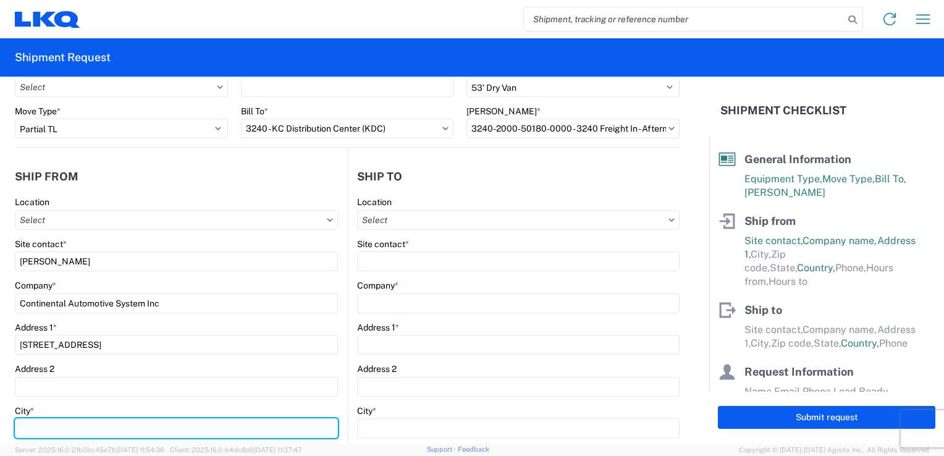
click at [33, 422] on input "City *" at bounding box center [176, 428] width 323 height 20
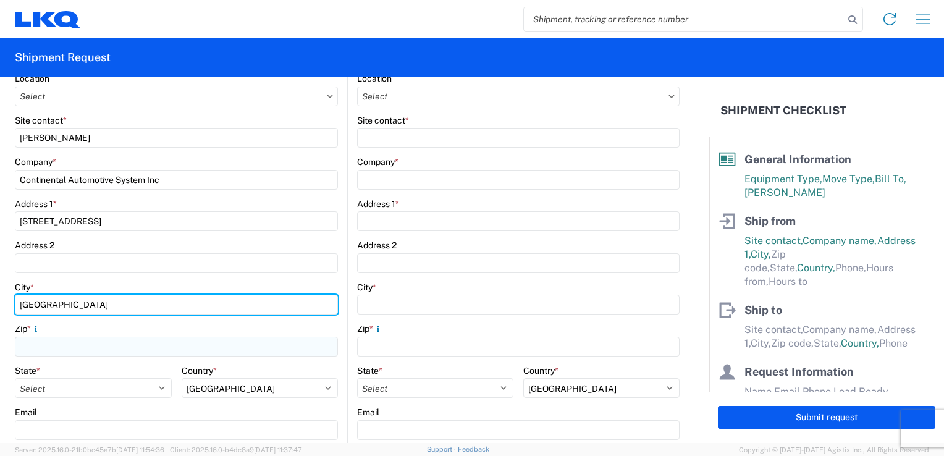
type input "[GEOGRAPHIC_DATA]"
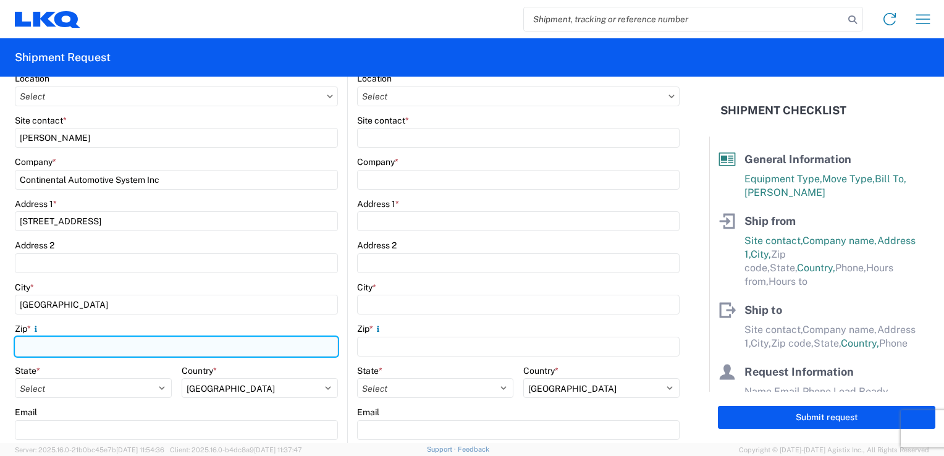
click at [82, 346] on input "Zip *" at bounding box center [176, 347] width 323 height 20
type input "18106"
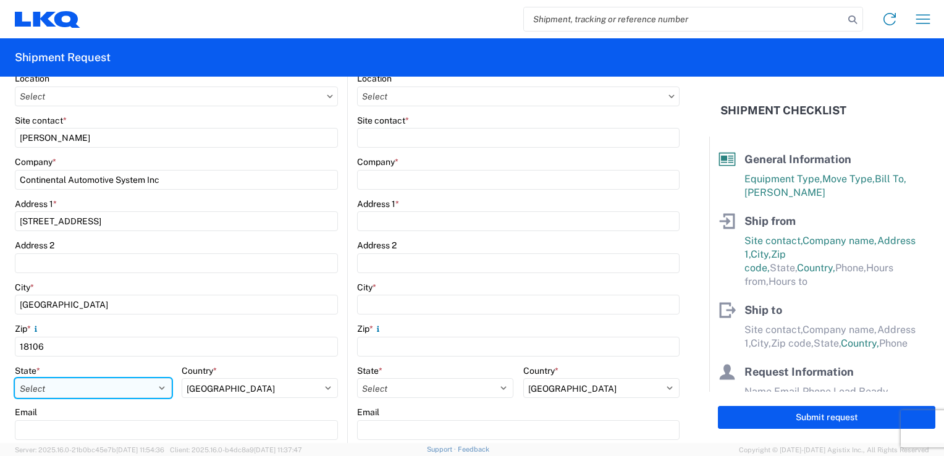
click at [52, 385] on select "Select [US_STATE] [US_STATE] [US_STATE] [US_STATE] Armed Forces Americas Armed …" at bounding box center [93, 388] width 157 height 20
select select "PA"
click at [15, 378] on select "Select [US_STATE] [US_STATE] [US_STATE] [US_STATE] Armed Forces Americas Armed …" at bounding box center [93, 388] width 157 height 20
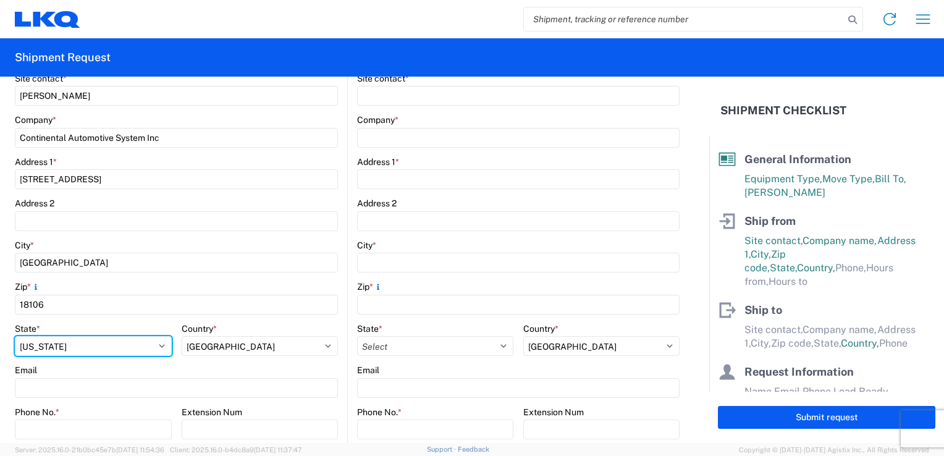
scroll to position [247, 0]
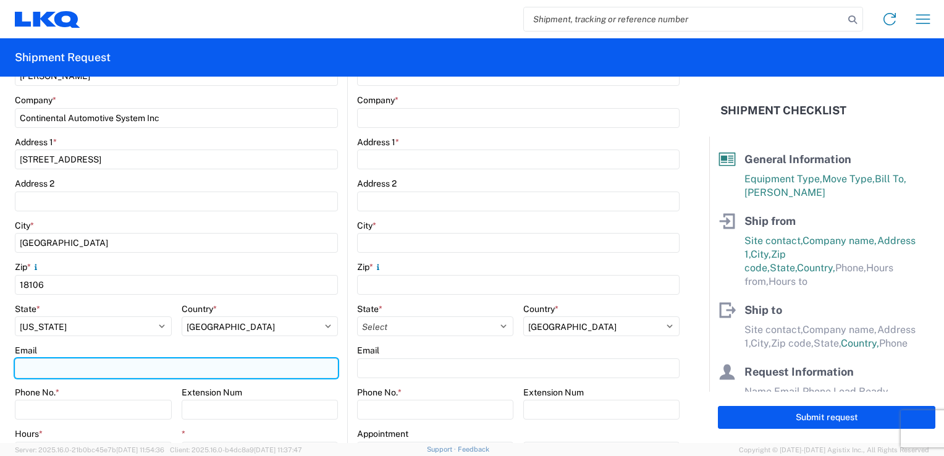
click at [77, 367] on input "Email" at bounding box center [176, 368] width 323 height 20
click at [54, 372] on input "Email" at bounding box center [176, 368] width 323 height 20
paste input "[PERSON_NAME][EMAIL_ADDRESS][PERSON_NAME][DOMAIN_NAME]"
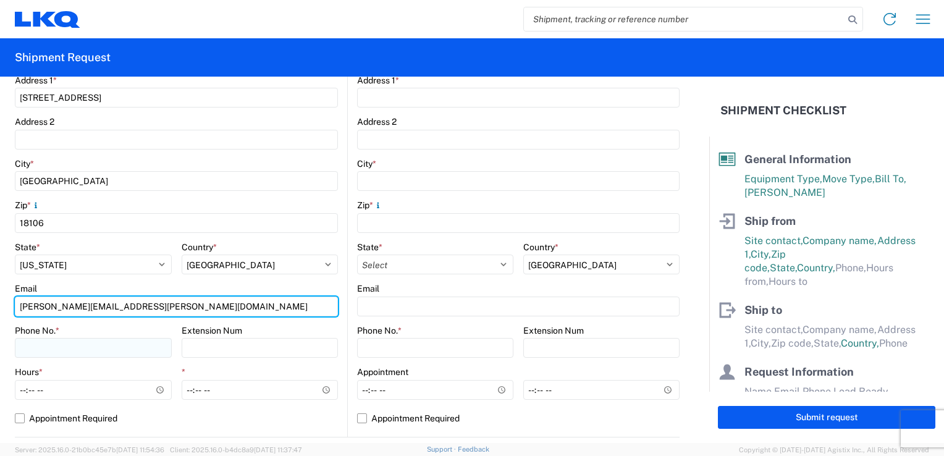
type input "[PERSON_NAME][EMAIL_ADDRESS][PERSON_NAME][DOMAIN_NAME]"
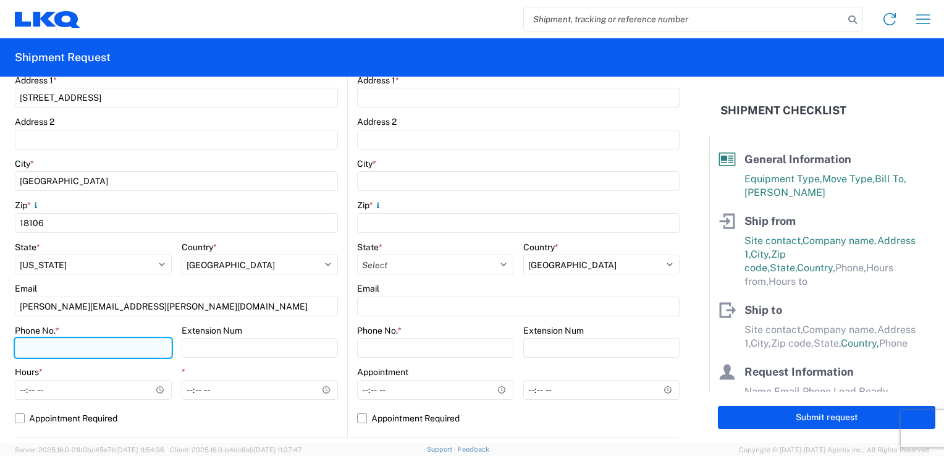
click at [55, 347] on input "Phone No. *" at bounding box center [93, 348] width 157 height 20
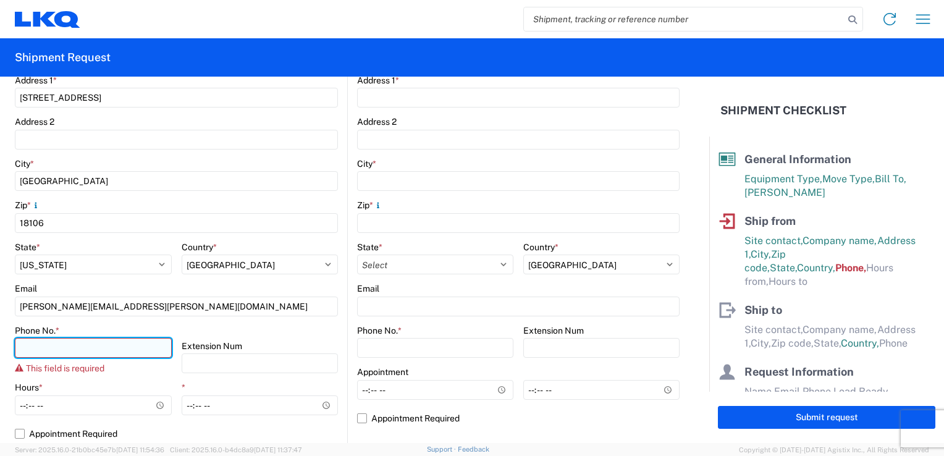
click at [65, 348] on input "Phone No. *" at bounding box center [93, 348] width 157 height 20
paste input "[PHONE_NUMBER]"
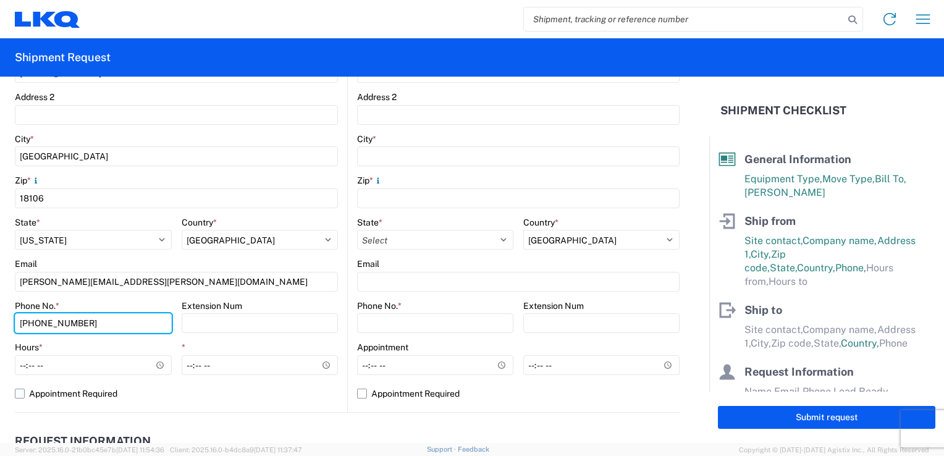
scroll to position [371, 0]
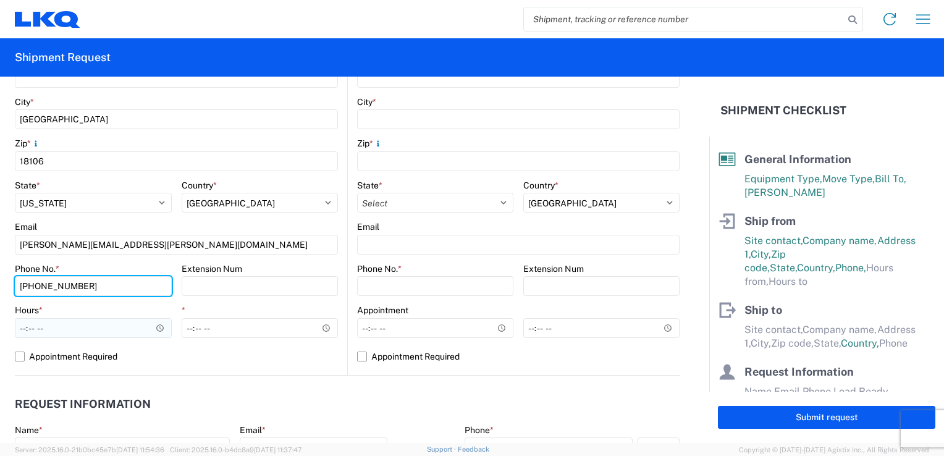
type input "[PHONE_NUMBER]"
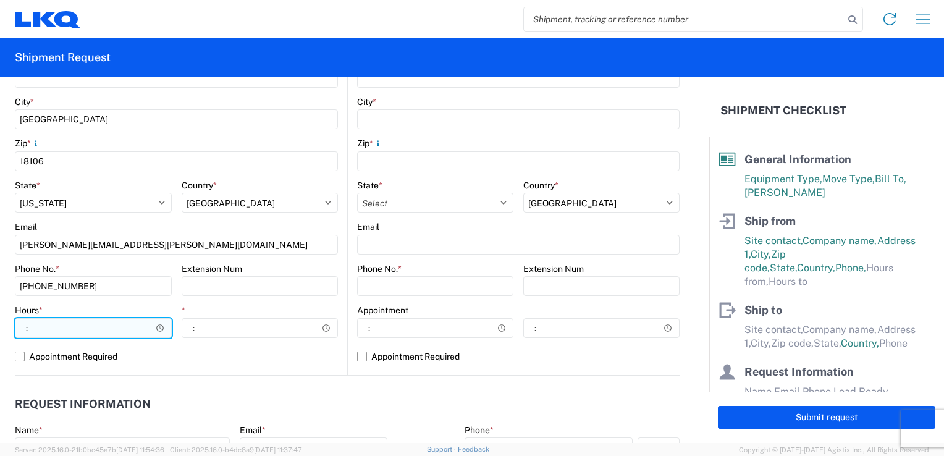
click at [35, 322] on input "Hours *" at bounding box center [93, 328] width 157 height 20
type input "08:00"
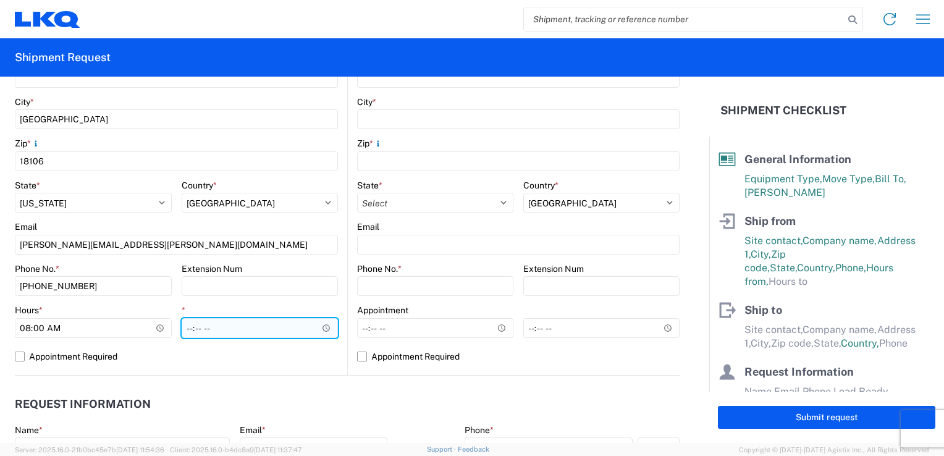
drag, startPoint x: 179, startPoint y: 327, endPoint x: 187, endPoint y: 327, distance: 7.4
click at [182, 327] on input "*" at bounding box center [260, 328] width 157 height 20
click at [193, 329] on input "*" at bounding box center [260, 328] width 157 height 20
type input "16:00"
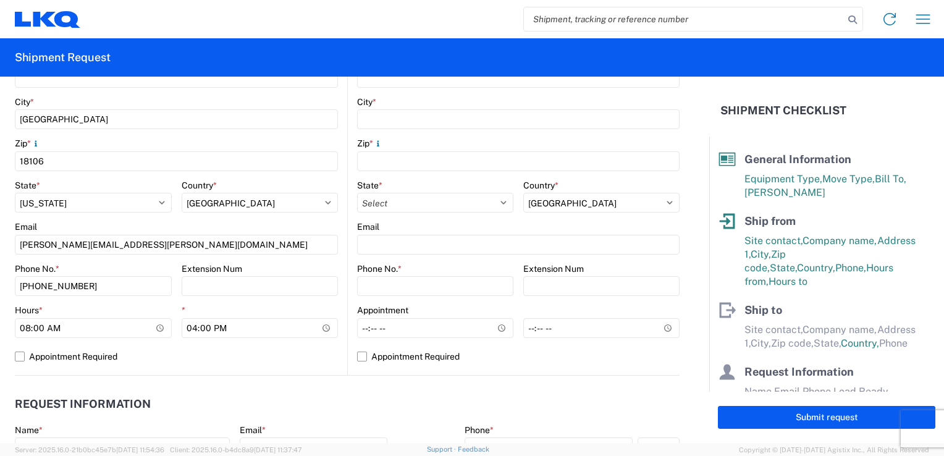
click at [210, 375] on agx-request-info "Request Information Name * Email * Merchant Phone * Load Ready Date * Ship Dead…" at bounding box center [347, 441] width 665 height 133
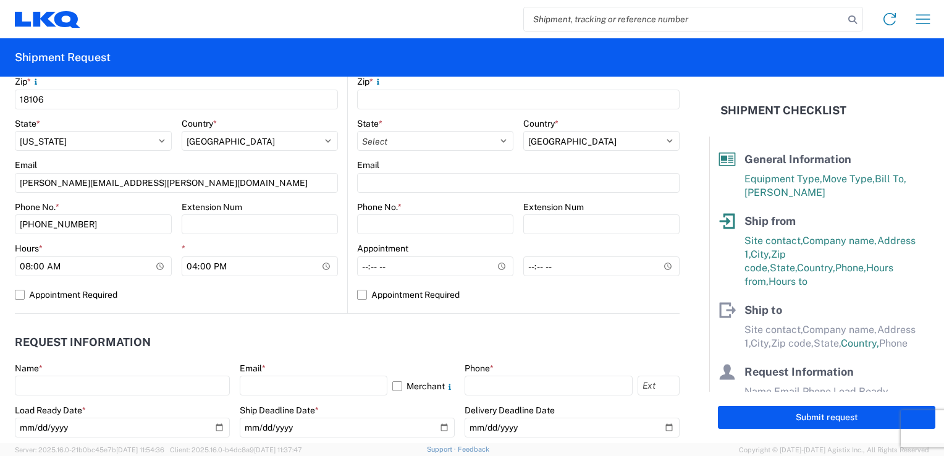
scroll to position [494, 0]
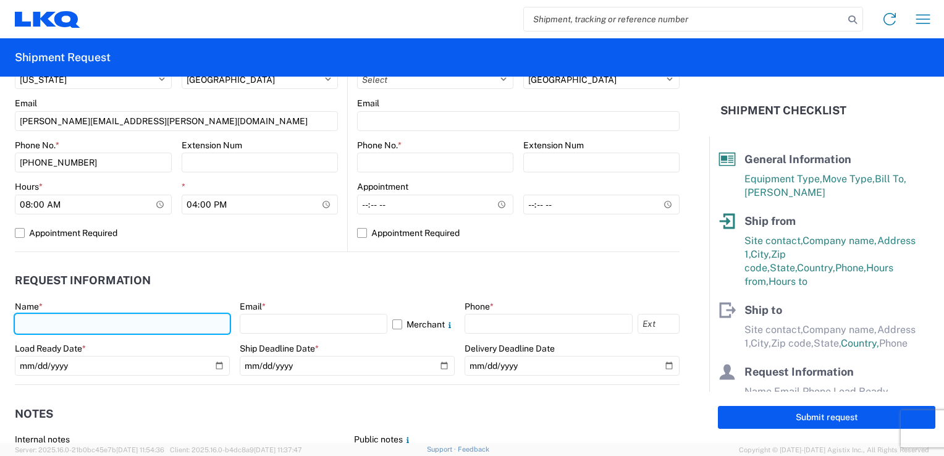
click at [78, 329] on input "text" at bounding box center [122, 324] width 215 height 20
type input "m"
type input "[PERSON_NAME]"
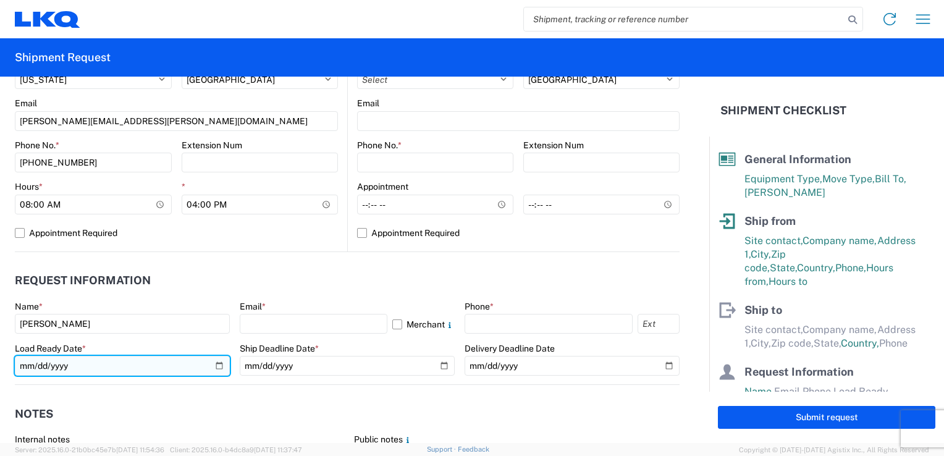
click at [218, 364] on input "date" at bounding box center [122, 366] width 215 height 20
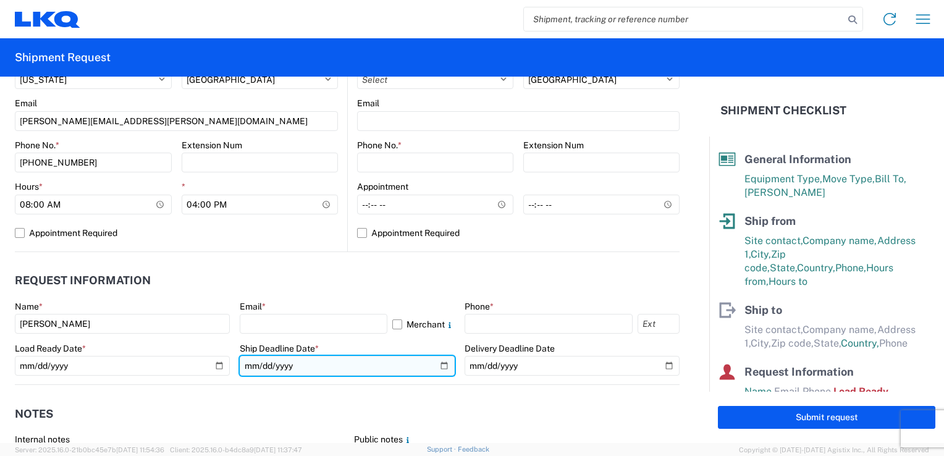
click at [435, 366] on input "date" at bounding box center [347, 366] width 215 height 20
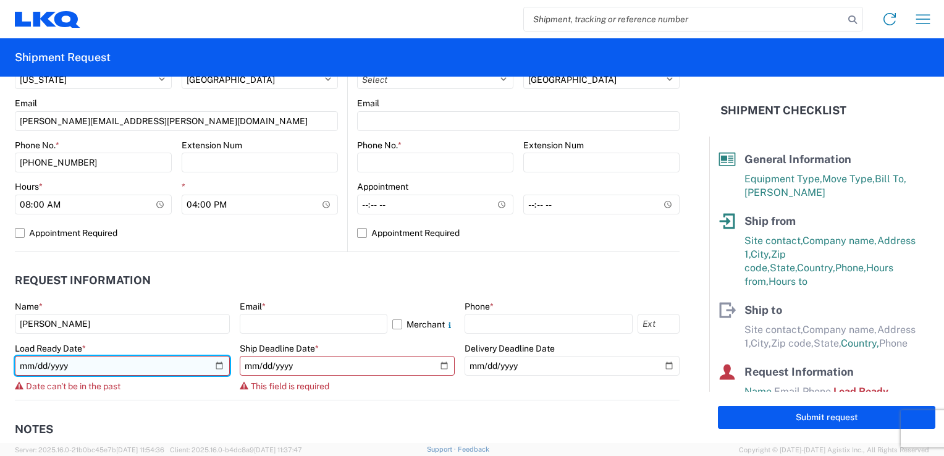
click at [214, 367] on input "[DATE]" at bounding box center [122, 366] width 215 height 20
type input "[DATE]"
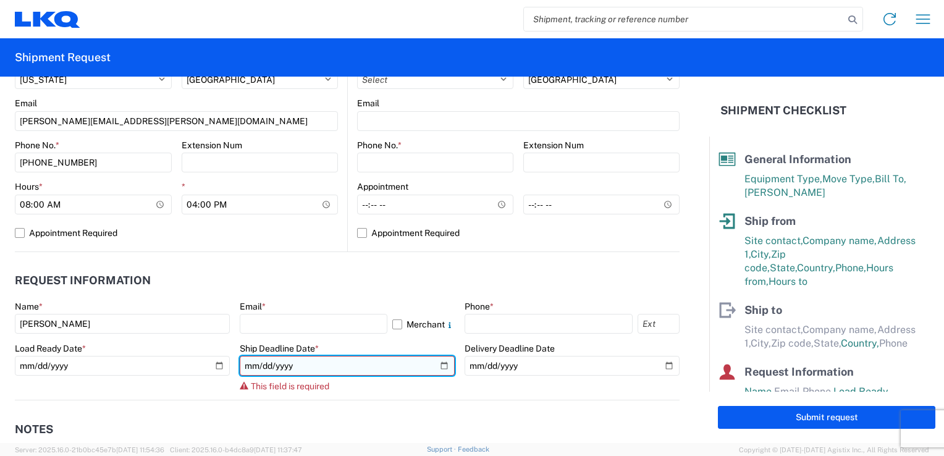
click at [437, 363] on input "date" at bounding box center [347, 366] width 215 height 20
type input "[DATE]"
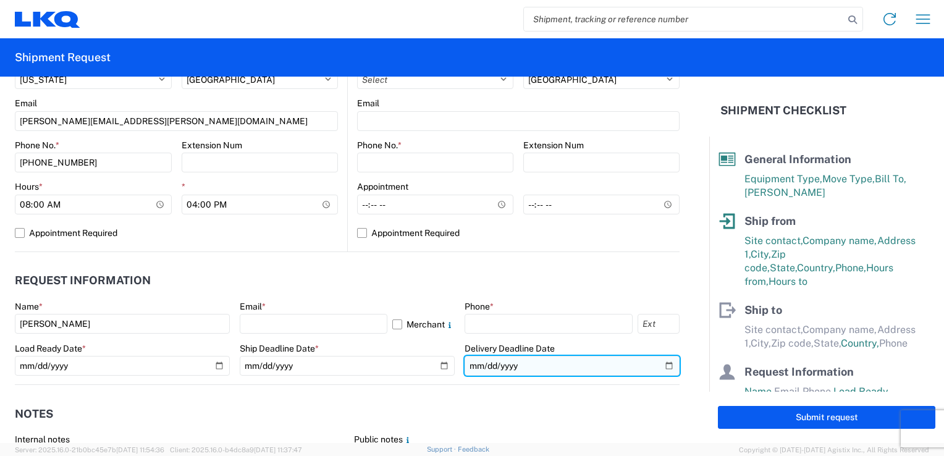
click at [664, 366] on input "date" at bounding box center [571, 366] width 215 height 20
type input "[DATE]"
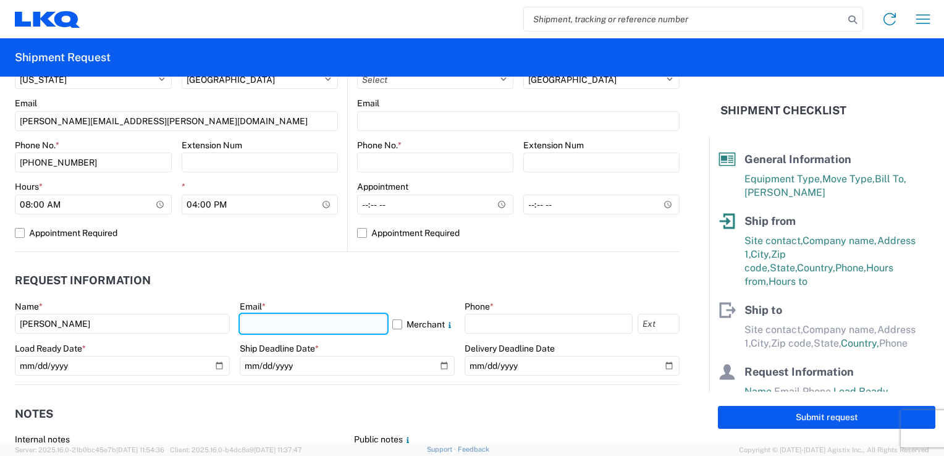
click at [266, 329] on input "text" at bounding box center [314, 324] width 148 height 20
type input "[EMAIL_ADDRESS][DOMAIN_NAME]"
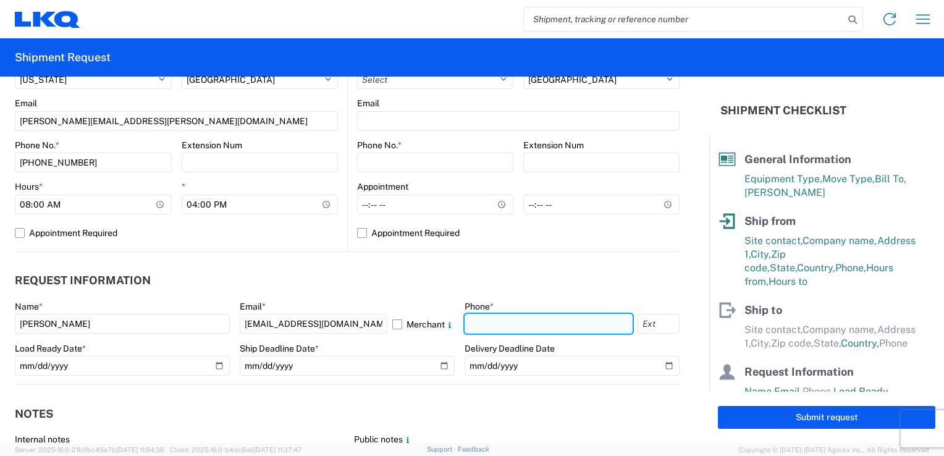
click at [511, 332] on input "text" at bounding box center [548, 324] width 168 height 20
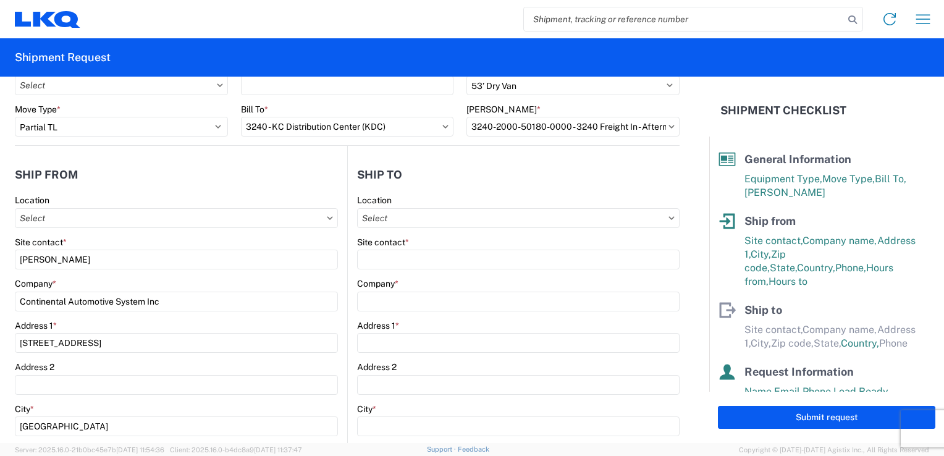
scroll to position [62, 0]
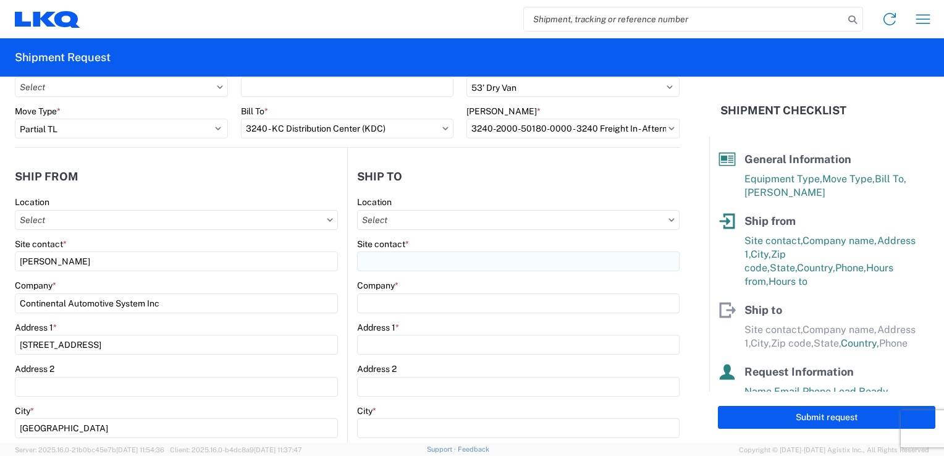
type input "[PHONE_NUMBER]"
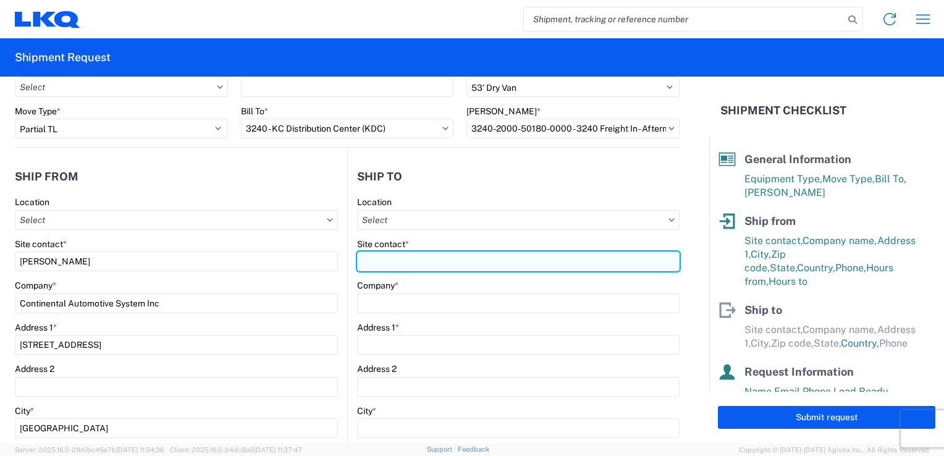
click at [381, 261] on input "Site contact *" at bounding box center [518, 261] width 322 height 20
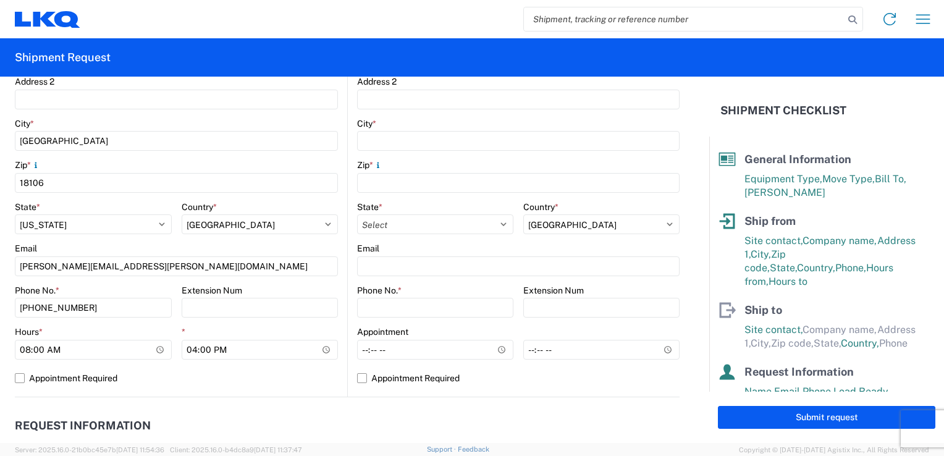
scroll to position [432, 0]
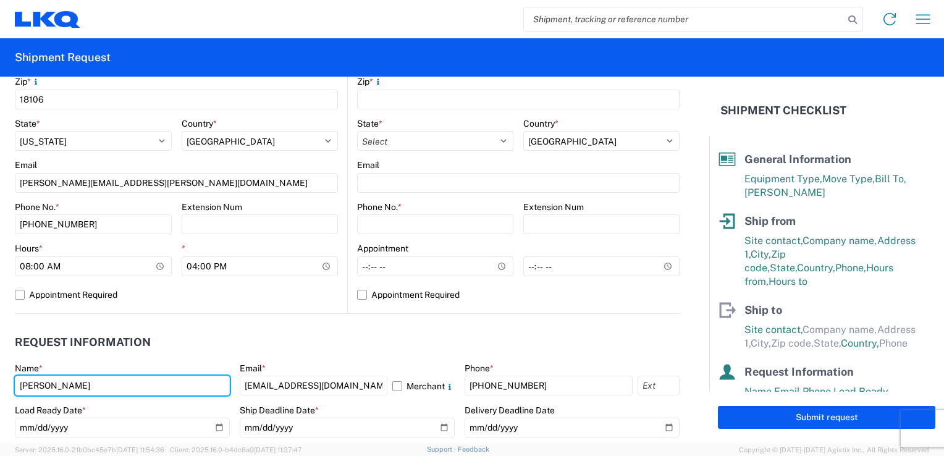
drag, startPoint x: 73, startPoint y: 385, endPoint x: -2, endPoint y: 387, distance: 75.4
click at [0, 387] on html "Home Shipment request Shipment tracking Shipment Request General Information Te…" at bounding box center [472, 228] width 944 height 456
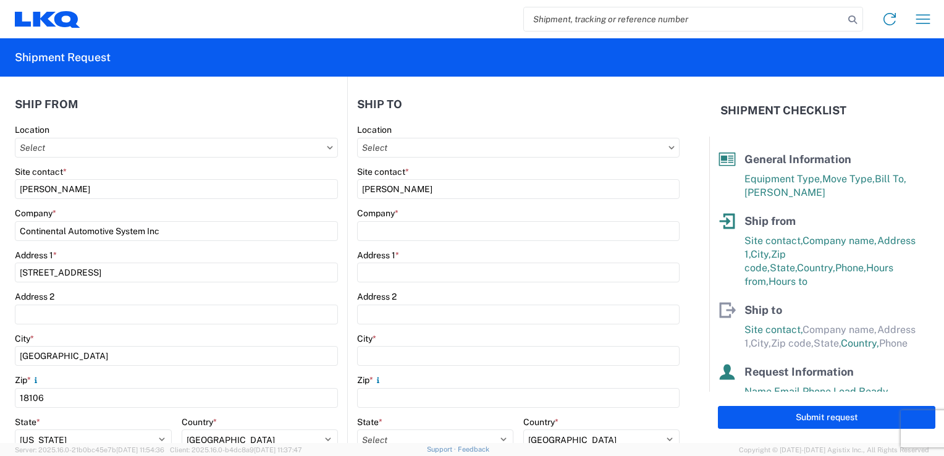
scroll to position [124, 0]
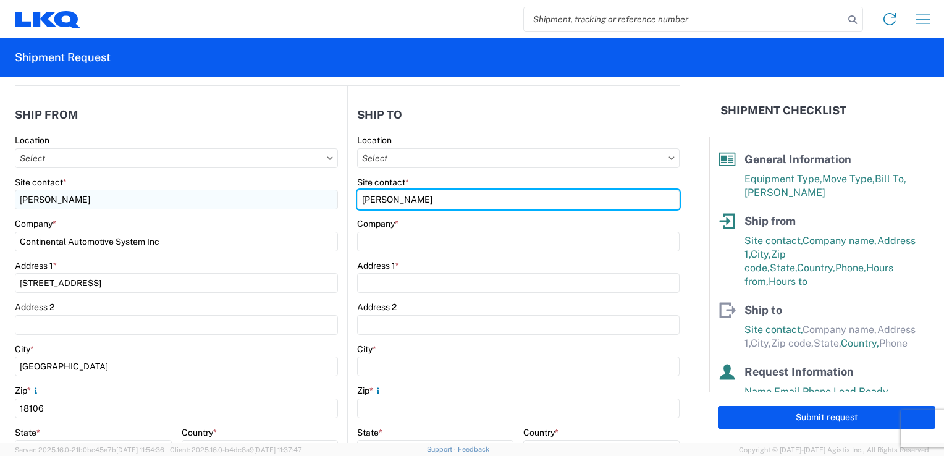
drag, startPoint x: 388, startPoint y: 201, endPoint x: 323, endPoint y: 206, distance: 65.1
click at [324, 206] on div "Ship from Location Site contact * [PERSON_NAME] Company * Continental Automotiv…" at bounding box center [347, 354] width 665 height 537
drag, startPoint x: 413, startPoint y: 191, endPoint x: 324, endPoint y: 209, distance: 90.7
click at [324, 209] on div "Ship from Location Site contact * [PERSON_NAME] Company * Continental Automotiv…" at bounding box center [347, 354] width 665 height 537
paste input "[PERSON_NAME]"
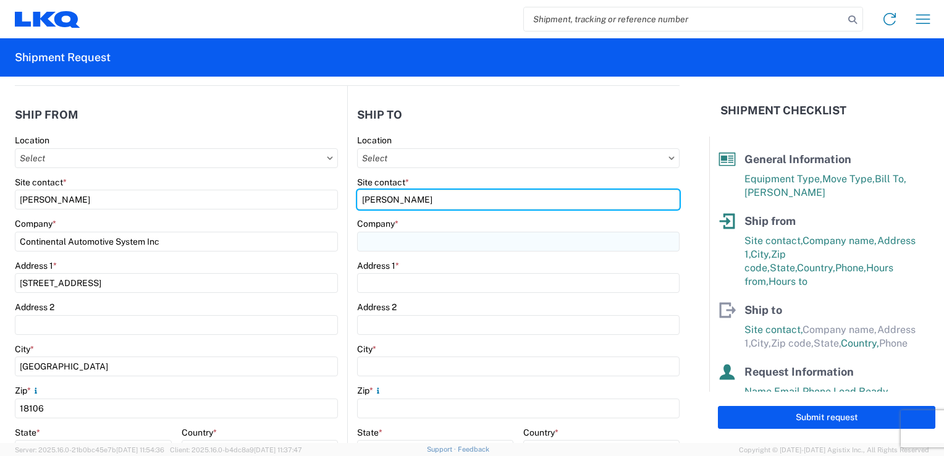
type input "[PERSON_NAME]"
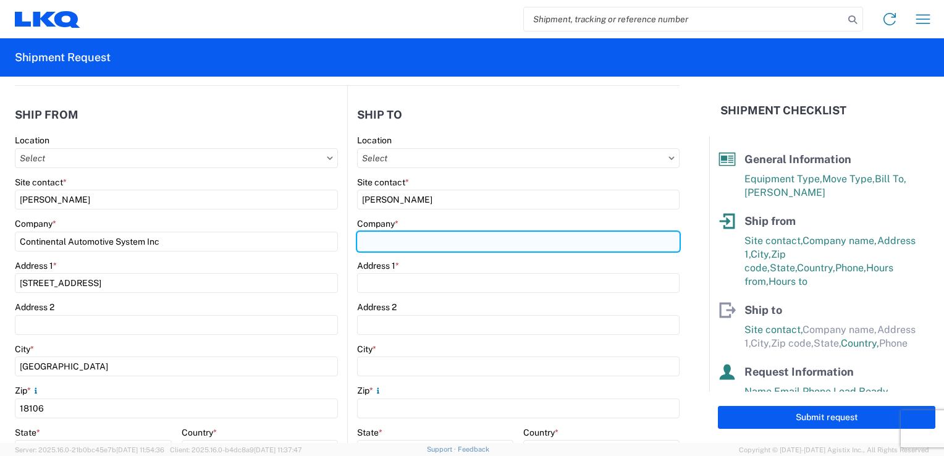
click at [401, 238] on input "Company *" at bounding box center [518, 242] width 322 height 20
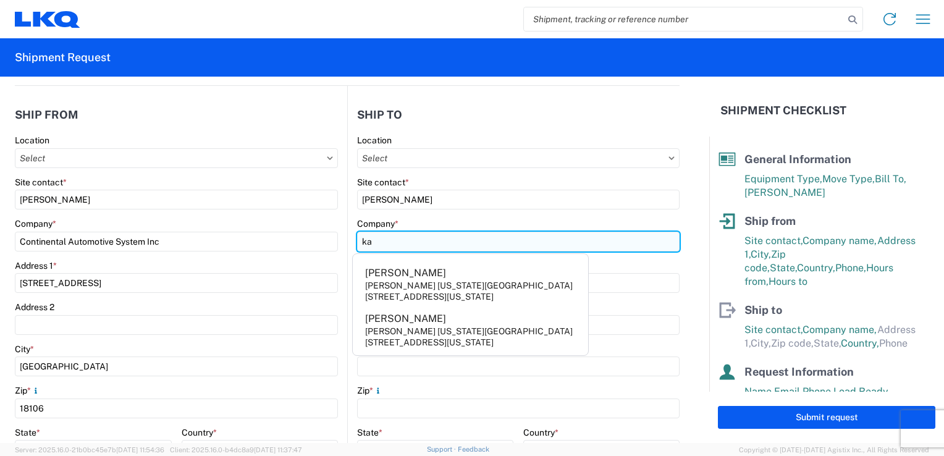
type input "k"
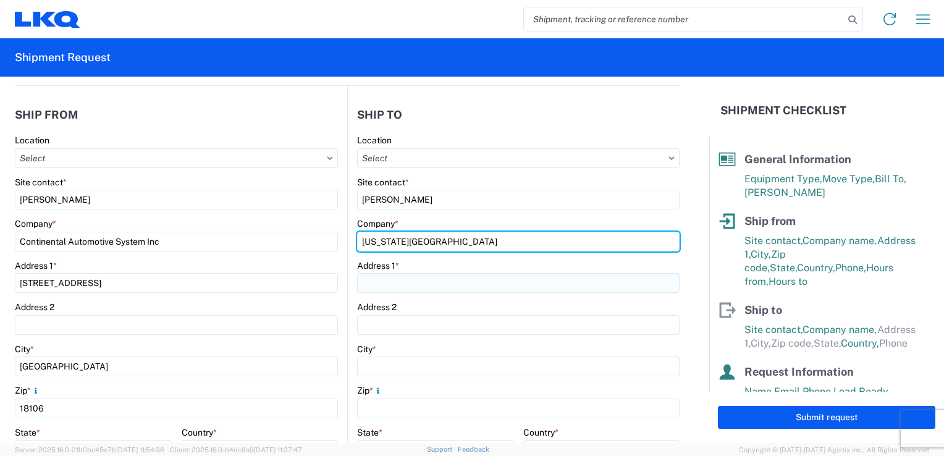
type input "[US_STATE][GEOGRAPHIC_DATA]"
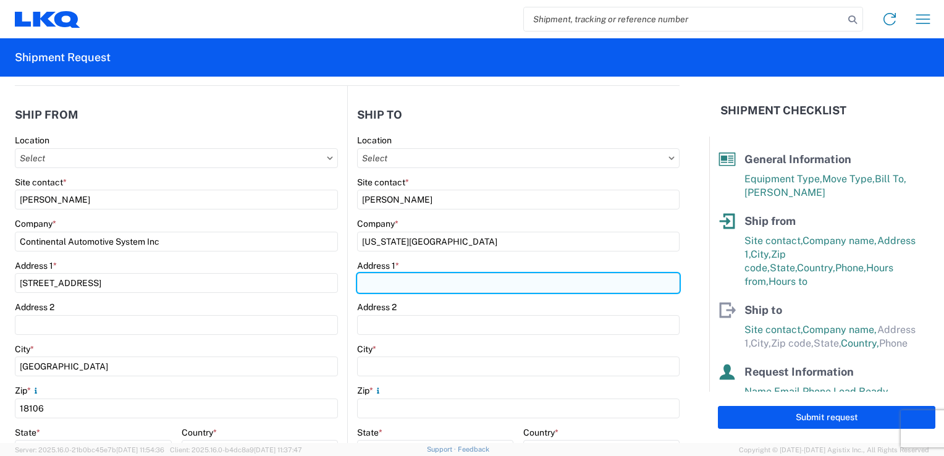
click at [379, 287] on input "Address 1 *" at bounding box center [518, 283] width 322 height 20
type input "Suite 100 [STREET_ADDRESS]"
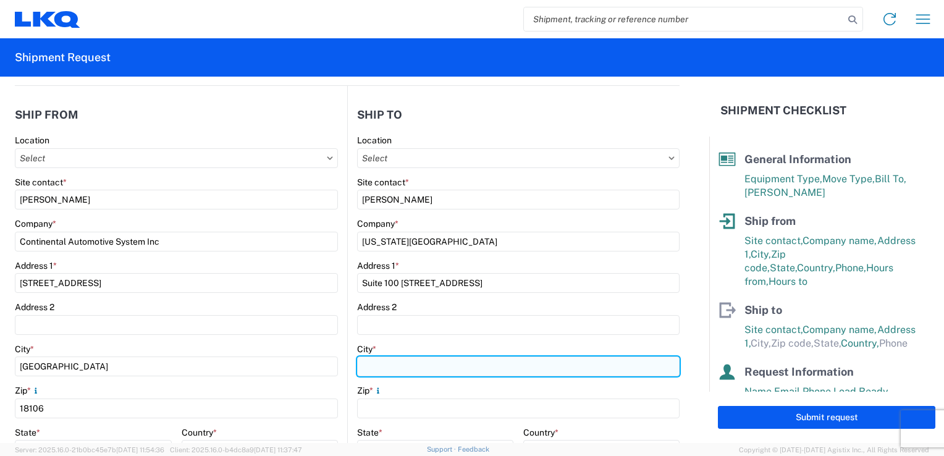
click at [393, 359] on input "City *" at bounding box center [518, 366] width 322 height 20
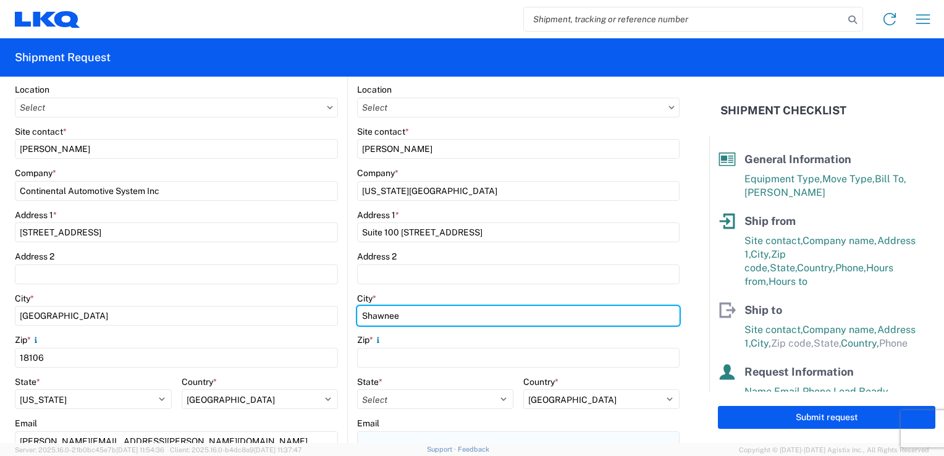
scroll to position [247, 0]
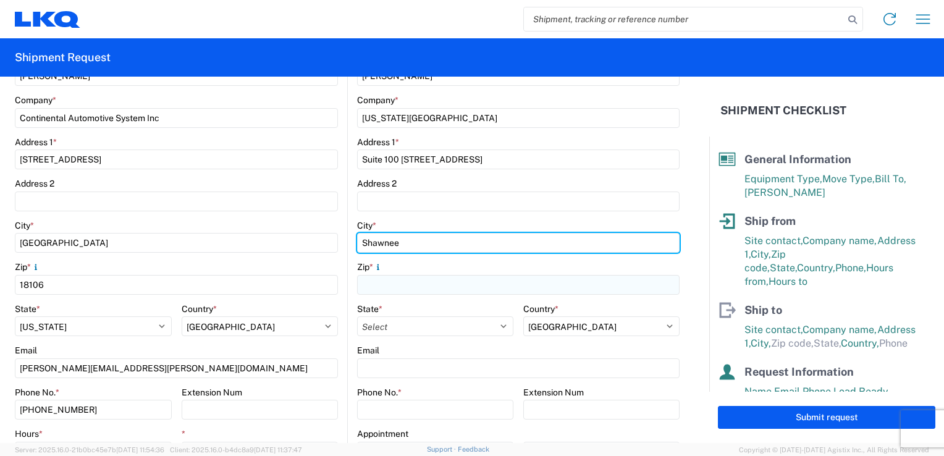
type input "Shawnee"
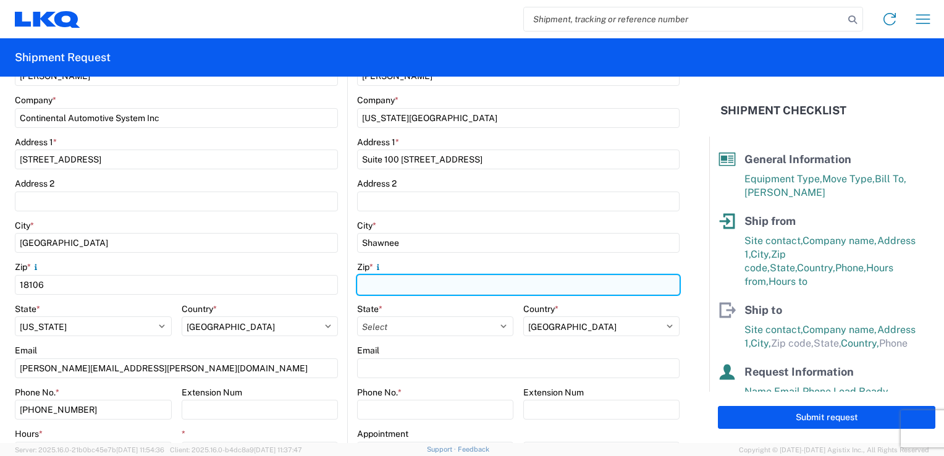
click at [392, 282] on input "Zip *" at bounding box center [518, 285] width 322 height 20
type input "66220"
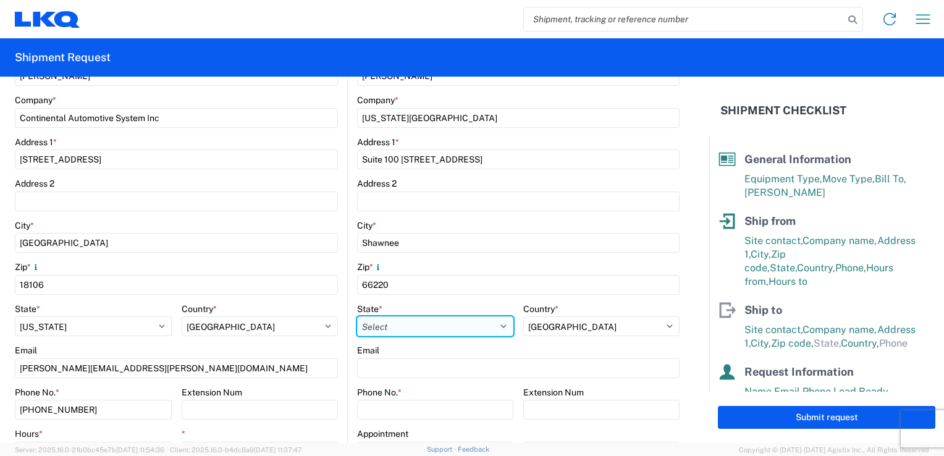
click at [375, 330] on select "Select [US_STATE] [US_STATE] [US_STATE] [US_STATE] Armed Forces Americas Armed …" at bounding box center [435, 326] width 156 height 20
select select "KS"
click at [357, 316] on select "Select [US_STATE] [US_STATE] [US_STATE] [US_STATE] Armed Forces Americas Armed …" at bounding box center [435, 326] width 156 height 20
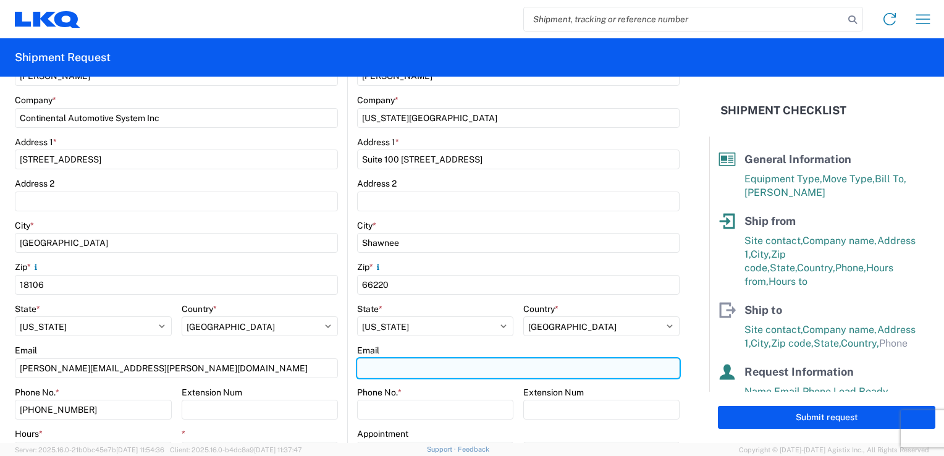
click at [373, 363] on input "Email" at bounding box center [518, 368] width 322 height 20
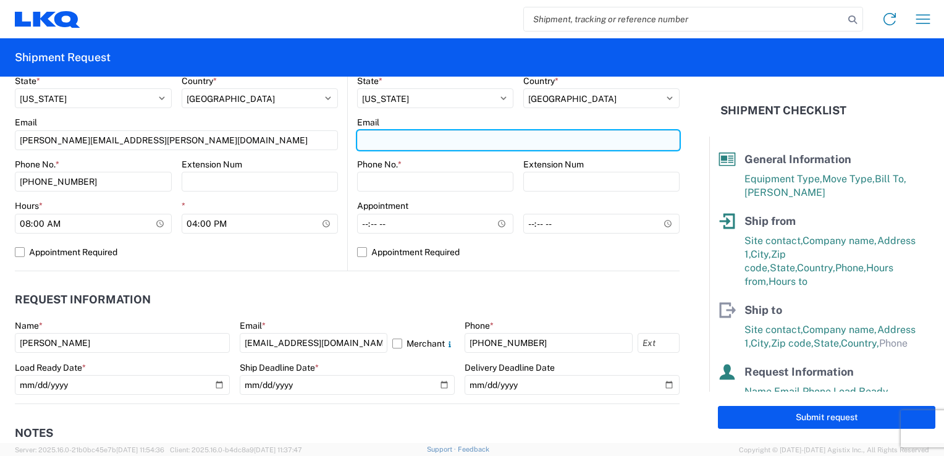
scroll to position [494, 0]
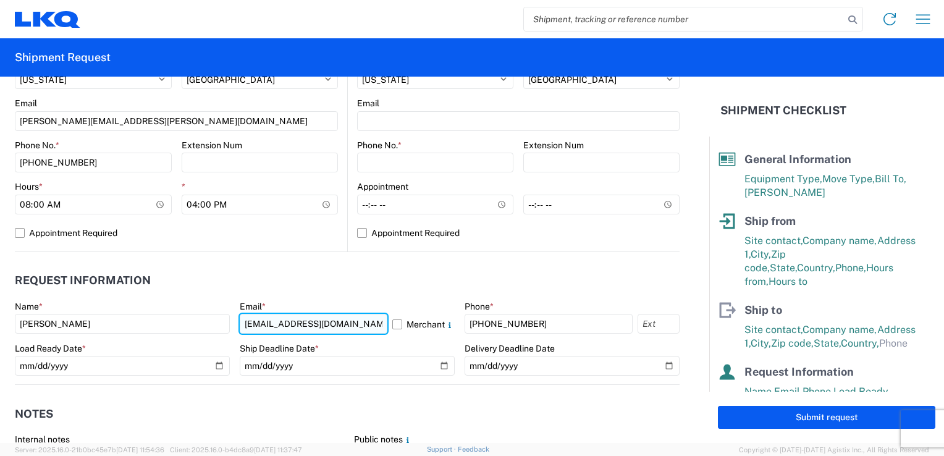
drag, startPoint x: 338, startPoint y: 328, endPoint x: 257, endPoint y: 327, distance: 80.9
click at [257, 327] on input "[EMAIL_ADDRESS][DOMAIN_NAME]" at bounding box center [314, 324] width 148 height 20
click at [344, 325] on input "[EMAIL_ADDRESS][DOMAIN_NAME]" at bounding box center [314, 324] width 148 height 20
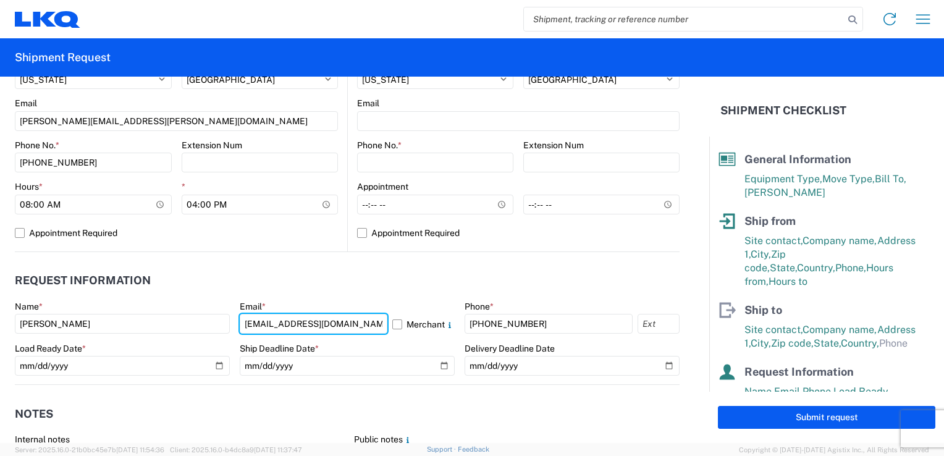
scroll to position [309, 0]
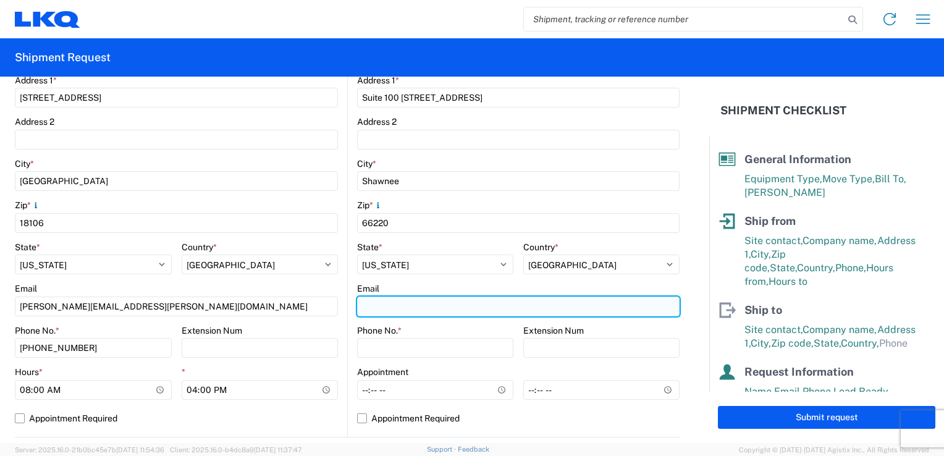
click at [383, 306] on input "Email" at bounding box center [518, 306] width 322 height 20
paste input "[EMAIL_ADDRESS][DOMAIN_NAME]"
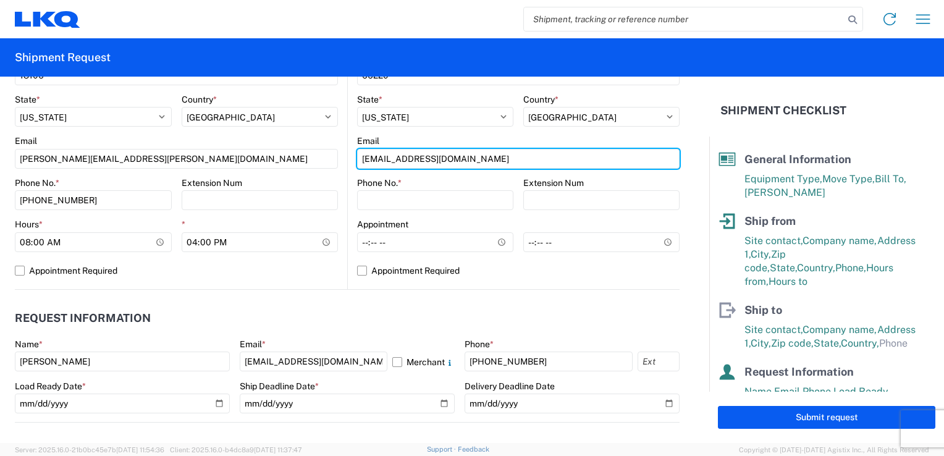
scroll to position [494, 0]
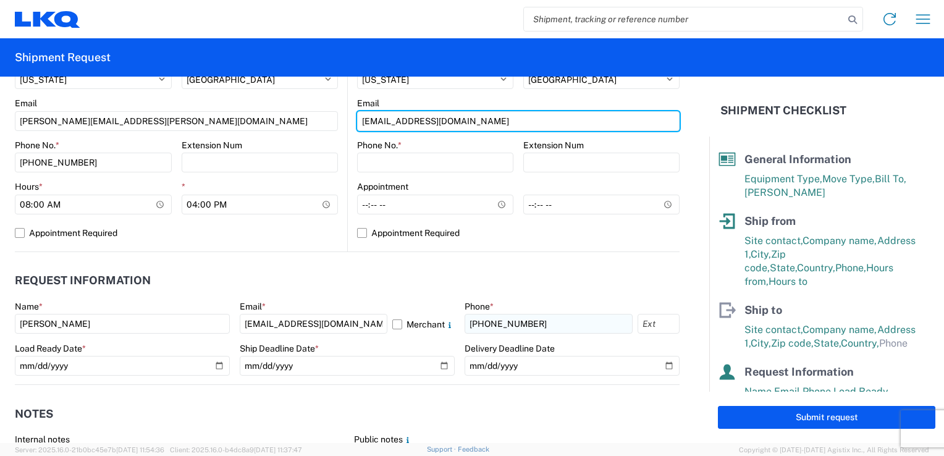
type input "[EMAIL_ADDRESS][DOMAIN_NAME]"
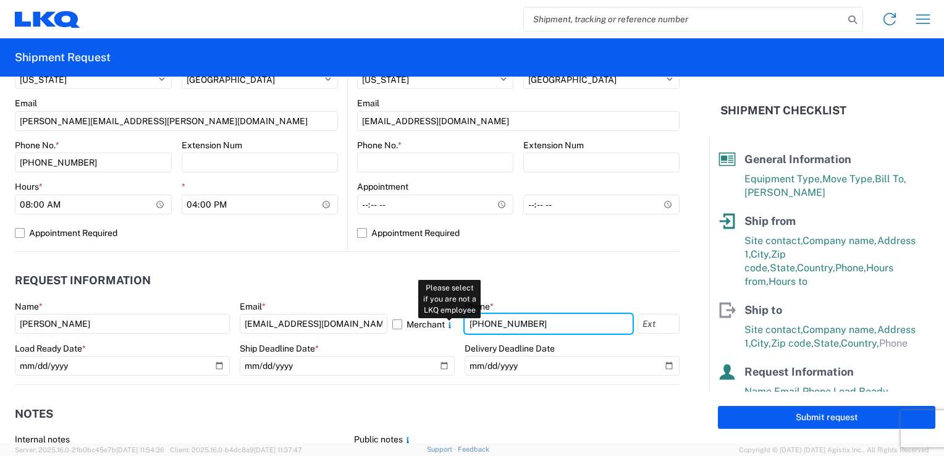
drag, startPoint x: 531, startPoint y: 325, endPoint x: 425, endPoint y: 330, distance: 105.7
click at [425, 330] on div "Name * [PERSON_NAME] Email * [EMAIL_ADDRESS][DOMAIN_NAME] Merchant Please selec…" at bounding box center [347, 342] width 665 height 83
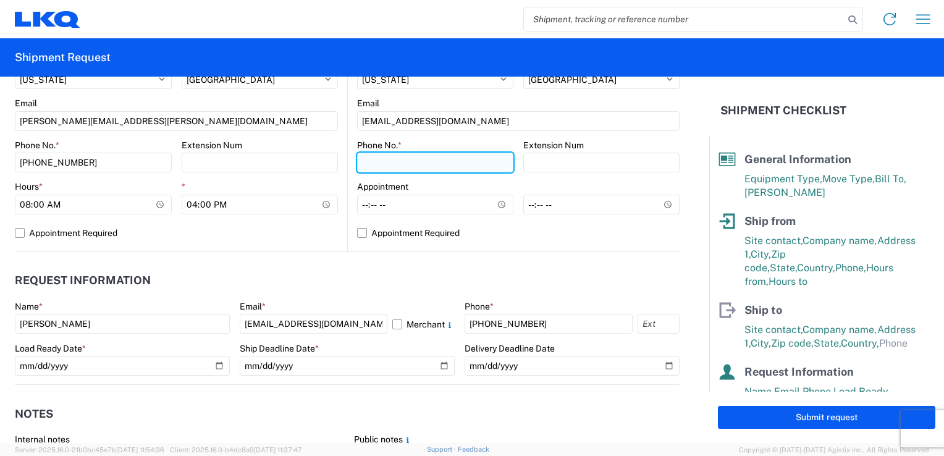
click at [393, 162] on input "Phone No. *" at bounding box center [435, 163] width 156 height 20
paste input "[PHONE_NUMBER]"
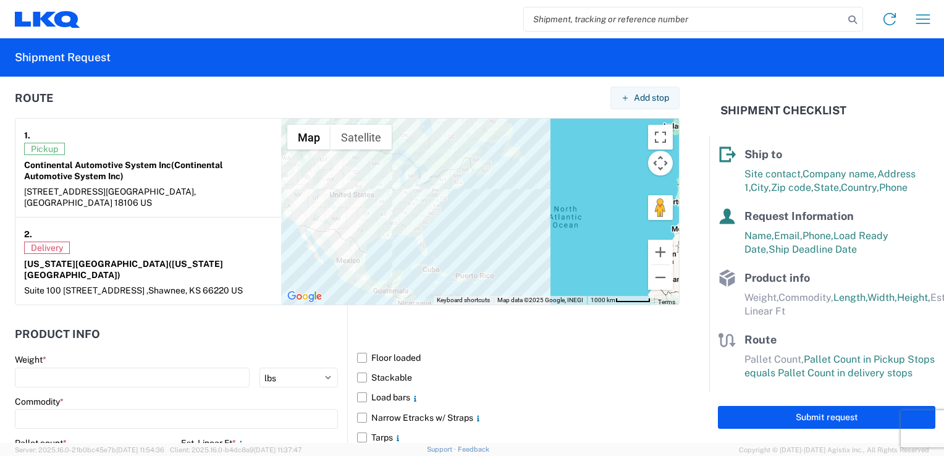
scroll to position [988, 0]
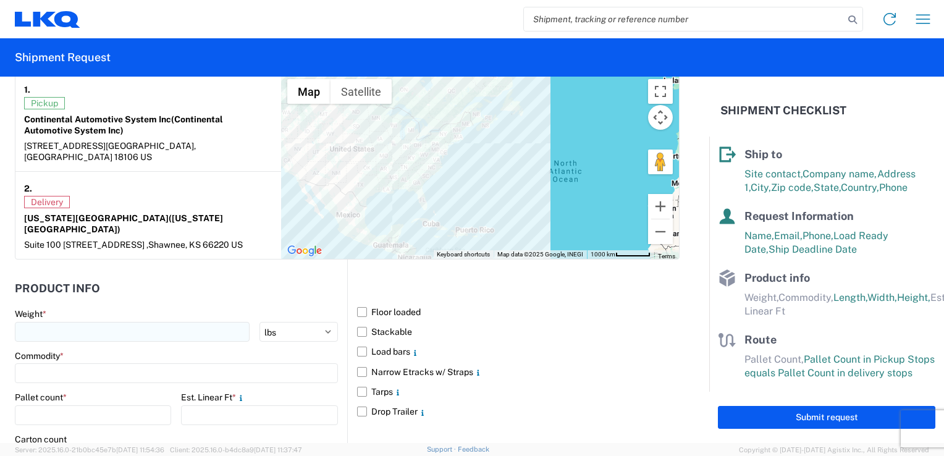
type input "[PHONE_NUMBER]"
click at [29, 322] on input "number" at bounding box center [132, 332] width 235 height 20
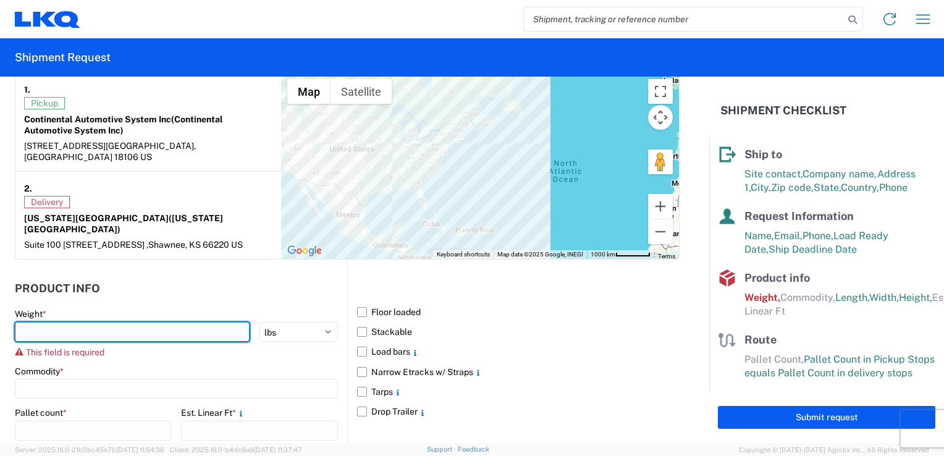
paste input "749"
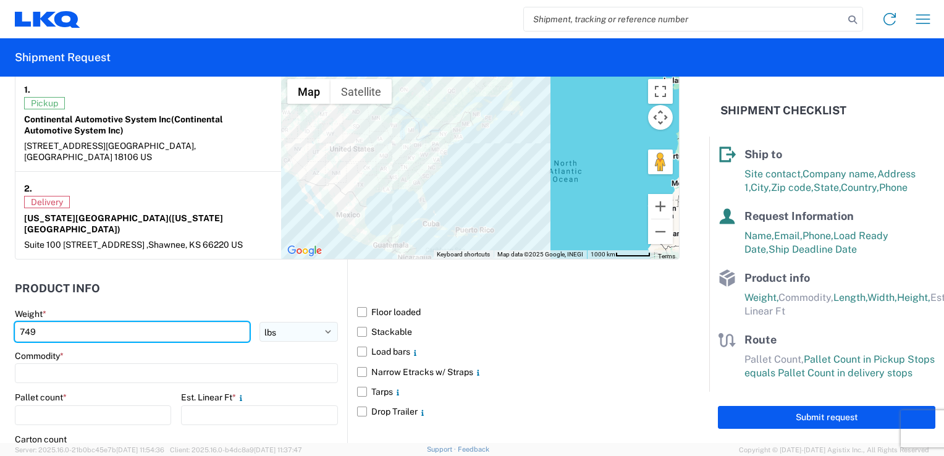
type input "749"
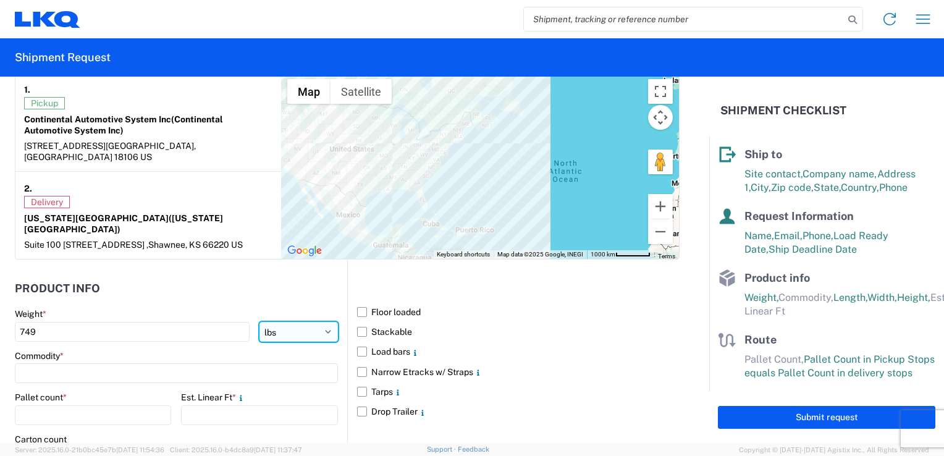
click at [310, 322] on select "kgs lbs" at bounding box center [298, 332] width 78 height 20
click at [36, 363] on input at bounding box center [176, 373] width 323 height 20
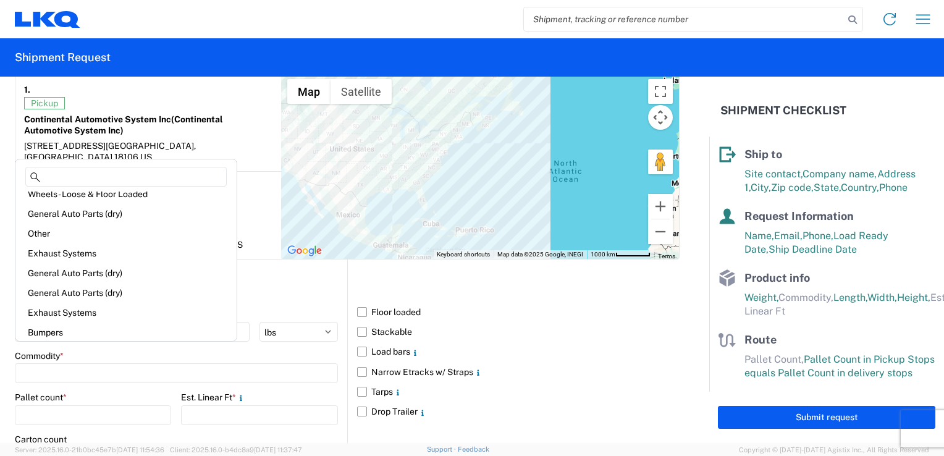
scroll to position [65, 0]
click at [105, 235] on div "General Auto Parts (dry)" at bounding box center [126, 235] width 216 height 20
type input "General Auto Parts (dry)"
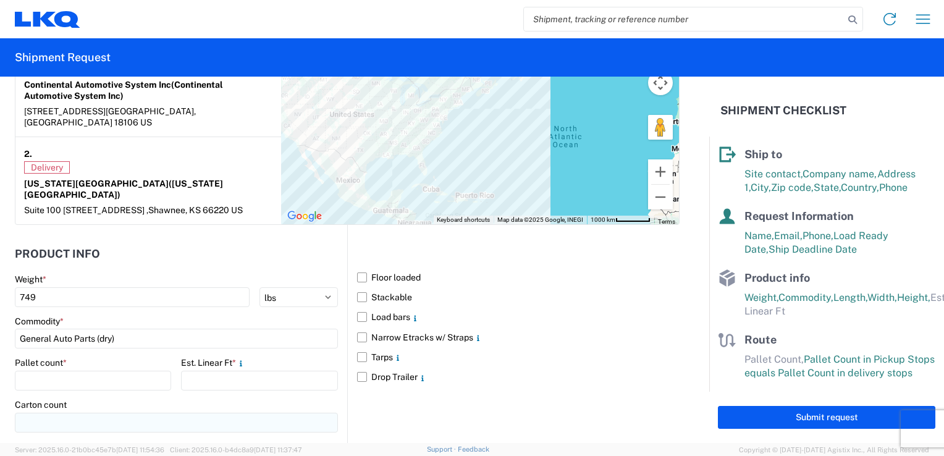
scroll to position [1050, 0]
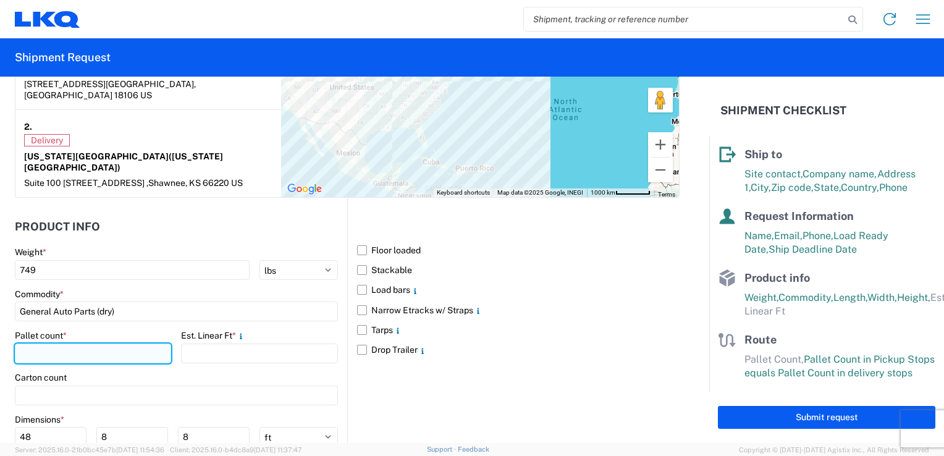
click at [49, 343] on input "number" at bounding box center [93, 353] width 156 height 20
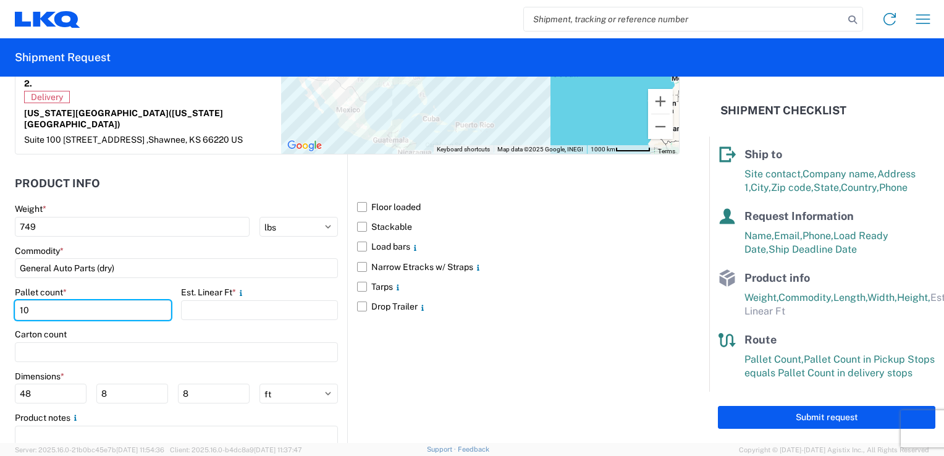
scroll to position [1112, 0]
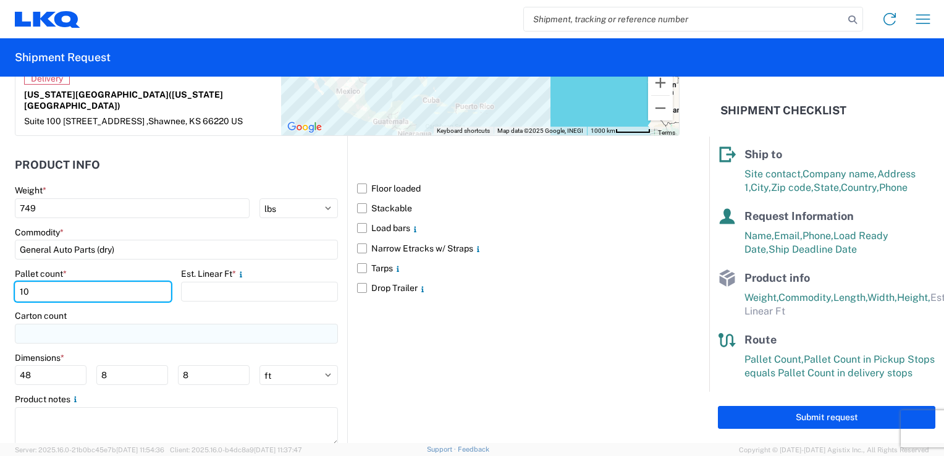
type input "10"
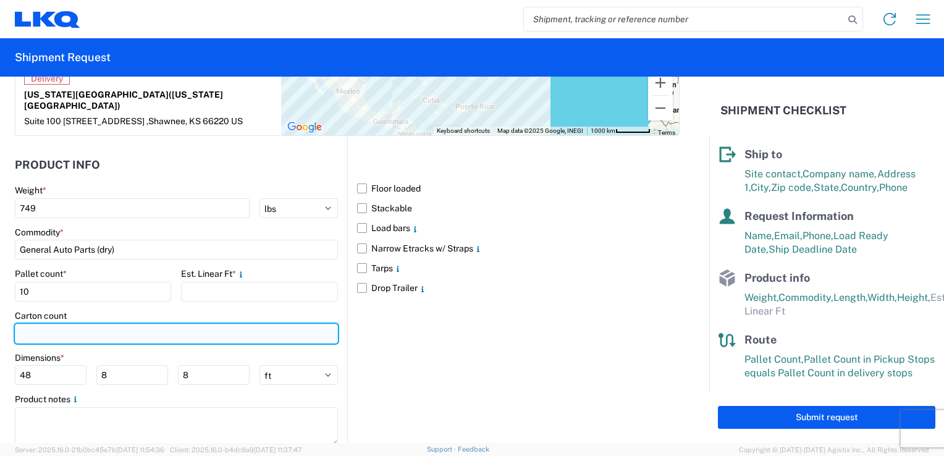
click at [28, 324] on input "number" at bounding box center [176, 334] width 323 height 20
type input "2020"
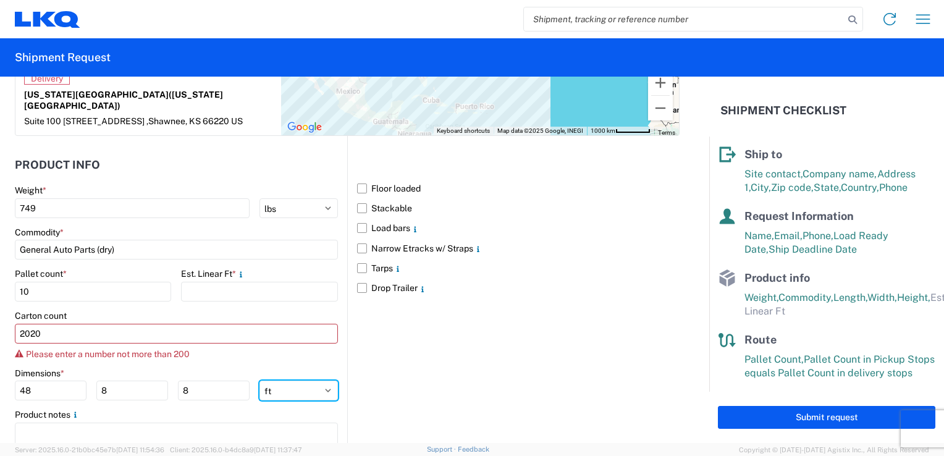
click at [321, 367] on div "Dimensions * 48 8 8 ft in cm" at bounding box center [176, 383] width 323 height 33
select select "IN"
click at [259, 380] on select "ft in cm" at bounding box center [298, 390] width 78 height 20
type input "576"
type input "96"
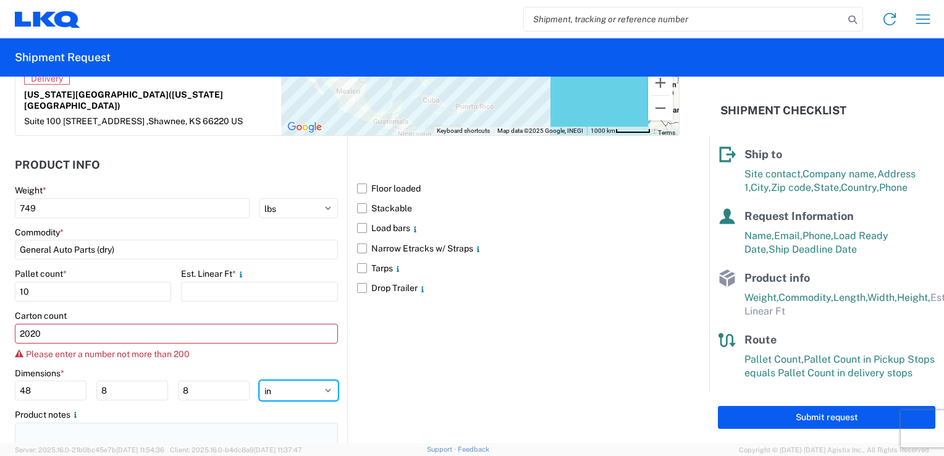
type input "96"
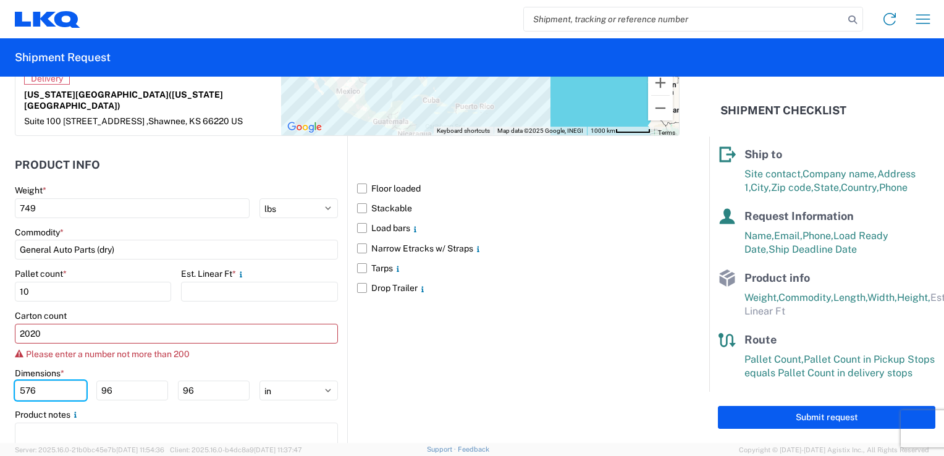
drag, startPoint x: 52, startPoint y: 369, endPoint x: -2, endPoint y: 367, distance: 54.4
click at [0, 367] on html "Home Shipment request Shipment tracking Shipment Request General Information Te…" at bounding box center [472, 228] width 944 height 456
type input "48"
drag, startPoint x: 122, startPoint y: 370, endPoint x: 42, endPoint y: 382, distance: 80.5
click at [46, 383] on main "Weight * 749 kgs lbs Commodity * General Auto Parts (dry) Pallet count * 10 Est…" at bounding box center [181, 329] width 332 height 288
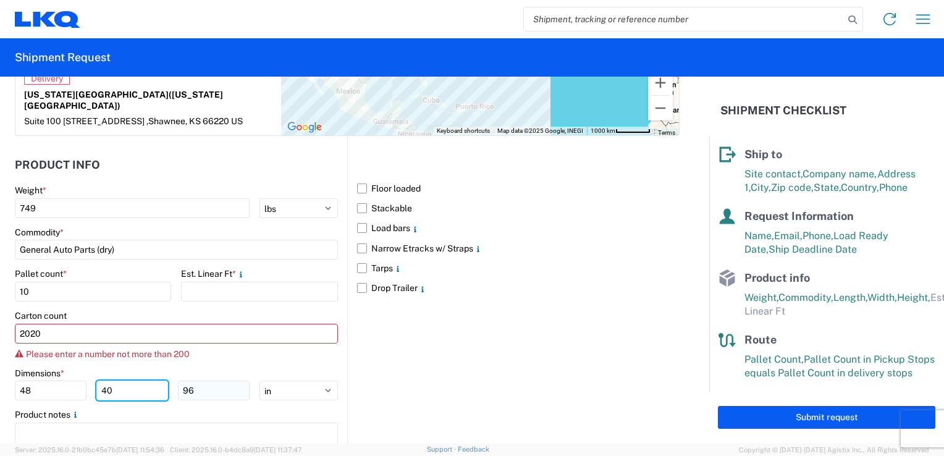
type input "40"
drag, startPoint x: 198, startPoint y: 356, endPoint x: 131, endPoint y: 379, distance: 70.5
click at [131, 379] on main "Weight * 749 kgs lbs Commodity * General Auto Parts (dry) Pallet count * 10 Est…" at bounding box center [181, 329] width 332 height 288
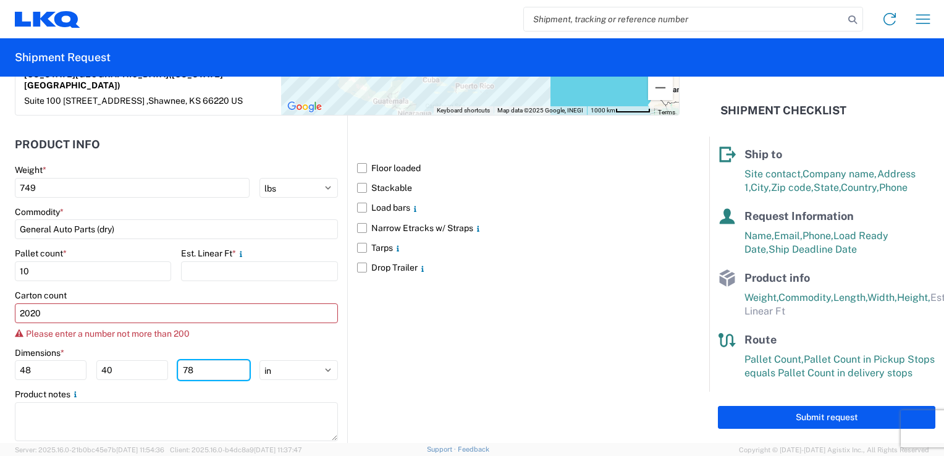
scroll to position [1139, 0]
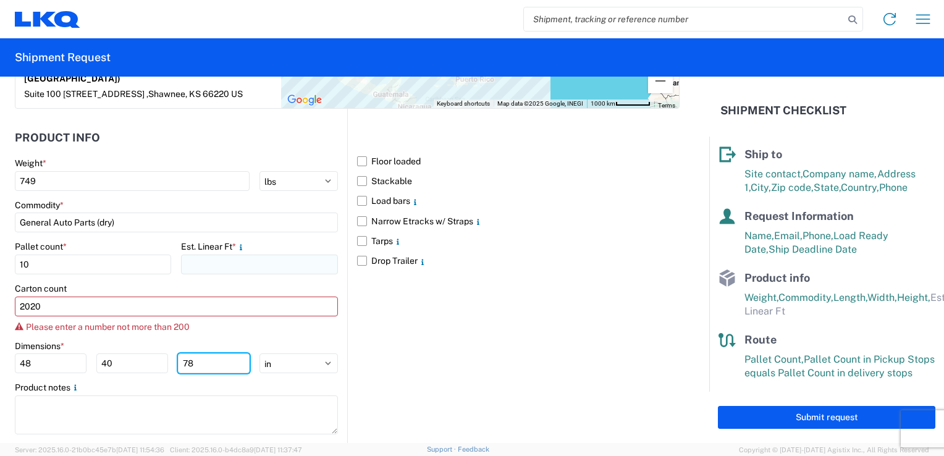
type input "78"
click at [195, 254] on input "number" at bounding box center [259, 264] width 156 height 20
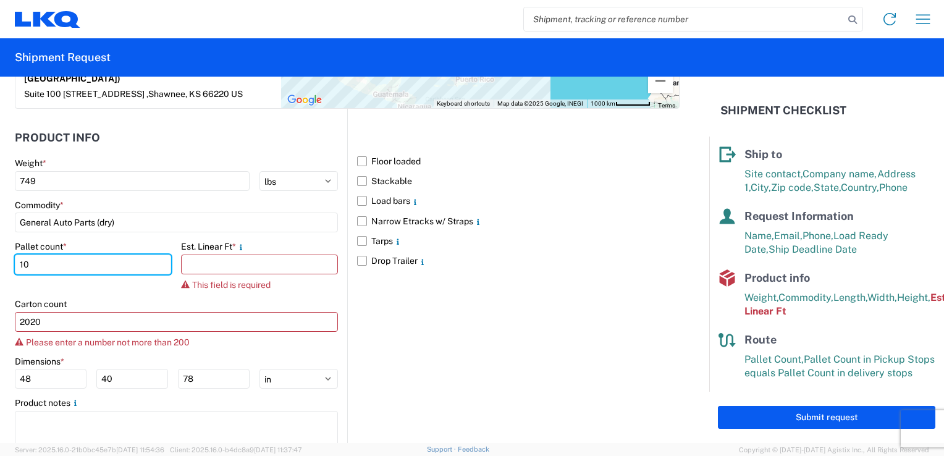
drag, startPoint x: 64, startPoint y: 240, endPoint x: 0, endPoint y: 248, distance: 64.1
click at [0, 247] on html "Home Shipment request Shipment tracking Shipment Request General Information Te…" at bounding box center [472, 228] width 944 height 456
type input "11"
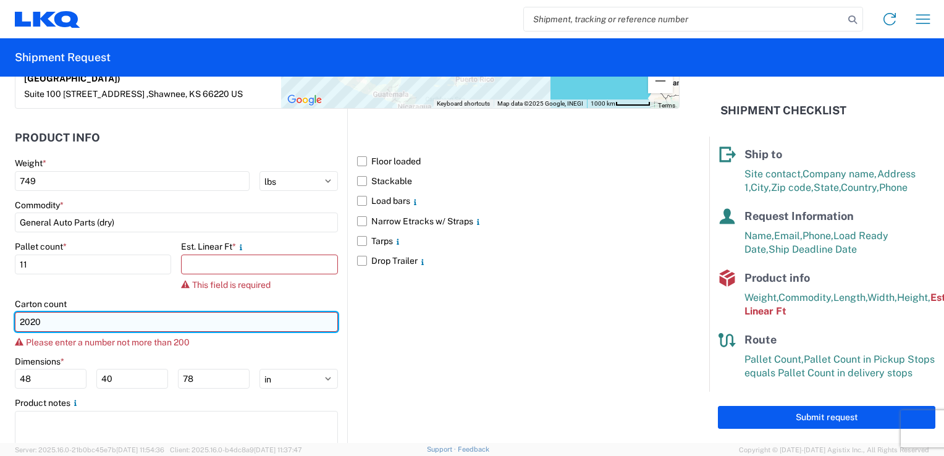
click at [56, 312] on input "2020" at bounding box center [176, 322] width 323 height 20
drag, startPoint x: 76, startPoint y: 290, endPoint x: -2, endPoint y: 301, distance: 79.1
click at [0, 301] on html "Home Shipment request Shipment tracking Shipment Request General Information Te…" at bounding box center [472, 228] width 944 height 456
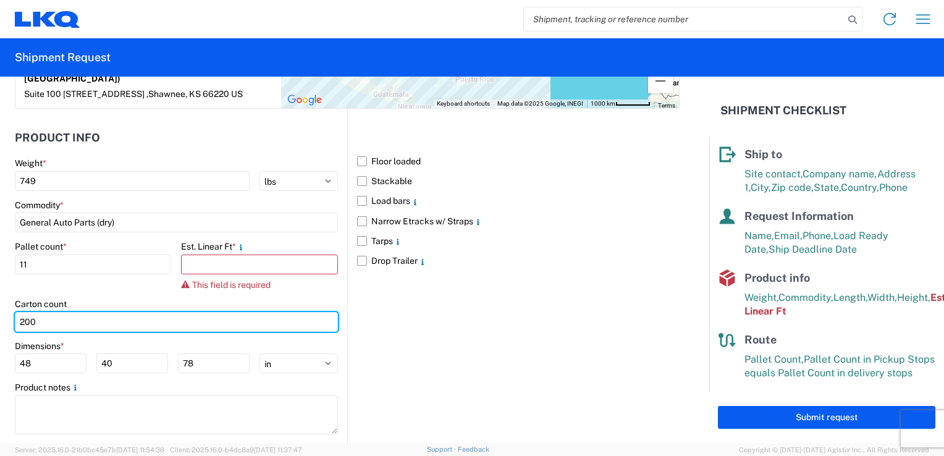
type input "200"
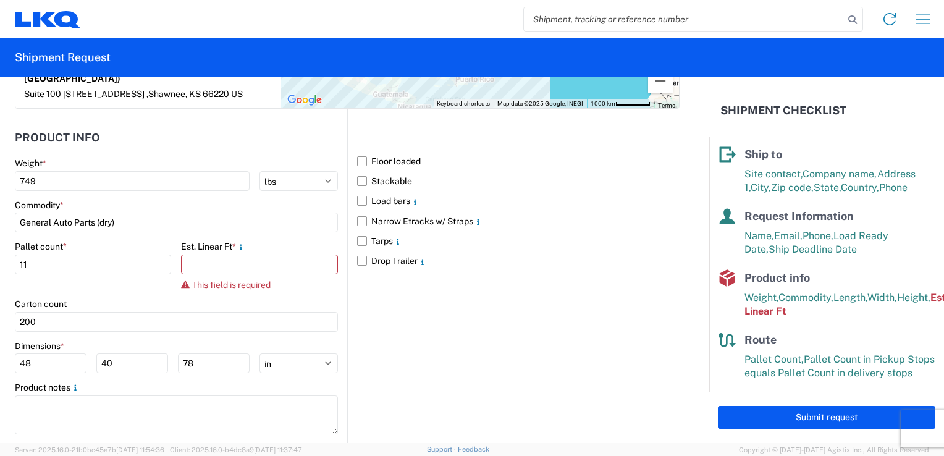
click at [115, 272] on agx-form-control-wrapper-v2 "Pallet count * 11" at bounding box center [93, 269] width 156 height 57
click at [216, 254] on input "number" at bounding box center [259, 264] width 156 height 20
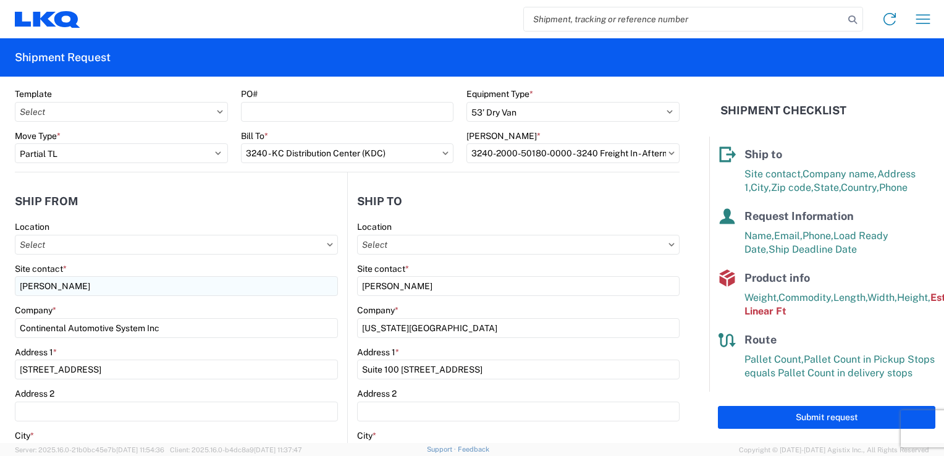
scroll to position [0, 0]
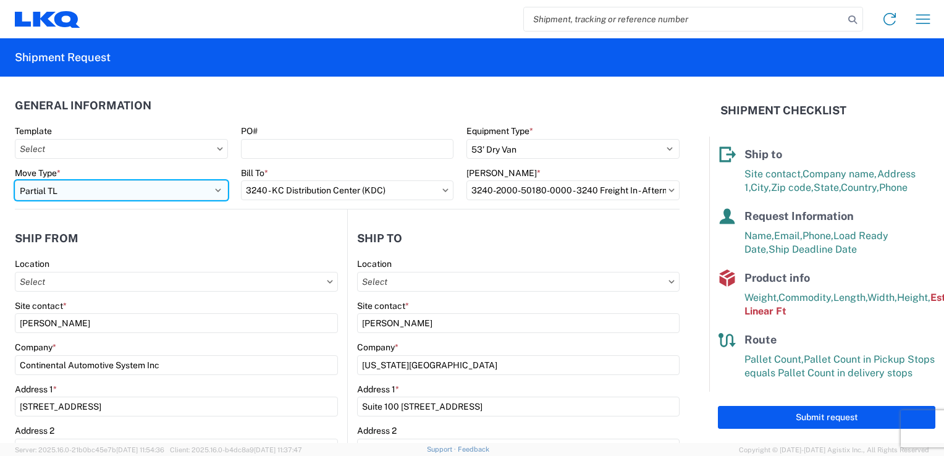
click at [165, 189] on select "Select Full Partial TL" at bounding box center [121, 190] width 213 height 20
select select "FULL"
click at [15, 180] on select "Select Full Partial TL" at bounding box center [121, 190] width 213 height 20
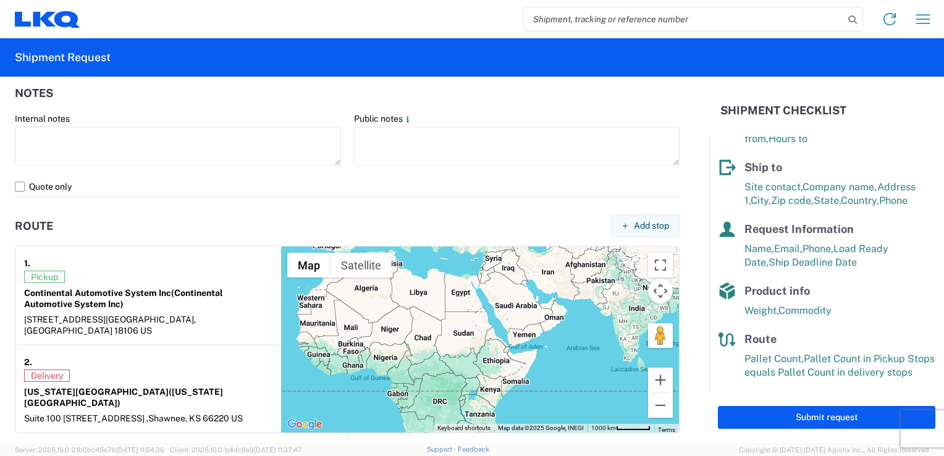
scroll to position [938, 0]
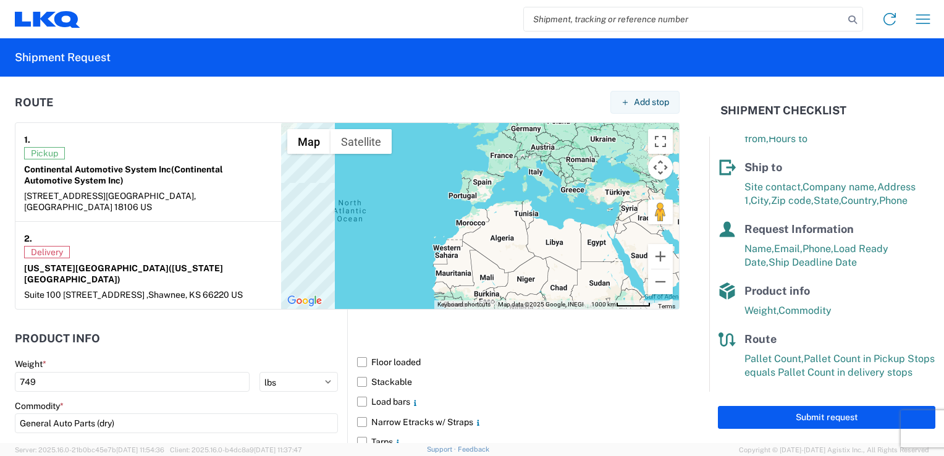
drag, startPoint x: 388, startPoint y: 186, endPoint x: 620, endPoint y: 290, distance: 254.3
click at [620, 290] on form "General Information Template PO# Equipment Type * Select 53’ Dry Van Flatbed Dr…" at bounding box center [354, 260] width 709 height 366
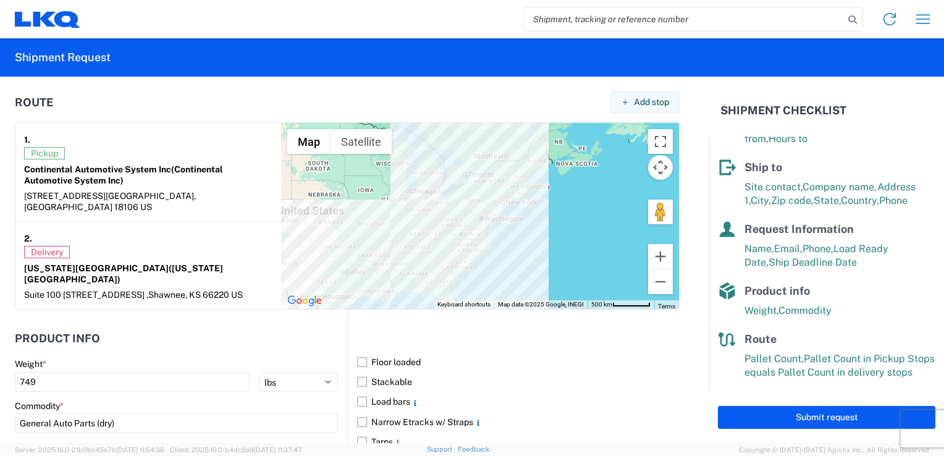
drag, startPoint x: 306, startPoint y: 221, endPoint x: 376, endPoint y: 228, distance: 70.1
click at [376, 228] on div "To navigate, press the arrow keys." at bounding box center [480, 216] width 398 height 186
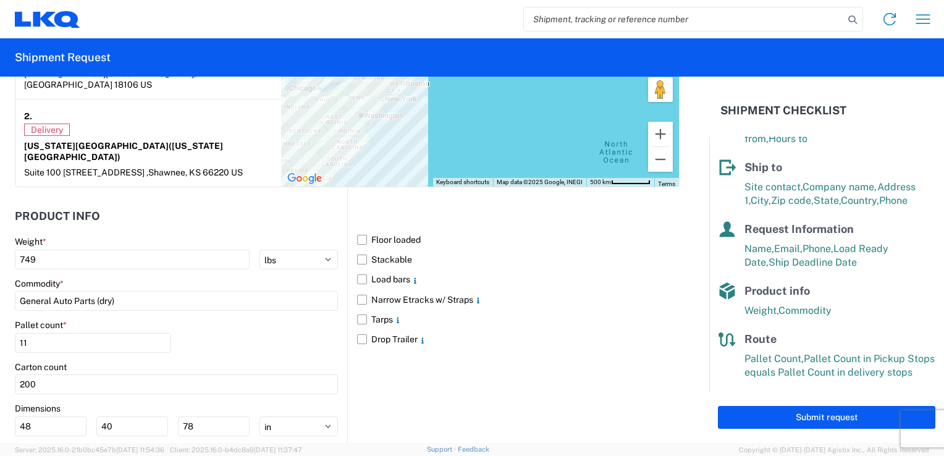
scroll to position [1062, 0]
click at [124, 290] on input "General Auto Parts (dry)" at bounding box center [176, 300] width 323 height 20
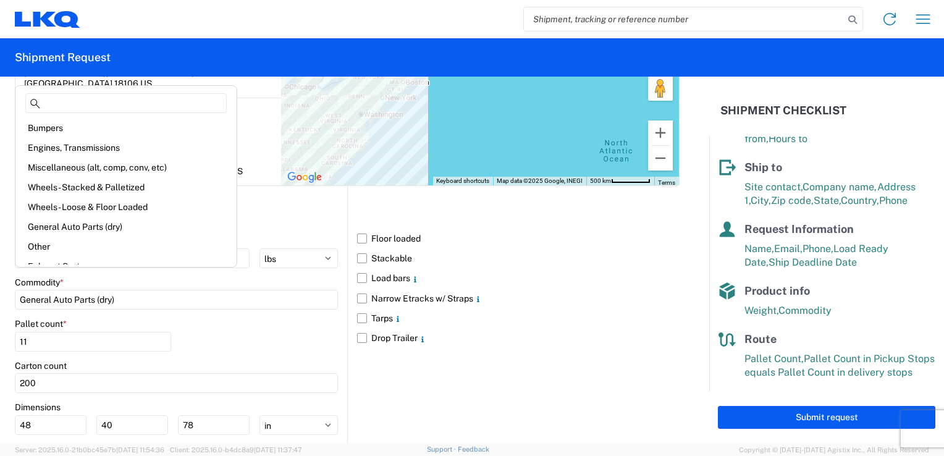
drag, startPoint x: 54, startPoint y: 274, endPoint x: 0, endPoint y: 274, distance: 54.3
click at [1, 273] on form "General Information Template PO# Equipment Type * Select 53’ Dry Van Flatbed Dr…" at bounding box center [354, 260] width 709 height 366
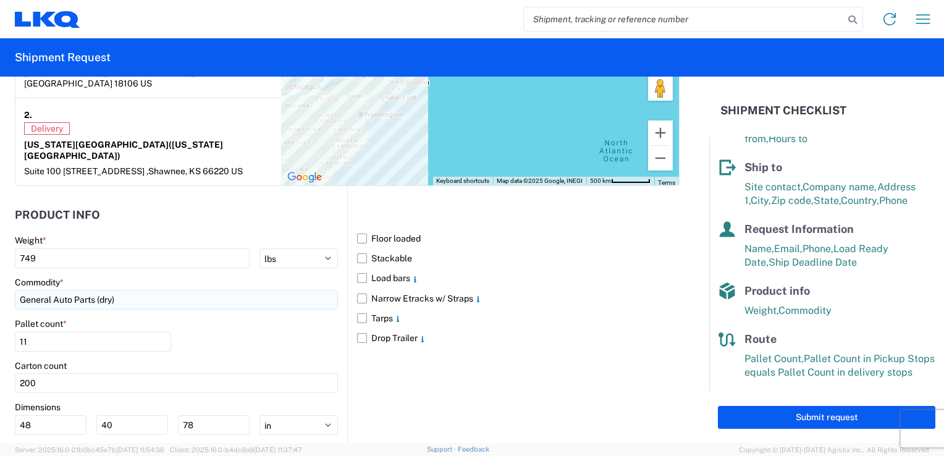
click at [209, 290] on input "General Auto Parts (dry)" at bounding box center [176, 300] width 323 height 20
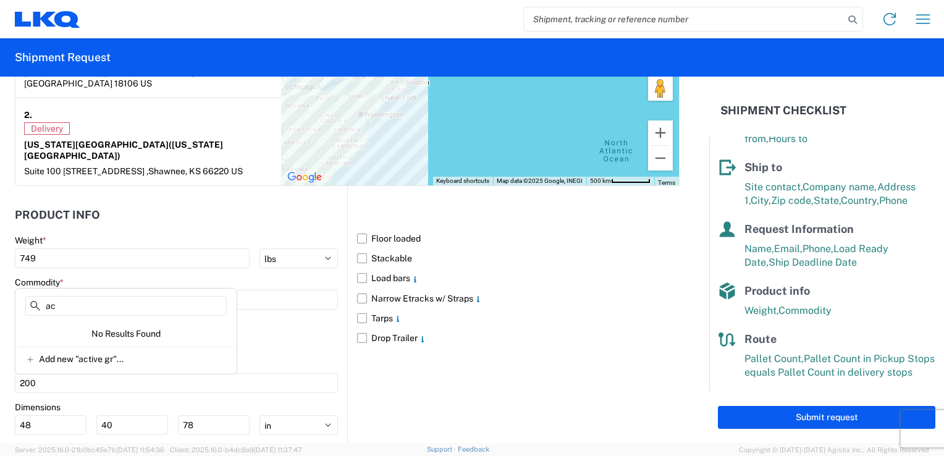
type input "a"
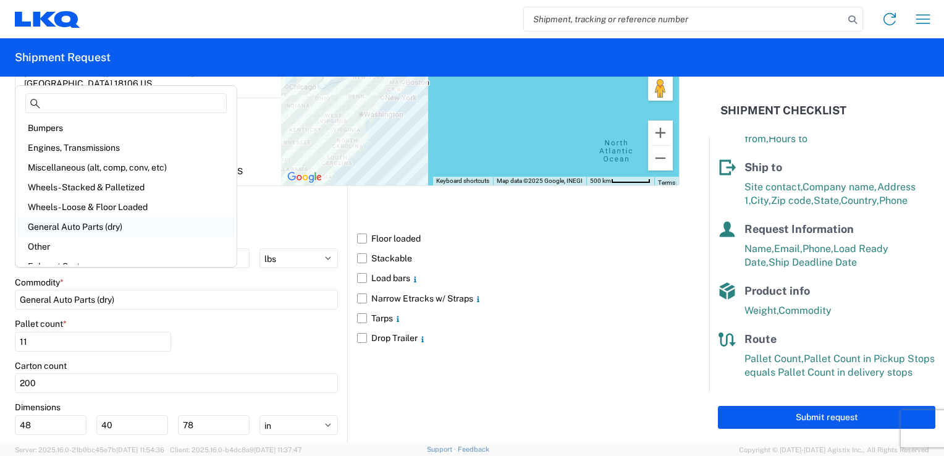
click at [111, 231] on div "General Auto Parts (dry)" at bounding box center [126, 227] width 216 height 20
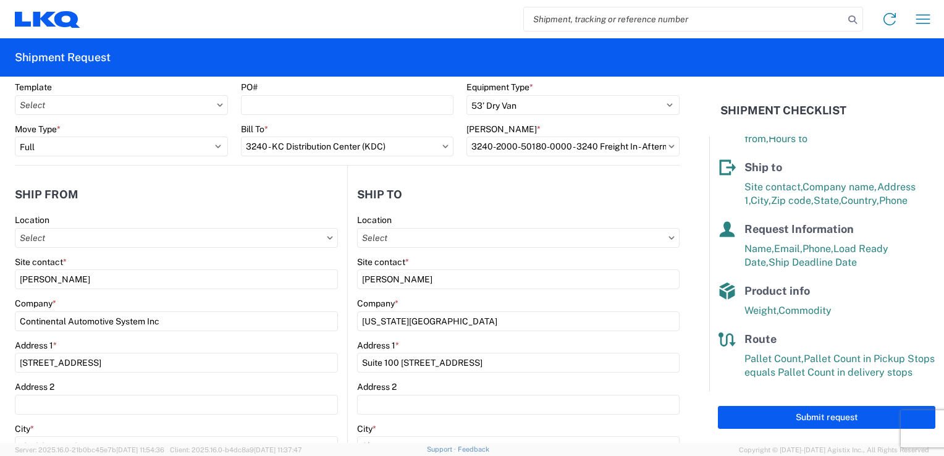
scroll to position [0, 0]
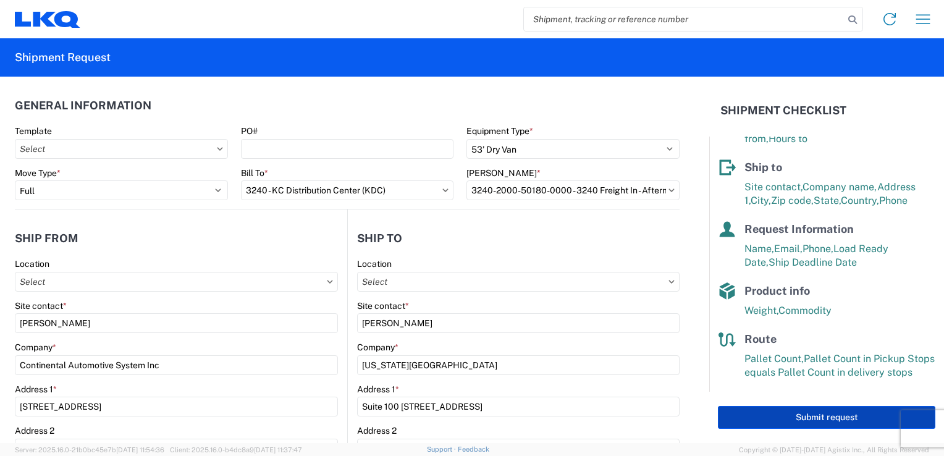
click at [779, 414] on button "Submit request" at bounding box center [826, 417] width 217 height 23
select select "US"
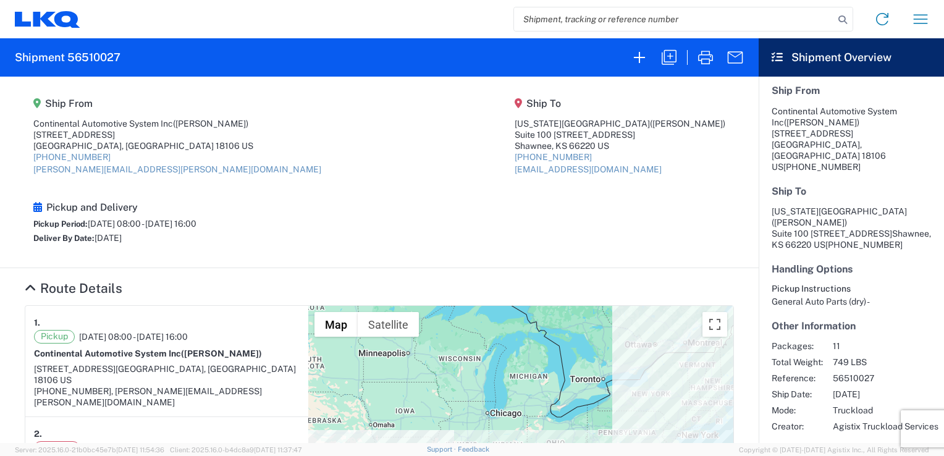
click at [41, 437] on article "1. Pickup [DATE] 08:00 - [DATE] 16:00 Continental Automotive System Inc ([PERSO…" at bounding box center [166, 454] width 283 height 296
click at [707, 59] on icon "button" at bounding box center [705, 58] width 15 height 14
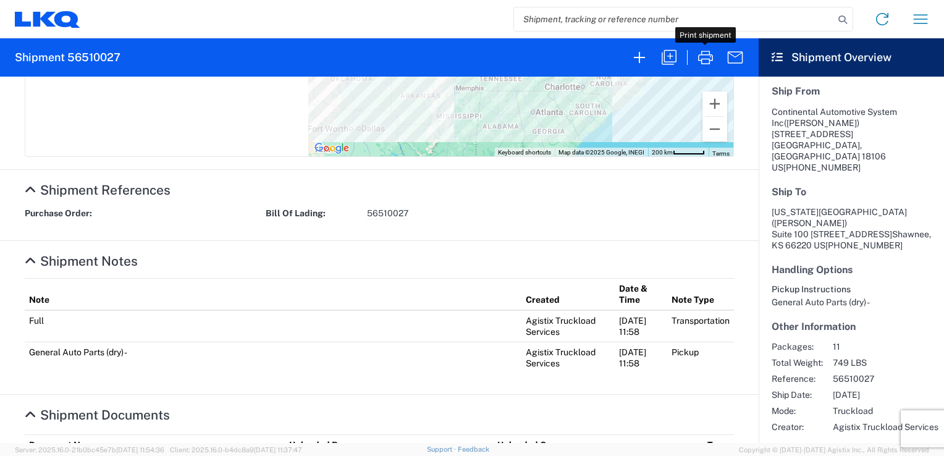
scroll to position [158, 0]
